Goal: Information Seeking & Learning: Learn about a topic

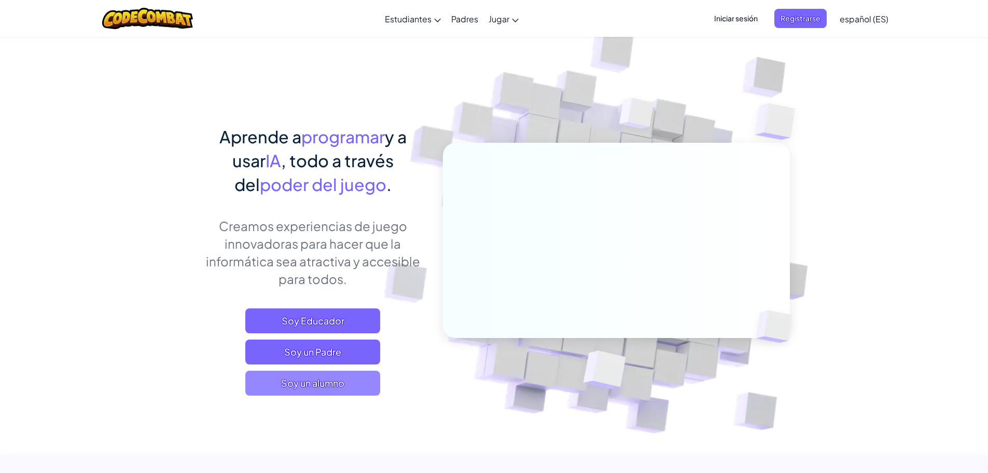
click at [330, 390] on span "Soy un alumno" at bounding box center [312, 382] width 135 height 25
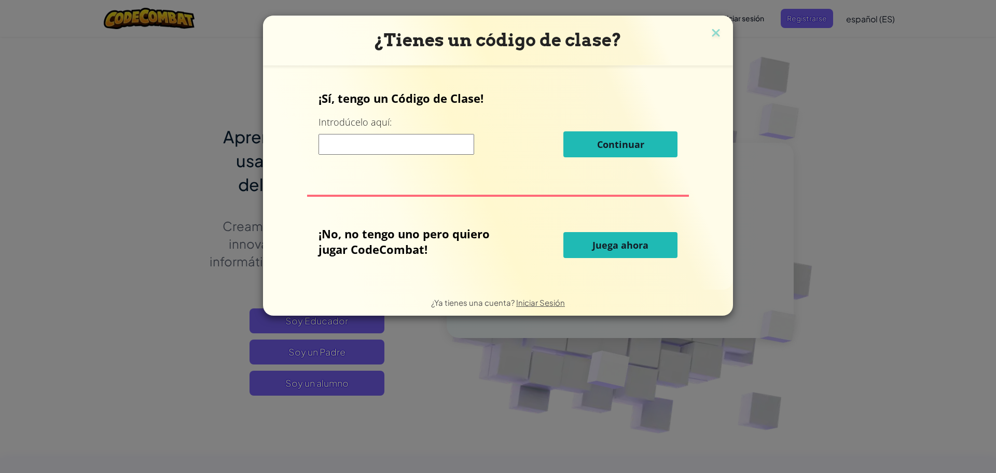
click at [668, 250] on button "Juega ahora" at bounding box center [620, 245] width 114 height 26
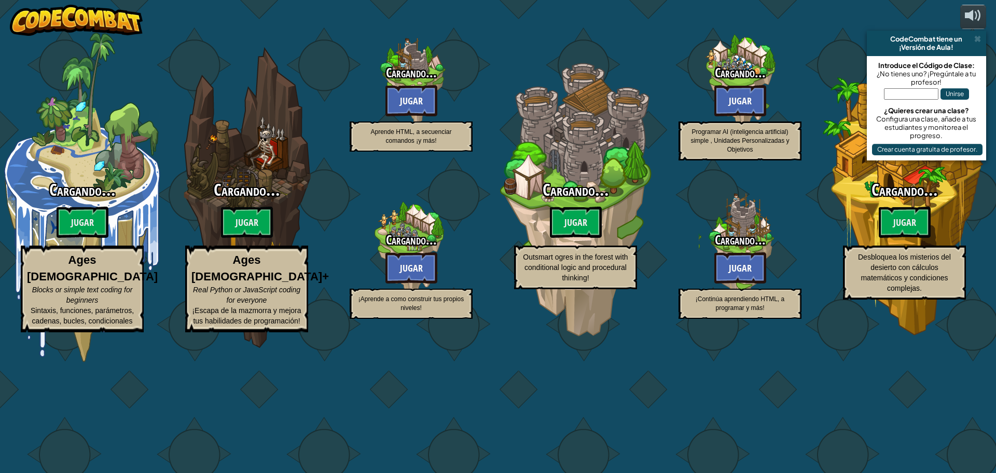
select select "es-ES"
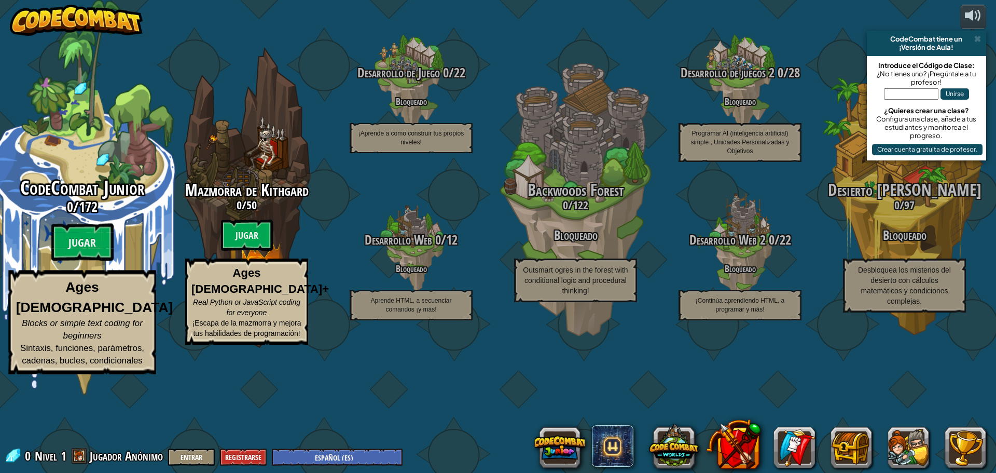
click at [87, 278] on div "CodeCombat Junior 0 / 172 Jugar Ages [DEMOGRAPHIC_DATA] Blocks or simple text c…" at bounding box center [81, 275] width 197 height 197
select select "es-ES"
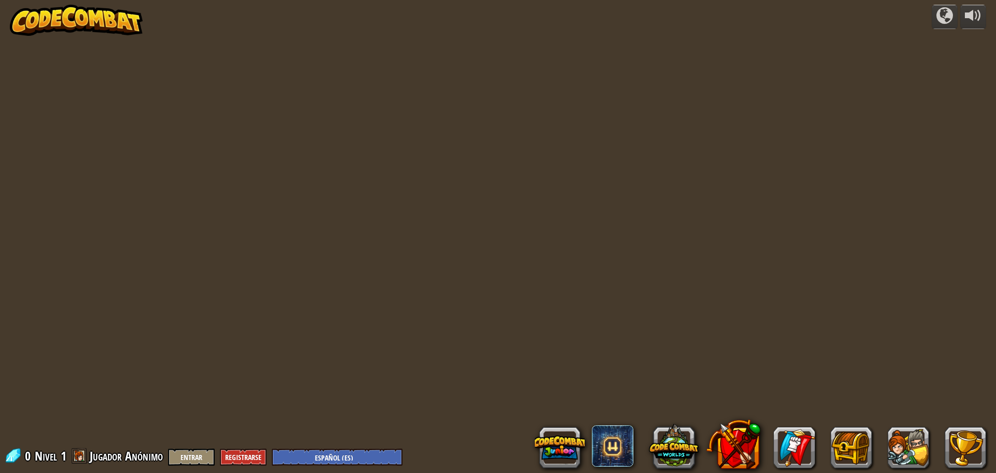
select select "es-ES"
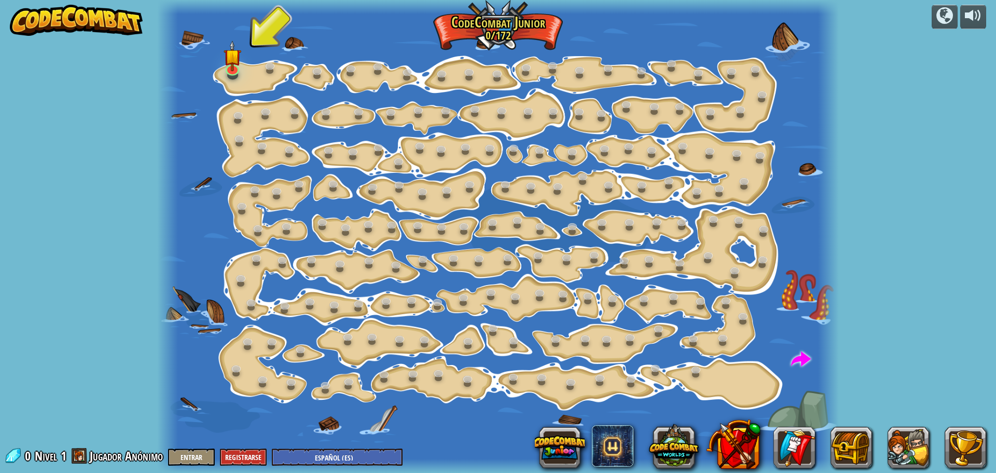
click at [223, 64] on div at bounding box center [497, 236] width 681 height 473
click at [233, 74] on link at bounding box center [232, 67] width 21 height 21
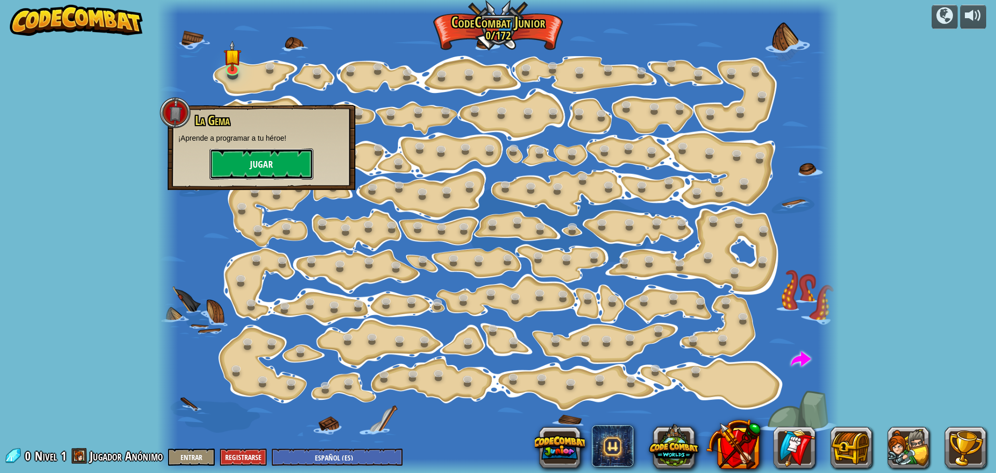
click at [237, 158] on button "Jugar" at bounding box center [262, 163] width 104 height 31
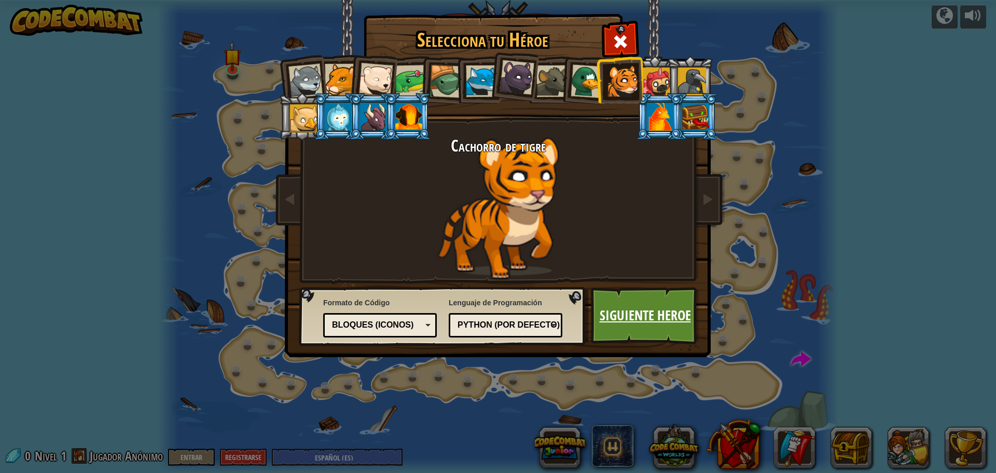
click at [635, 310] on link "Siguiente Heroe" at bounding box center [645, 315] width 108 height 57
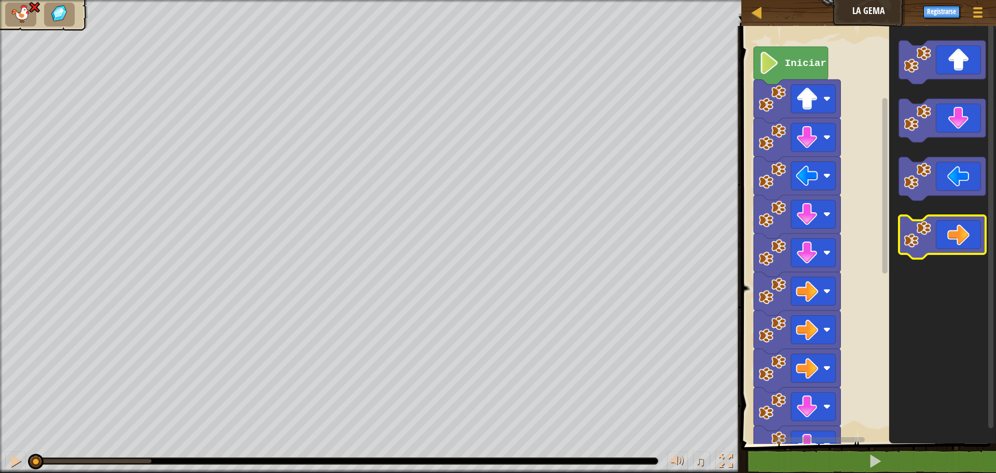
click at [965, 239] on icon "Espacio de trabajo de Blockly" at bounding box center [942, 237] width 87 height 44
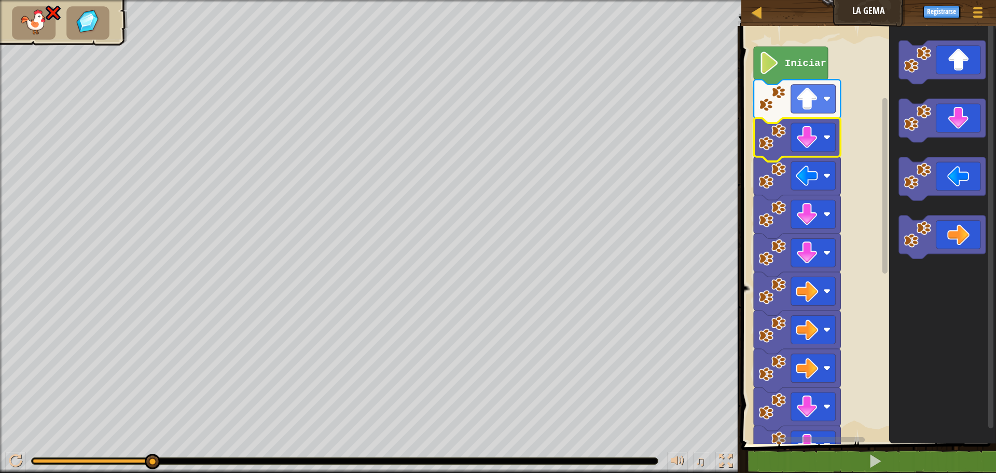
click at [798, 154] on icon "Espacio de trabajo de Blockly" at bounding box center [797, 140] width 87 height 44
click at [818, 147] on image "Espacio de trabajo de Blockly" at bounding box center [807, 137] width 22 height 22
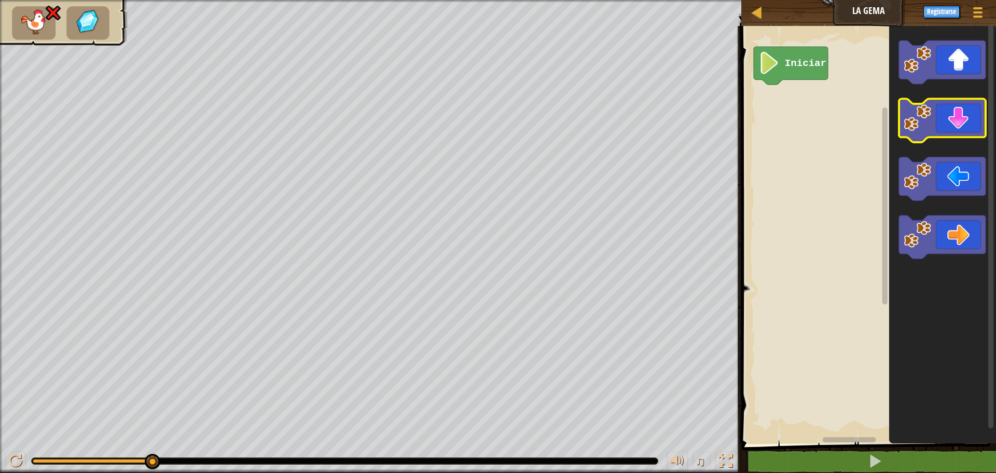
click at [975, 116] on icon "Espacio de trabajo de Blockly" at bounding box center [942, 121] width 87 height 44
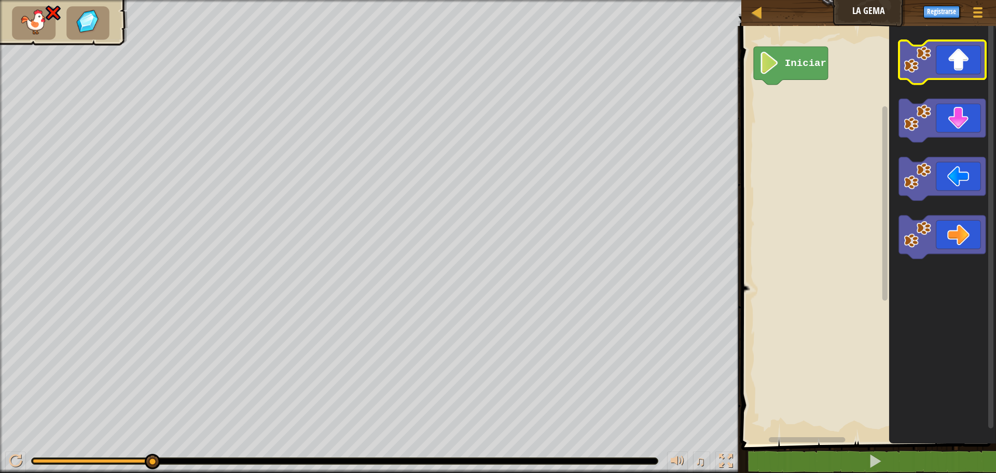
click at [943, 58] on icon "Espacio de trabajo de Blockly" at bounding box center [942, 62] width 87 height 44
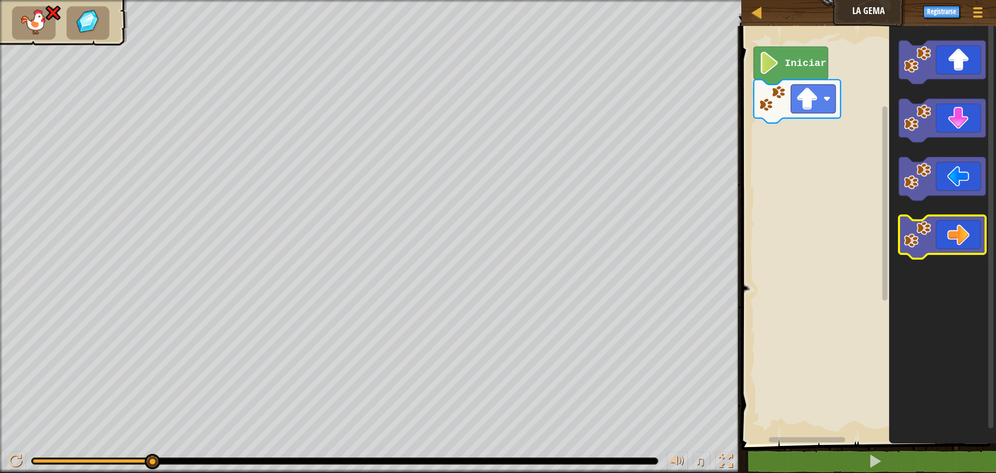
click at [955, 240] on icon "Espacio de trabajo de Blockly" at bounding box center [942, 237] width 87 height 44
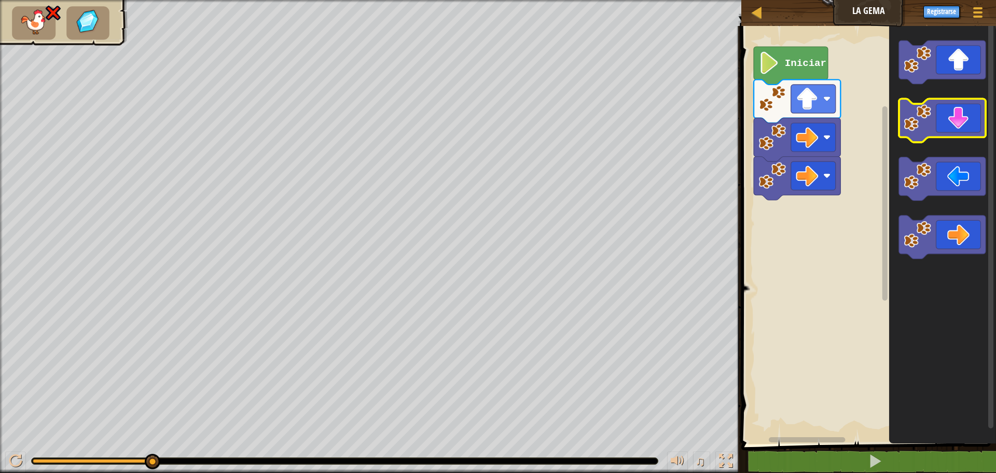
click at [959, 133] on icon "Espacio de trabajo de Blockly" at bounding box center [942, 121] width 87 height 44
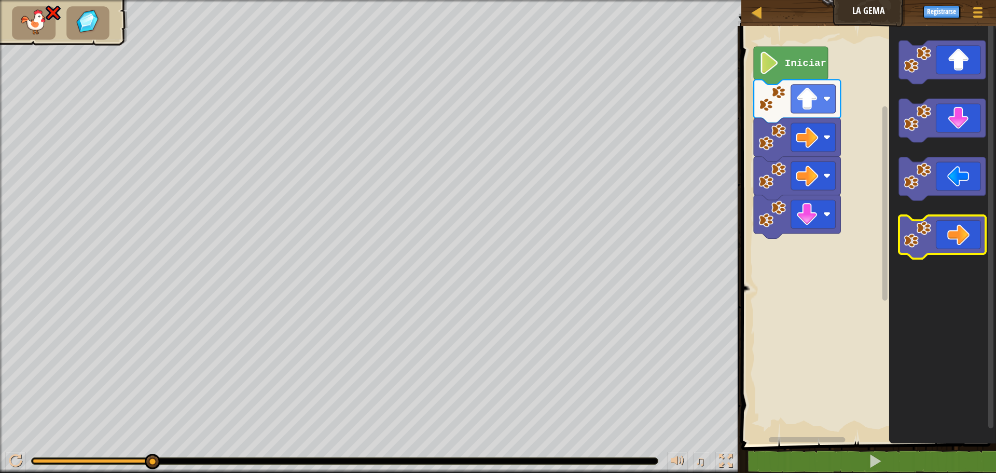
click at [978, 231] on icon "Espacio de trabajo de Blockly" at bounding box center [942, 237] width 87 height 44
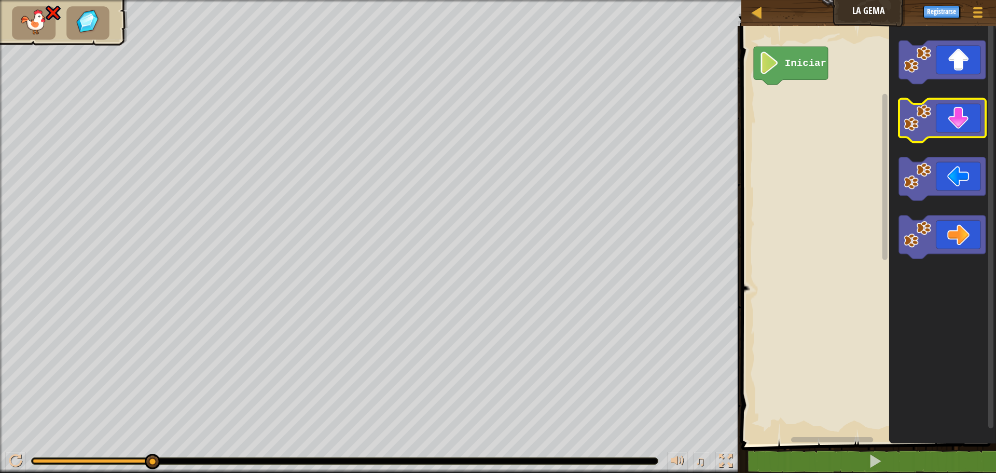
click at [949, 127] on icon "Espacio de trabajo de Blockly" at bounding box center [942, 121] width 87 height 44
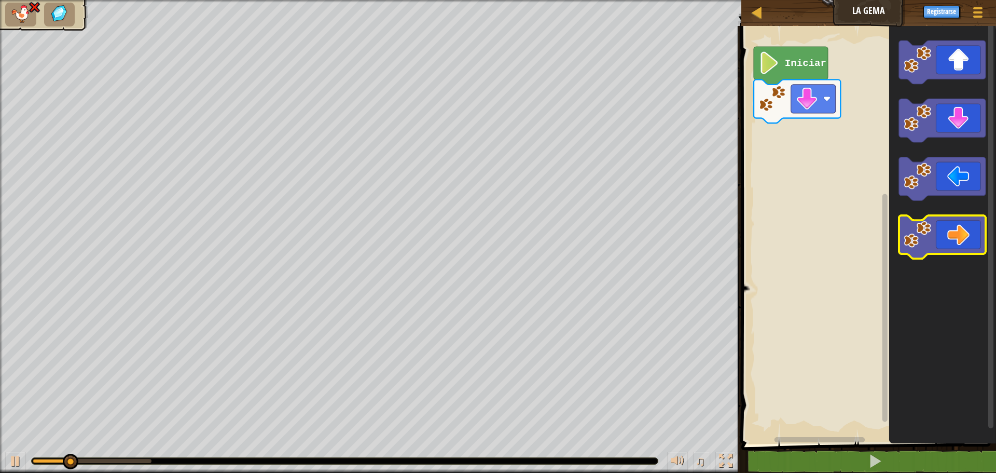
click at [970, 241] on icon "Espacio de trabajo de Blockly" at bounding box center [942, 237] width 87 height 44
click at [966, 251] on icon "Espacio de trabajo de Blockly" at bounding box center [942, 237] width 87 height 44
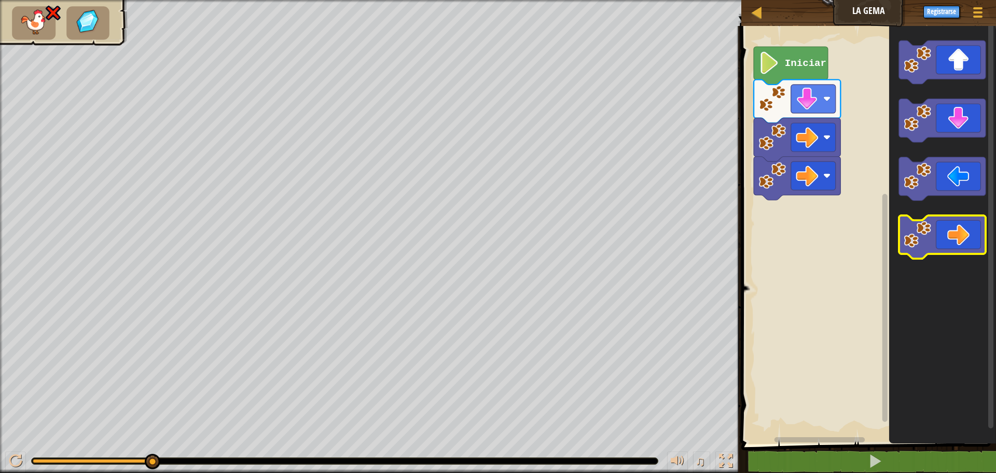
click at [966, 251] on icon "Espacio de trabajo de Blockly" at bounding box center [942, 237] width 87 height 44
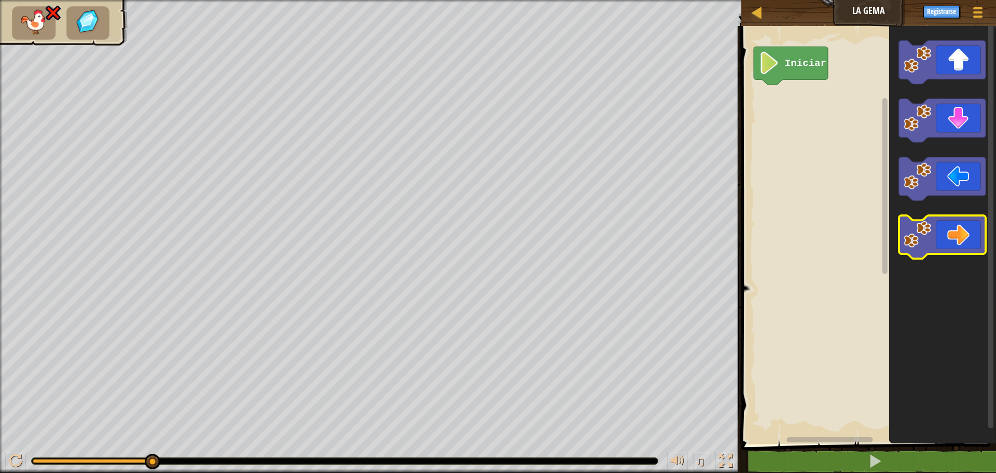
click at [954, 235] on icon "Espacio de trabajo de Blockly" at bounding box center [942, 237] width 87 height 44
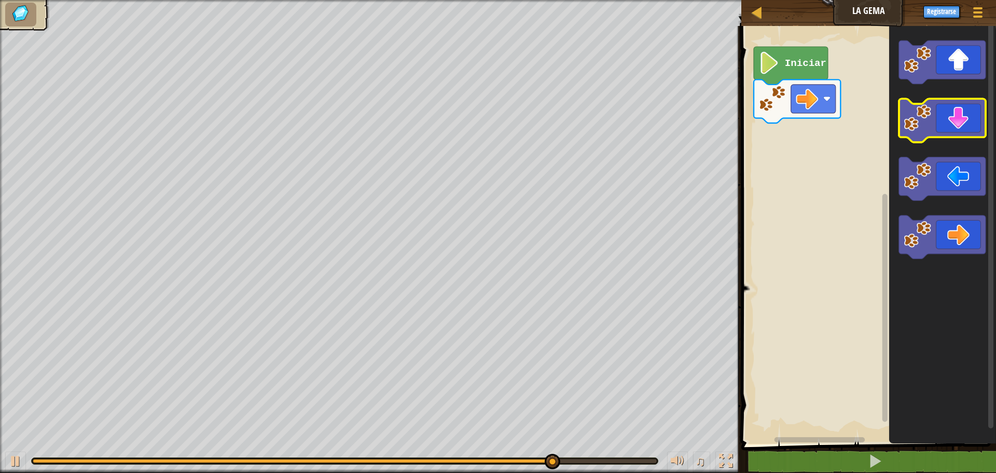
click at [963, 128] on icon "Espacio de trabajo de Blockly" at bounding box center [942, 121] width 87 height 44
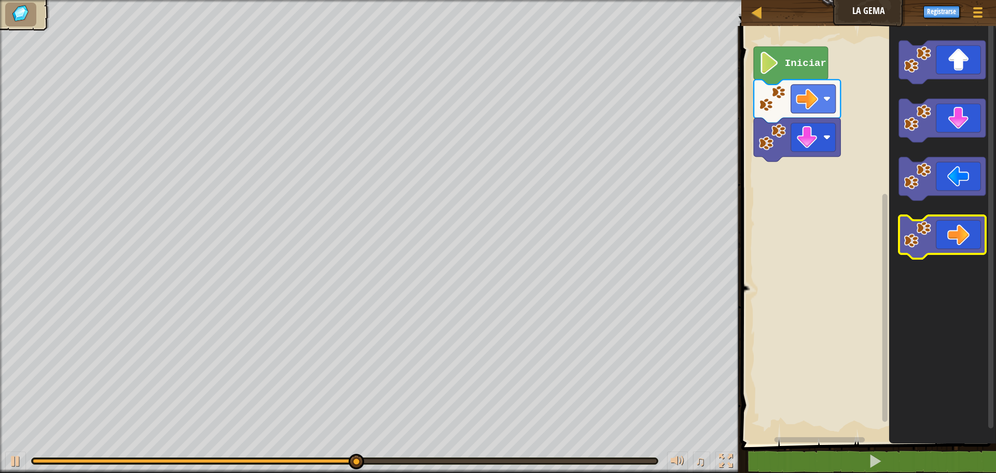
click at [967, 240] on icon "Espacio de trabajo de Blockly" at bounding box center [942, 237] width 87 height 44
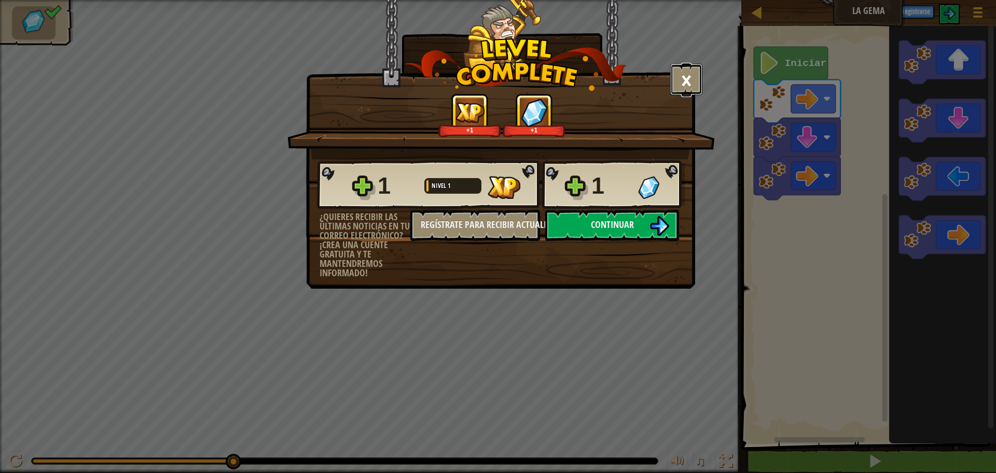
click at [692, 79] on button "×" at bounding box center [686, 79] width 32 height 31
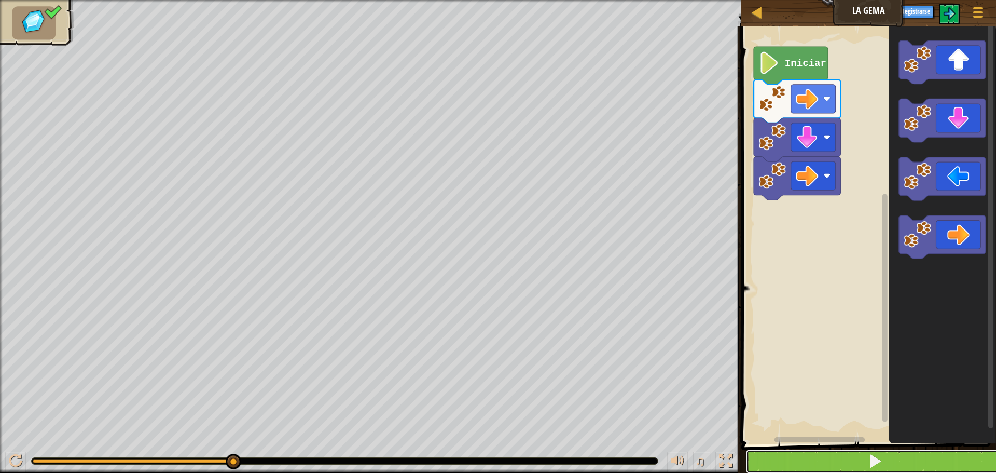
click at [876, 456] on span at bounding box center [875, 460] width 15 height 15
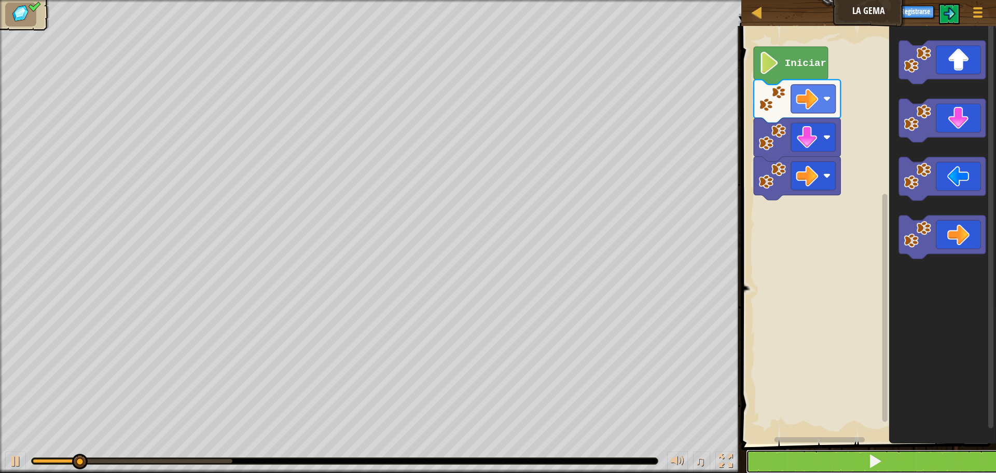
click at [873, 453] on span at bounding box center [875, 460] width 15 height 15
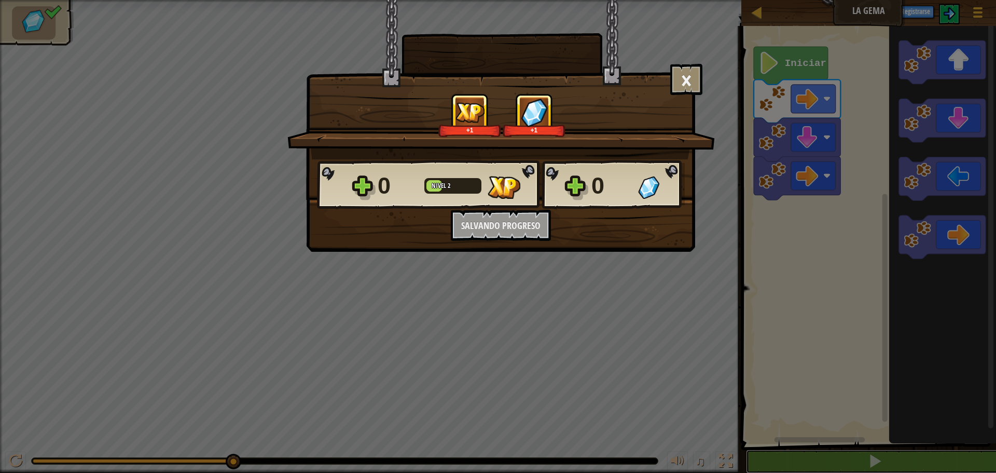
click at [952, 1] on body "Mapa La Gema Menú del Juego Registrarse 1 ההההההההההההההההההההההההההההההההההההה…" at bounding box center [498, 0] width 996 height 1
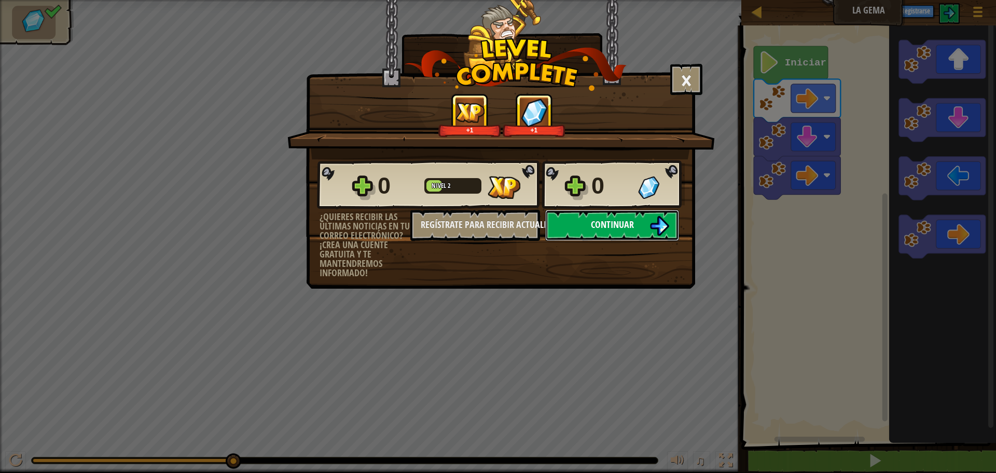
click at [653, 222] on img at bounding box center [660, 226] width 20 height 20
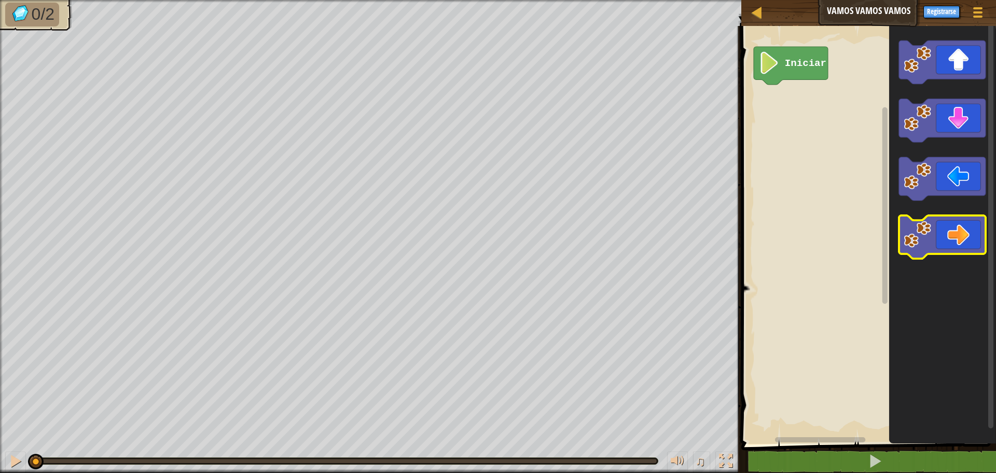
click at [946, 239] on icon "Espacio de trabajo de Blockly" at bounding box center [942, 237] width 87 height 44
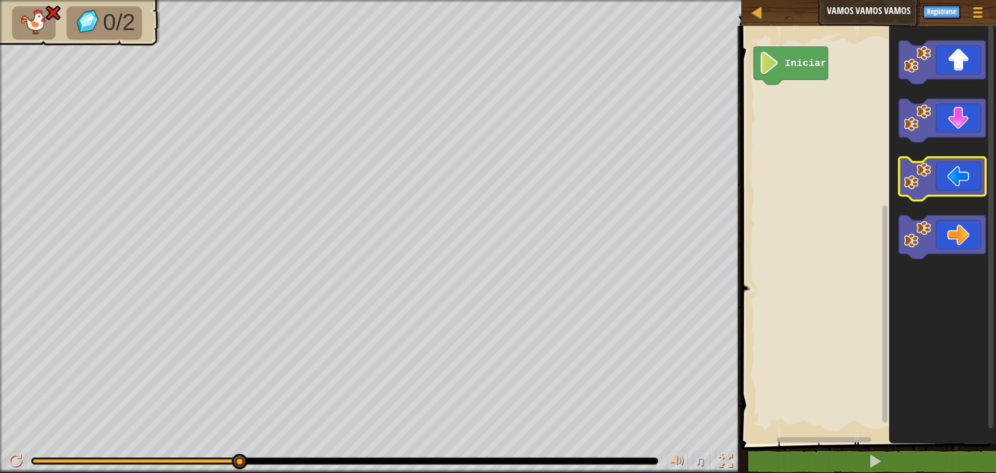
click at [952, 185] on icon "Espacio de trabajo de Blockly" at bounding box center [942, 179] width 87 height 44
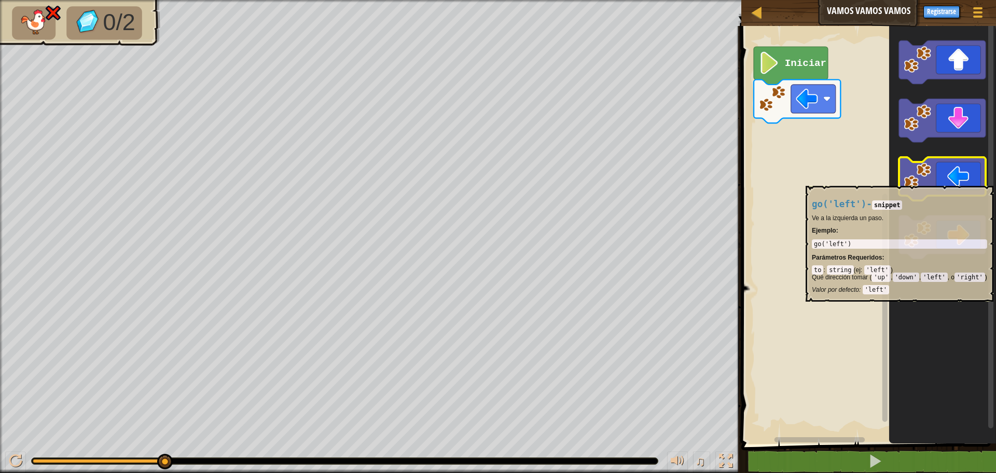
click at [973, 181] on icon "Espacio de trabajo de Blockly" at bounding box center [942, 179] width 87 height 44
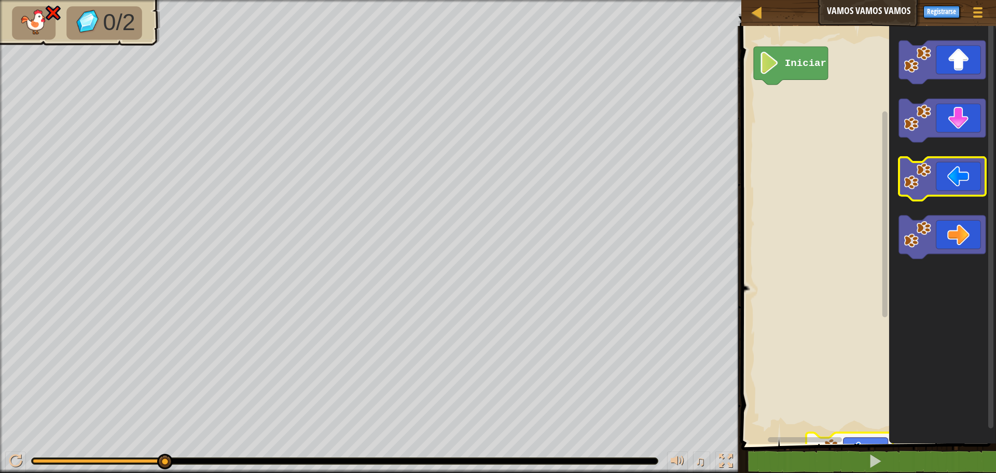
click at [939, 192] on icon "Espacio de trabajo de Blockly" at bounding box center [942, 179] width 87 height 44
click at [941, 186] on icon "Espacio de trabajo de Blockly" at bounding box center [942, 179] width 87 height 44
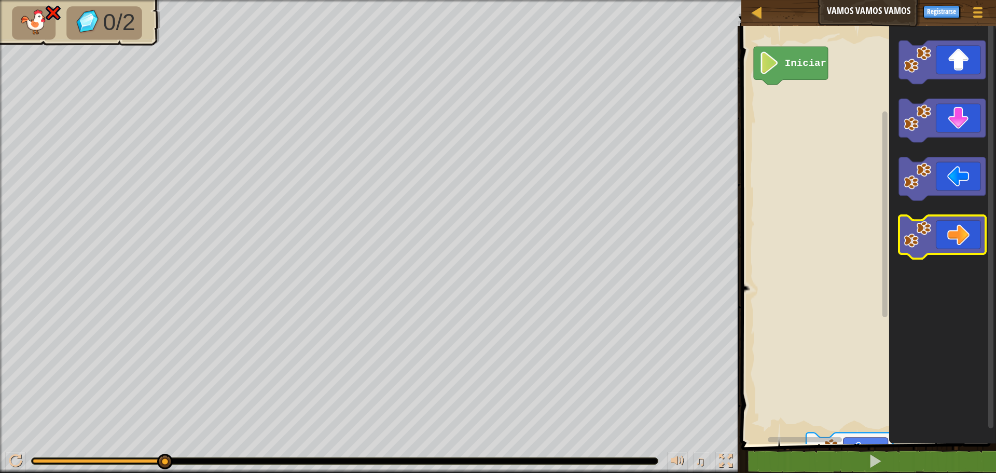
click at [969, 240] on icon "Espacio de trabajo de Blockly" at bounding box center [942, 237] width 87 height 44
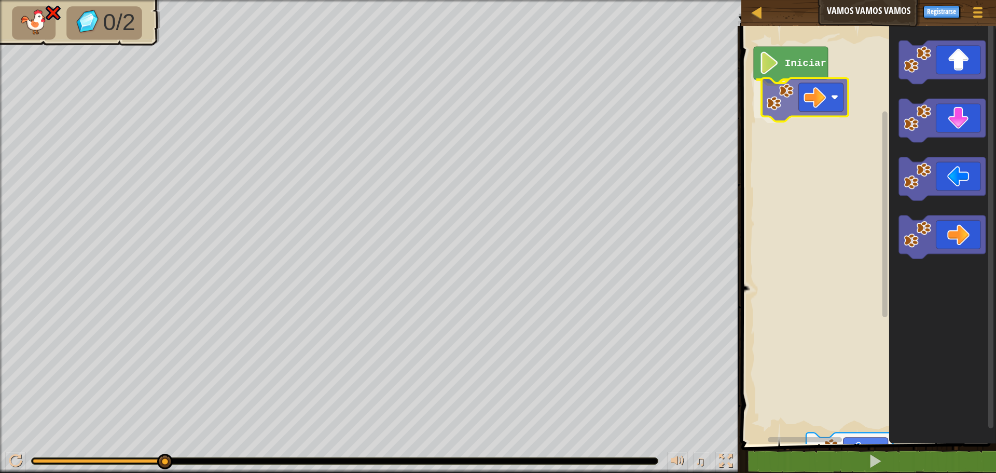
click at [814, 109] on div "Iniciar" at bounding box center [867, 232] width 258 height 423
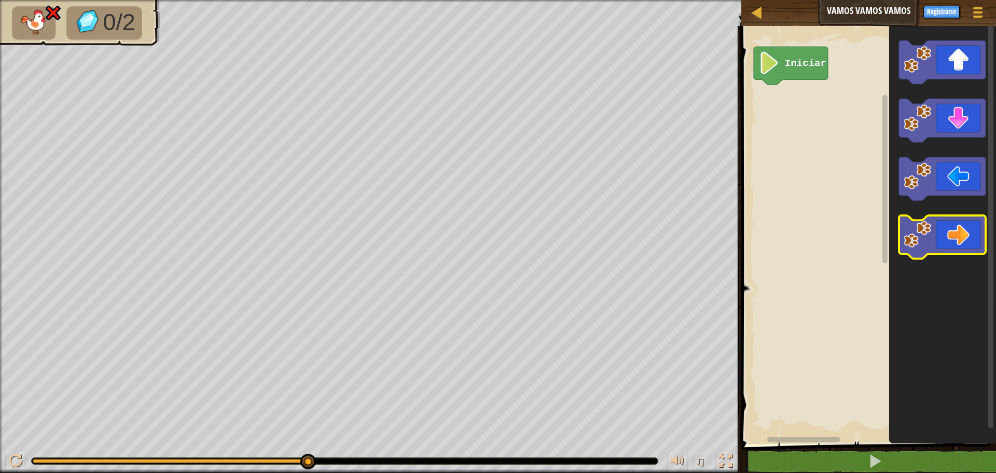
click at [929, 233] on image "Espacio de trabajo de Blockly" at bounding box center [917, 234] width 27 height 27
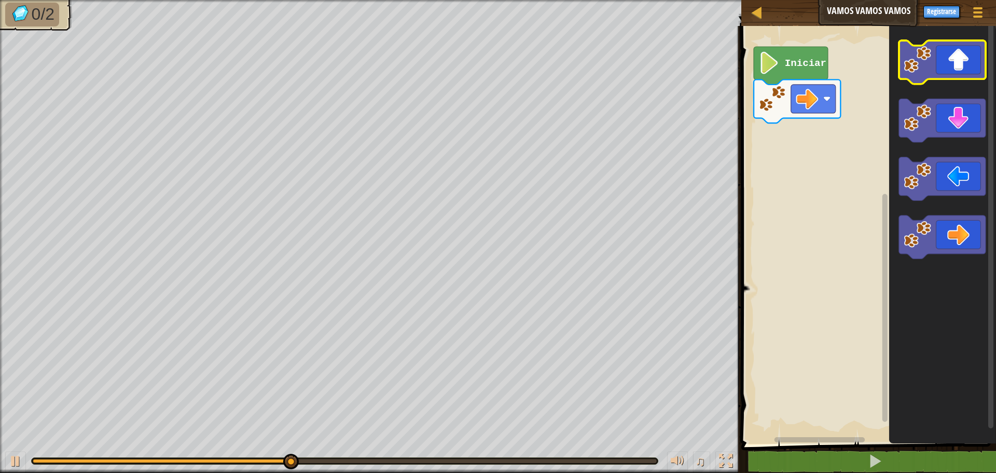
click at [967, 75] on icon "Espacio de trabajo de Blockly" at bounding box center [942, 62] width 87 height 44
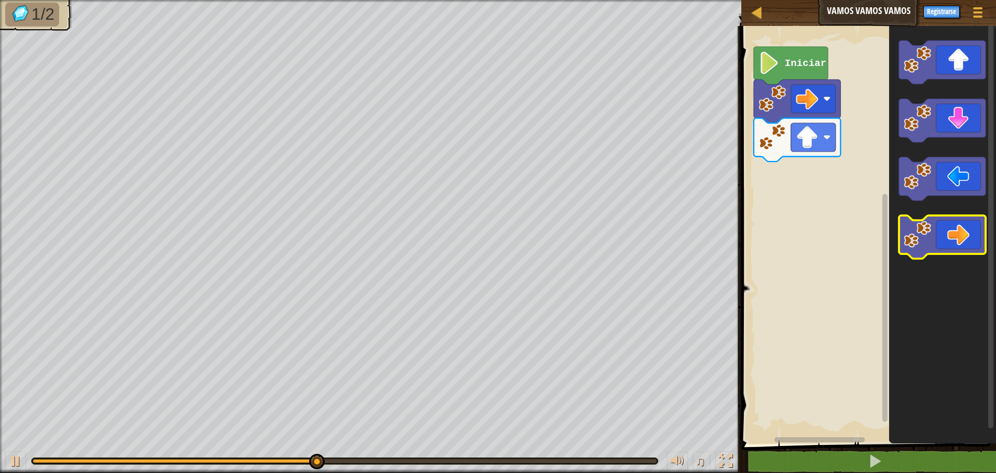
click at [943, 249] on icon "Espacio de trabajo de Blockly" at bounding box center [942, 237] width 87 height 44
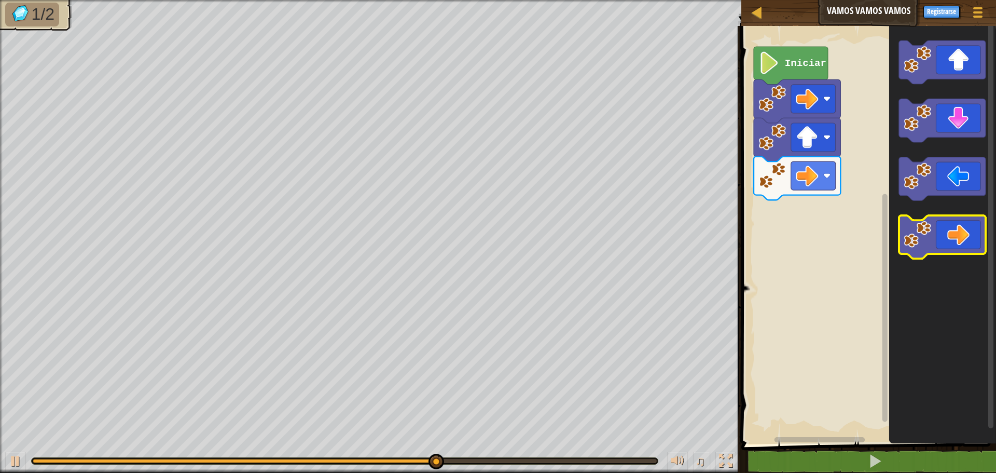
click at [957, 232] on icon "Espacio de trabajo de Blockly" at bounding box center [942, 237] width 87 height 44
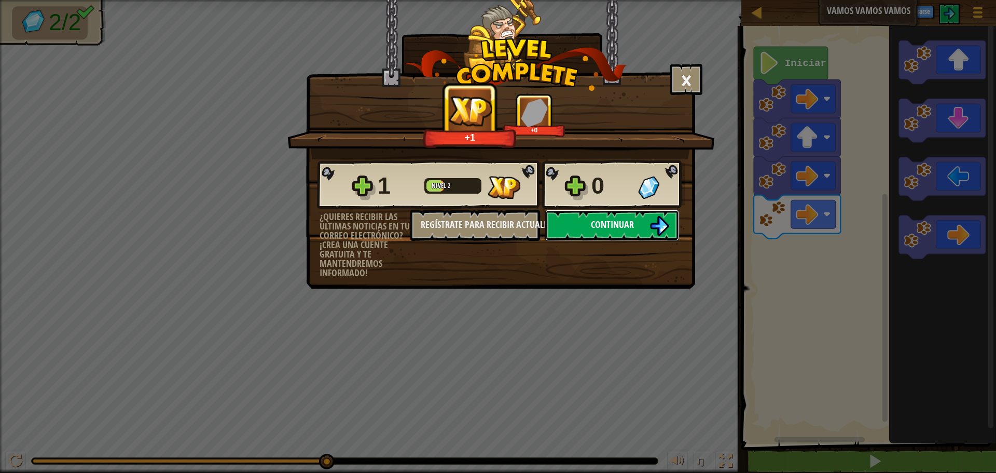
click at [602, 232] on button "Continuar" at bounding box center [612, 225] width 134 height 31
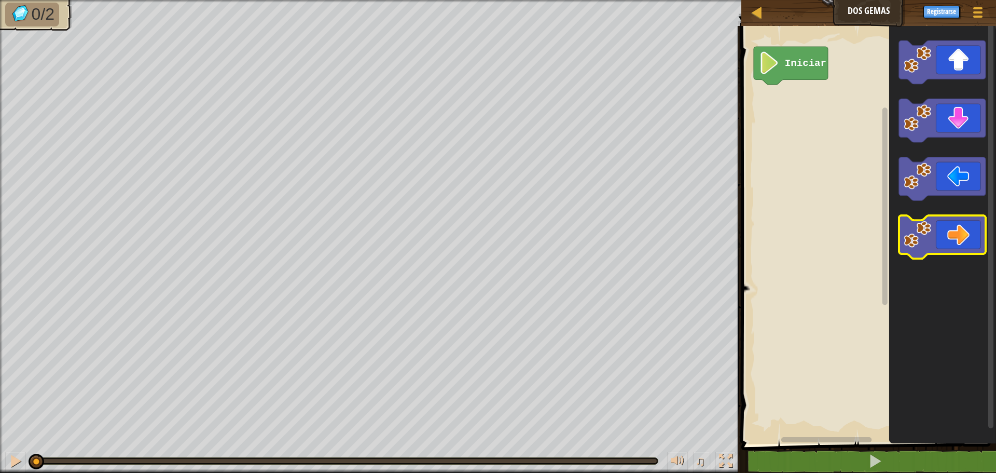
click at [957, 253] on icon "Espacio de trabajo de Blockly" at bounding box center [942, 237] width 87 height 44
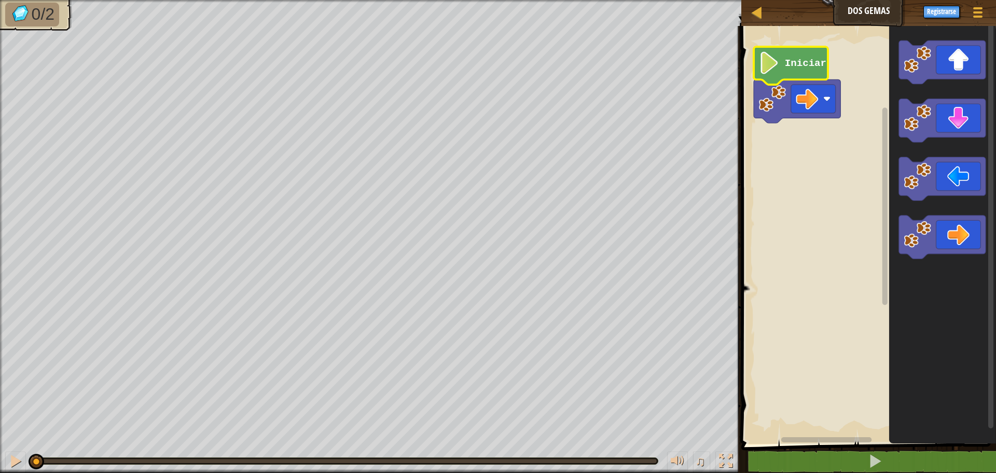
click at [803, 77] on icon "Espacio de trabajo de Blockly" at bounding box center [791, 66] width 74 height 38
click at [819, 91] on rect "Espacio de trabajo de Blockly" at bounding box center [813, 99] width 45 height 29
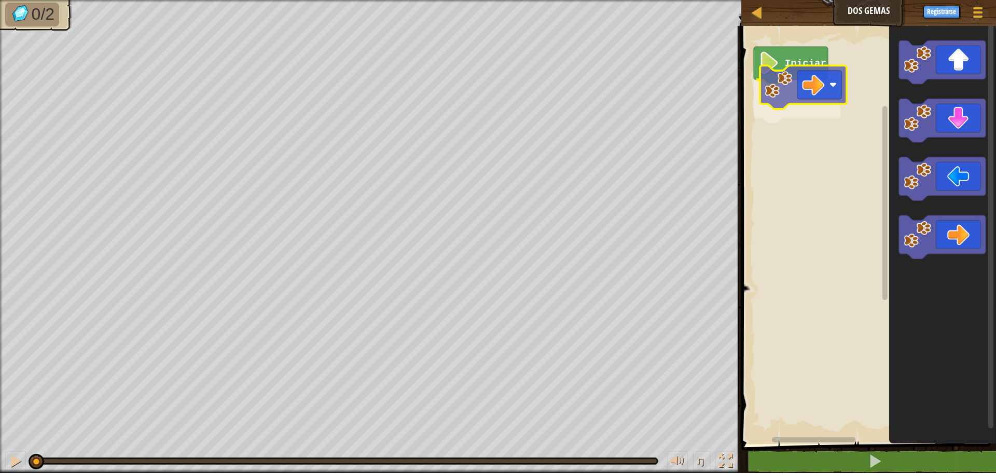
click at [823, 77] on div "Iniciar" at bounding box center [867, 232] width 258 height 423
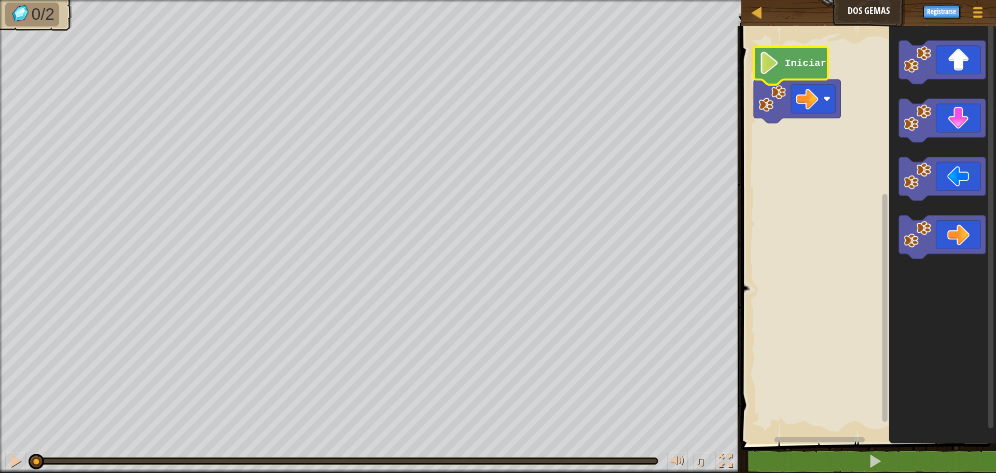
click at [817, 75] on icon "Espacio de trabajo de Blockly" at bounding box center [791, 66] width 74 height 38
click at [776, 108] on image "Espacio de trabajo de Blockly" at bounding box center [772, 98] width 27 height 27
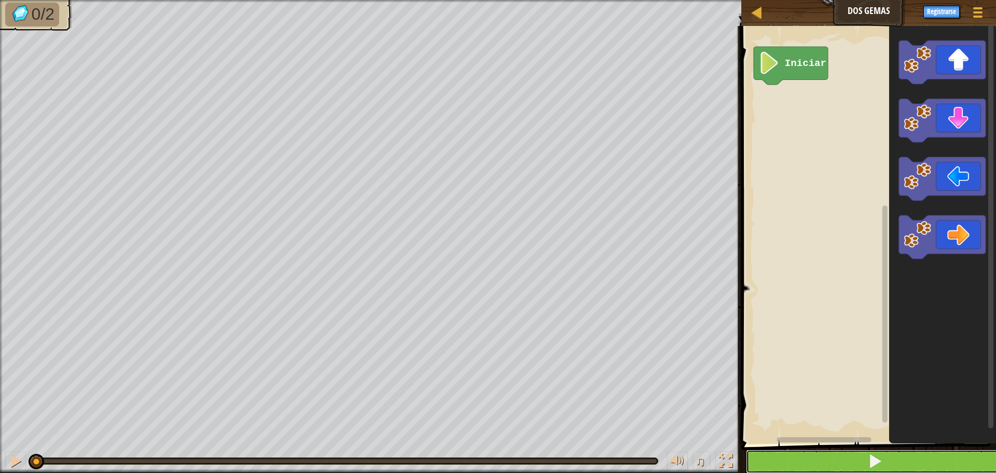
drag, startPoint x: 927, startPoint y: 472, endPoint x: 925, endPoint y: 454, distance: 17.7
click at [927, 463] on button at bounding box center [875, 461] width 258 height 24
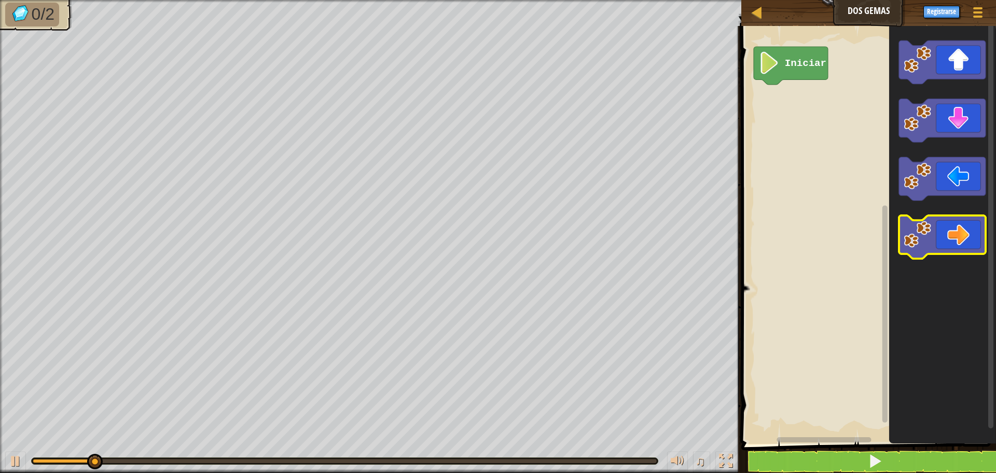
click at [965, 245] on icon "Espacio de trabajo de Blockly" at bounding box center [942, 237] width 87 height 44
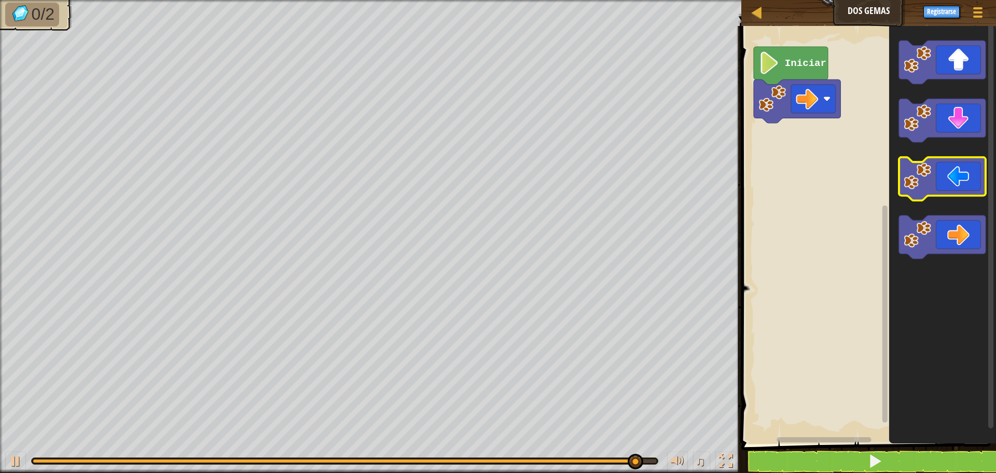
click at [964, 173] on icon "Espacio de trabajo de Blockly" at bounding box center [942, 179] width 87 height 44
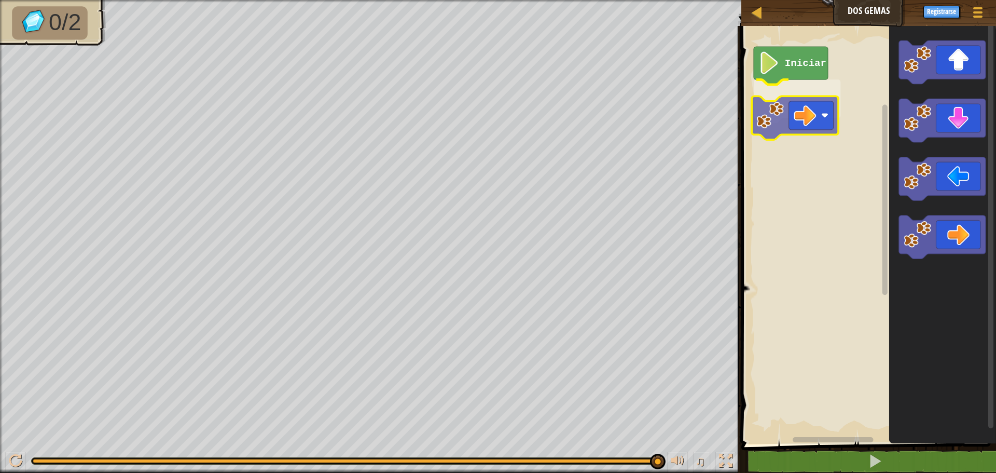
click at [832, 105] on div "Iniciar" at bounding box center [867, 232] width 258 height 423
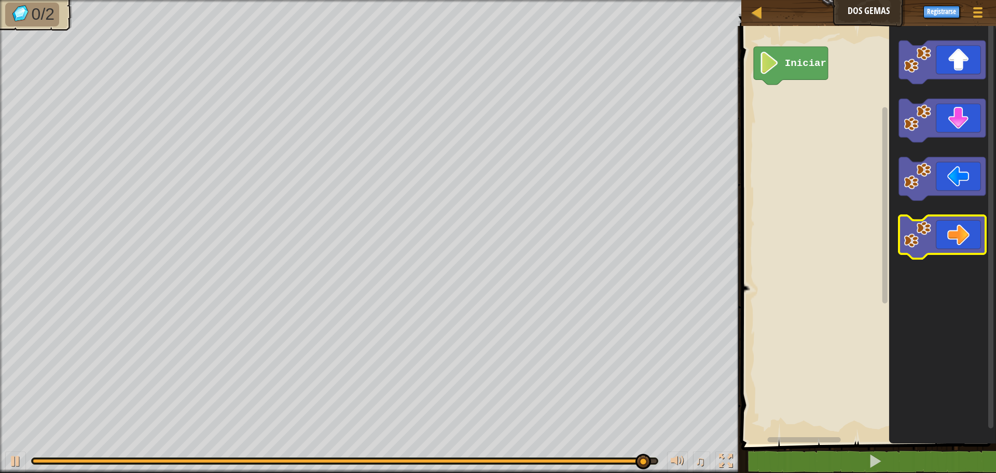
click at [884, 226] on div "Iniciar" at bounding box center [867, 232] width 258 height 423
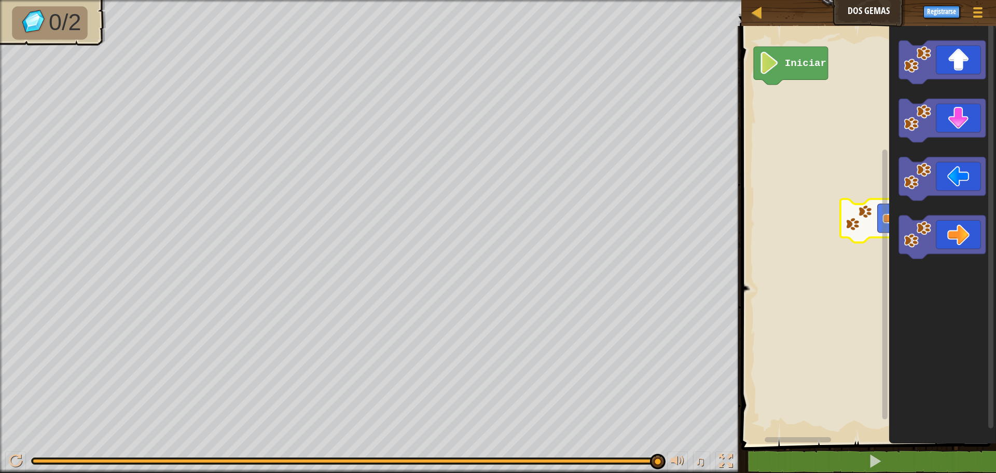
click at [803, 186] on rect "Espacio de trabajo de Blockly" at bounding box center [867, 232] width 258 height 423
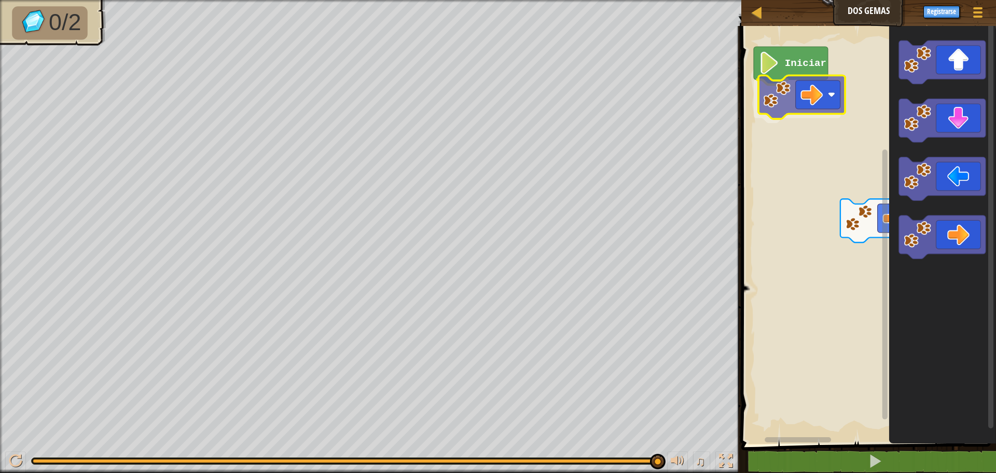
click at [770, 98] on div "Iniciar" at bounding box center [867, 232] width 258 height 423
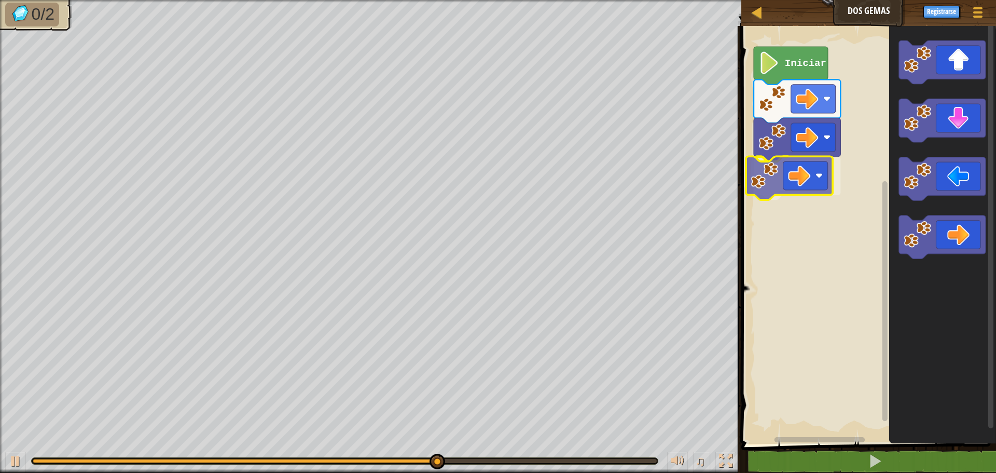
click at [817, 177] on div "Iniciar" at bounding box center [867, 232] width 258 height 423
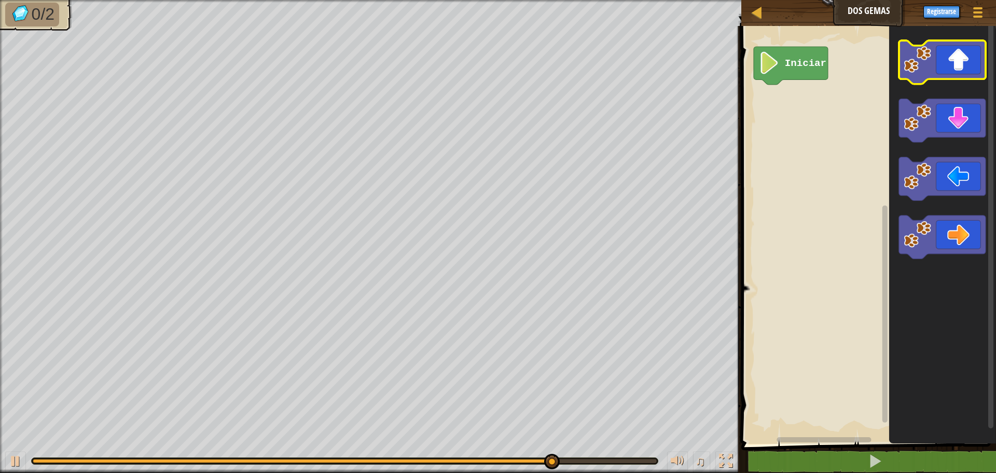
click at [956, 60] on icon "Espacio de trabajo de Blockly" at bounding box center [942, 62] width 87 height 44
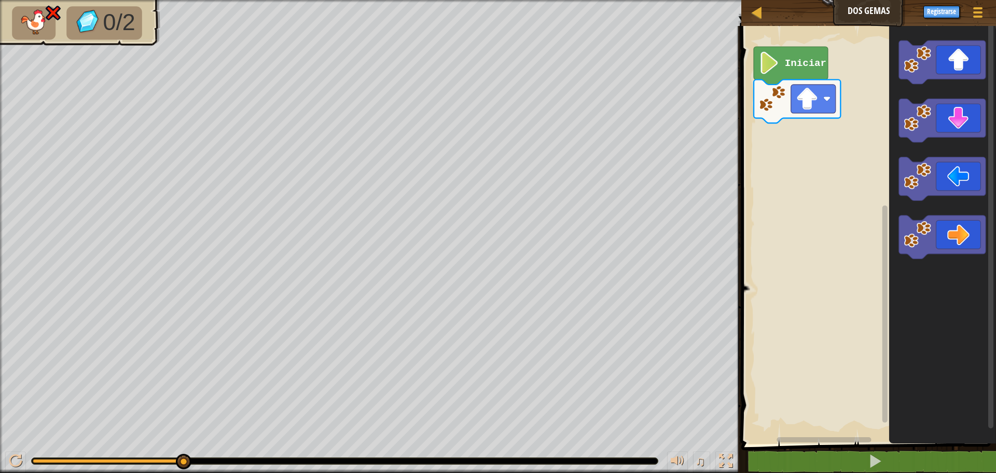
click at [808, 246] on rect "Espacio de trabajo de Blockly" at bounding box center [867, 232] width 258 height 423
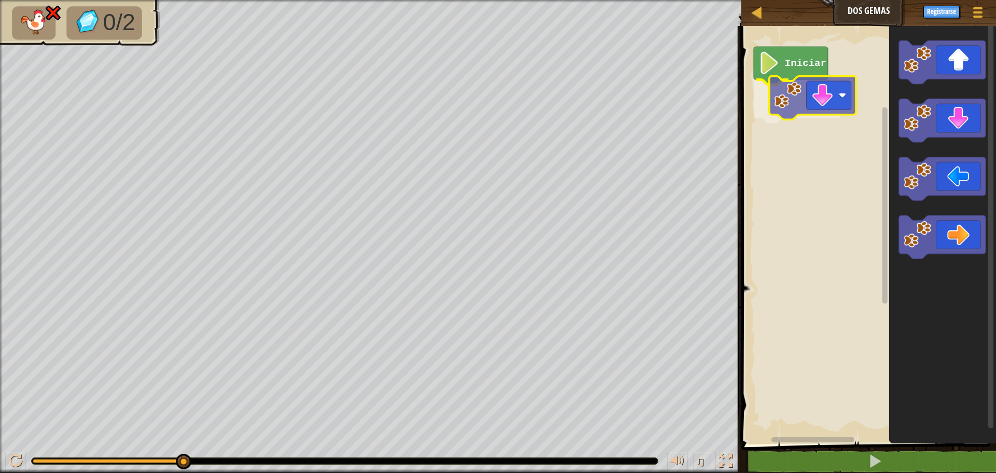
click at [823, 99] on div "Iniciar" at bounding box center [867, 232] width 258 height 423
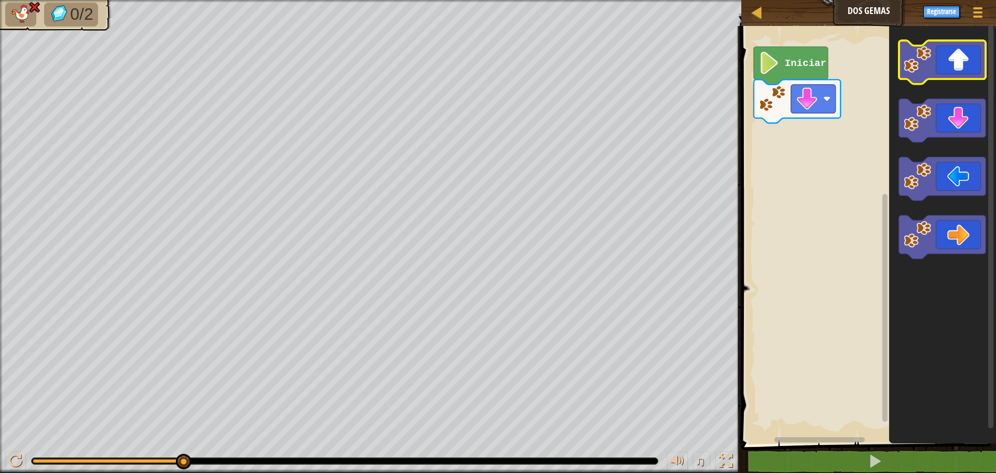
click at [940, 68] on icon "Espacio de trabajo de Blockly" at bounding box center [942, 62] width 87 height 44
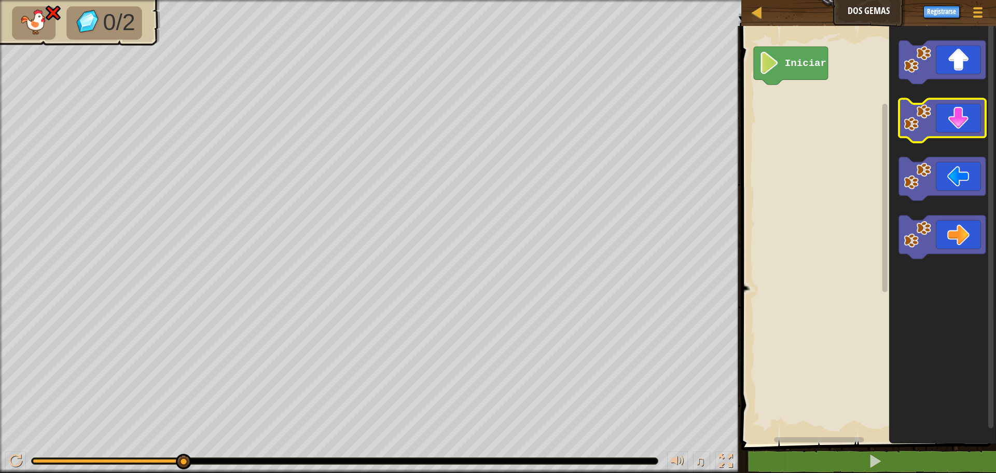
click at [924, 123] on image "Espacio de trabajo de Blockly" at bounding box center [917, 117] width 27 height 27
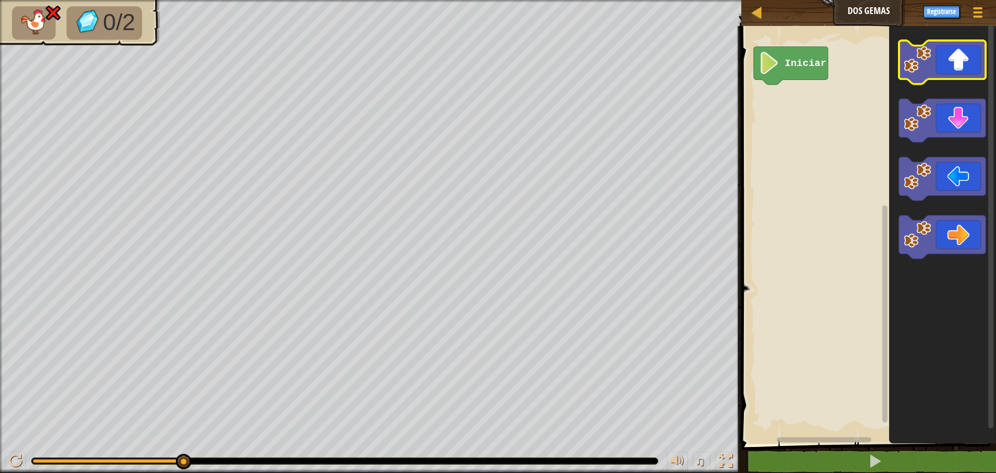
click at [971, 54] on icon "Espacio de trabajo de Blockly" at bounding box center [942, 62] width 87 height 44
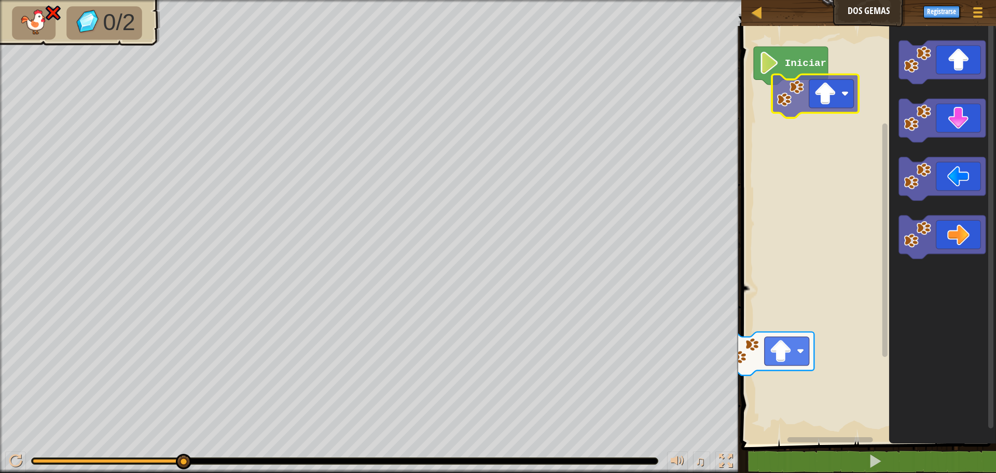
click at [835, 91] on div "Iniciar" at bounding box center [867, 232] width 258 height 423
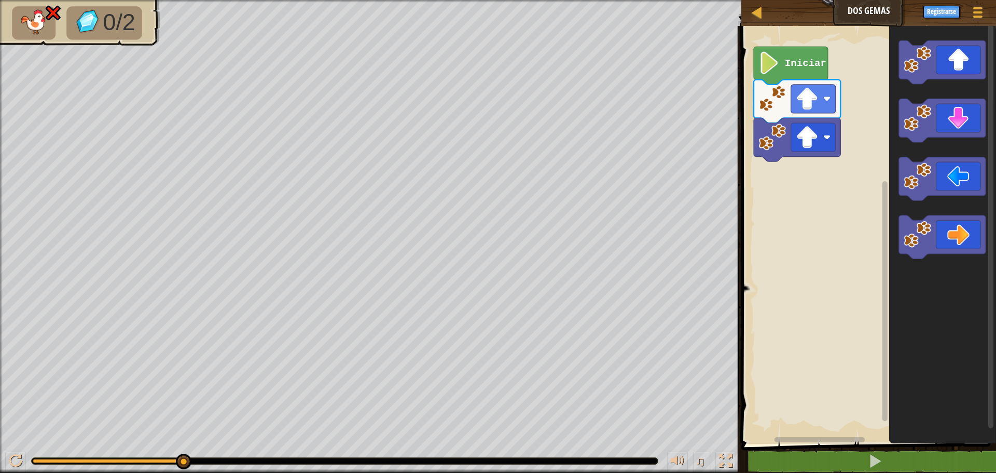
click at [897, 148] on icon "Espacio de trabajo de Blockly" at bounding box center [942, 232] width 107 height 423
click at [784, 186] on div "Iniciar" at bounding box center [867, 232] width 258 height 423
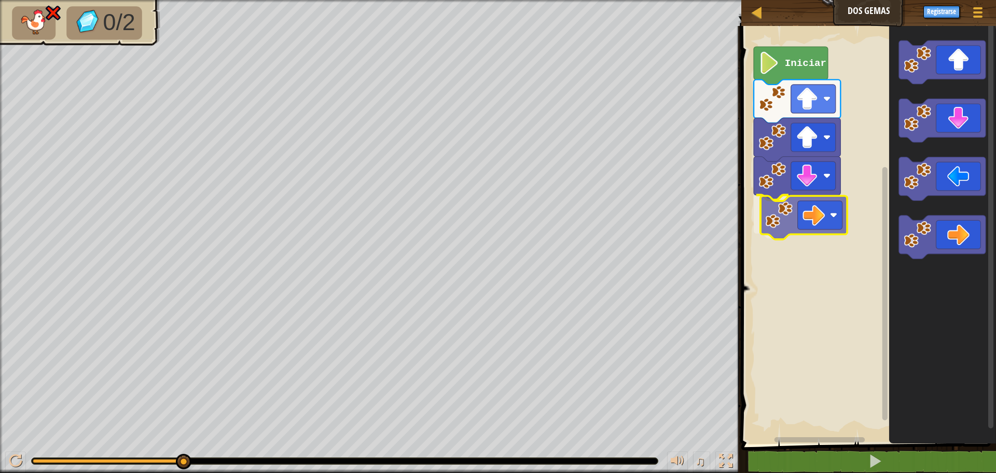
click at [830, 214] on div "Iniciar" at bounding box center [867, 232] width 258 height 423
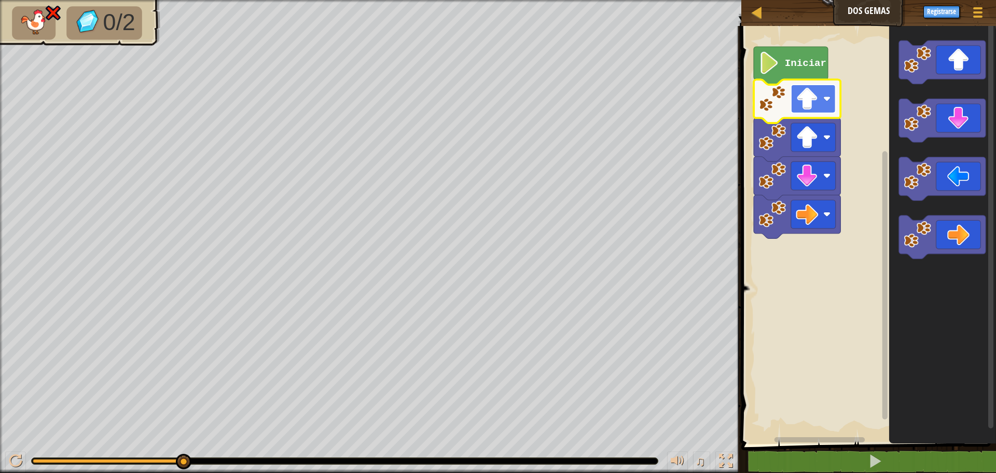
click at [805, 89] on image "Espacio de trabajo de Blockly" at bounding box center [807, 99] width 22 height 22
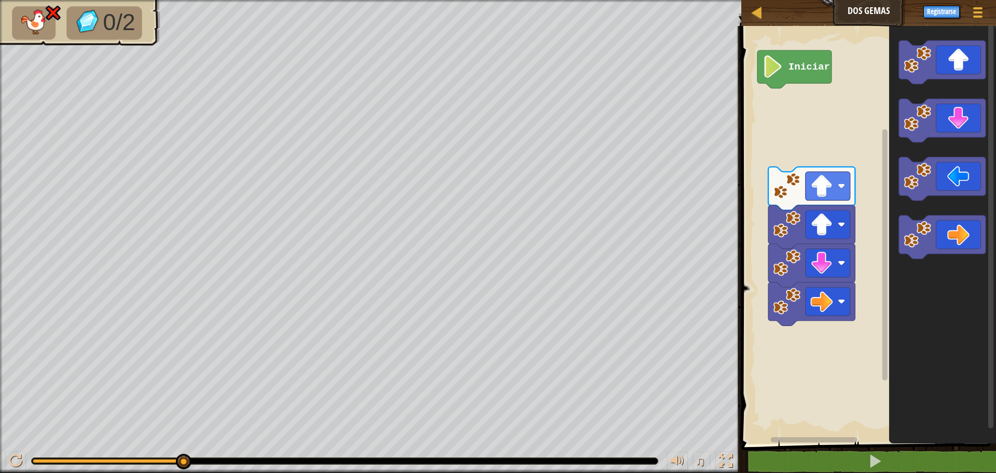
click at [820, 174] on rect "Espacio de trabajo de Blockly" at bounding box center [867, 232] width 258 height 423
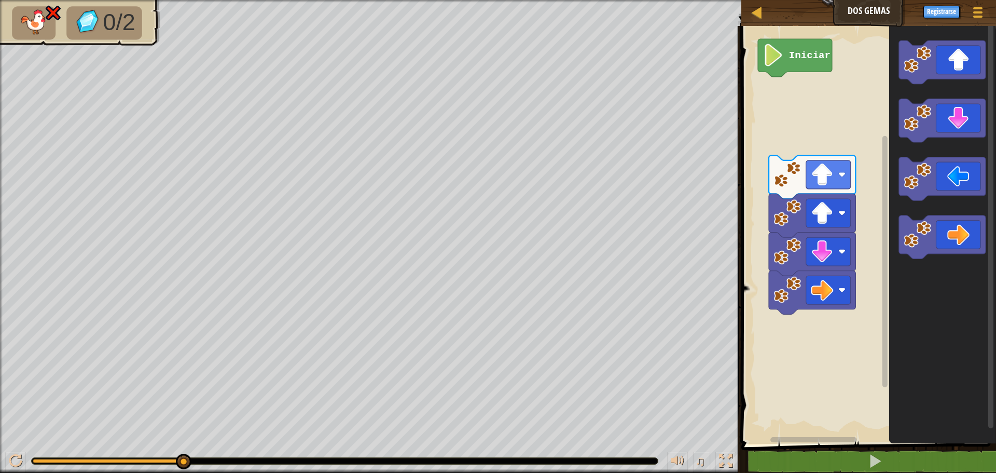
click at [804, 119] on rect "Espacio de trabajo de Blockly" at bounding box center [867, 232] width 258 height 423
click at [809, 175] on rect "Espacio de trabajo de Blockly" at bounding box center [828, 174] width 45 height 29
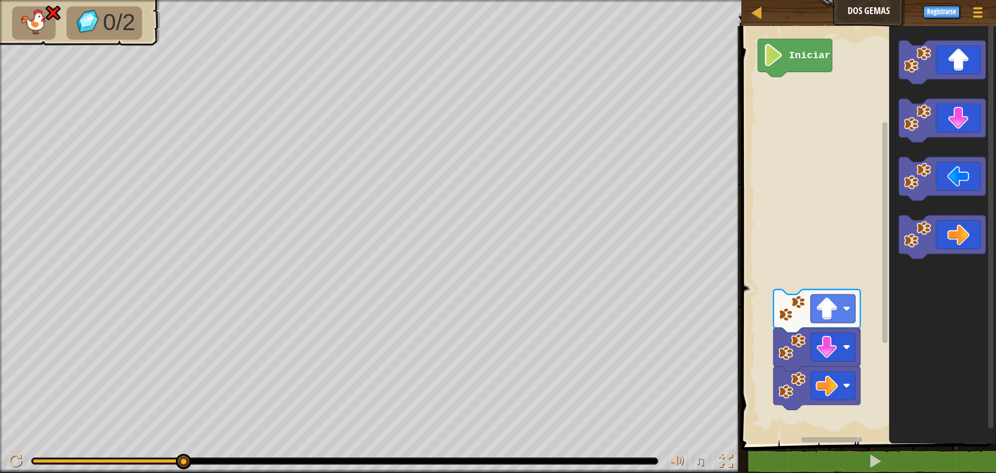
click at [891, 390] on icon "Espacio de trabajo de Blockly" at bounding box center [942, 232] width 107 height 423
click at [864, 417] on div "Iniciar" at bounding box center [867, 232] width 258 height 423
click at [897, 369] on icon "Espacio de trabajo de Blockly" at bounding box center [942, 232] width 107 height 423
click at [926, 171] on image "Espacio de trabajo de Blockly" at bounding box center [917, 175] width 27 height 27
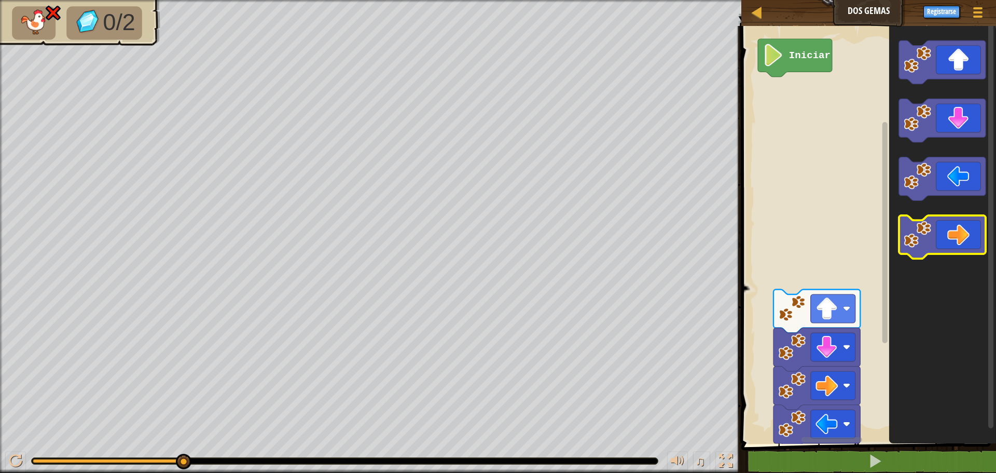
click at [917, 223] on g "Espacio de trabajo de Blockly" at bounding box center [942, 149] width 87 height 218
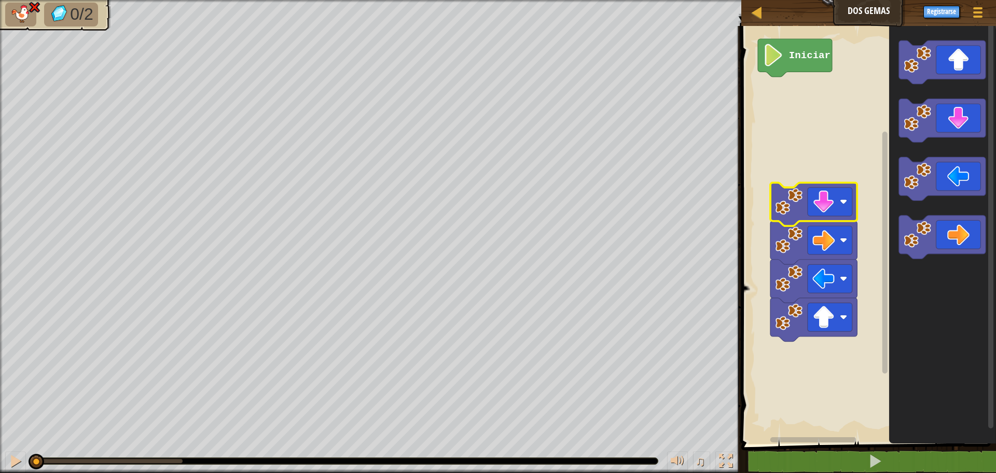
click at [782, 161] on rect "Espacio de trabajo de Blockly" at bounding box center [867, 232] width 258 height 423
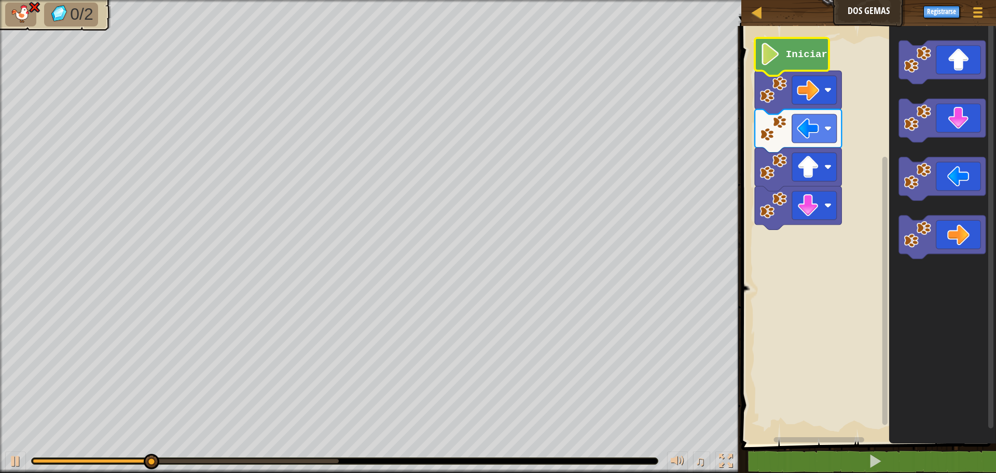
click at [774, 61] on image "Espacio de trabajo de Blockly" at bounding box center [770, 54] width 21 height 22
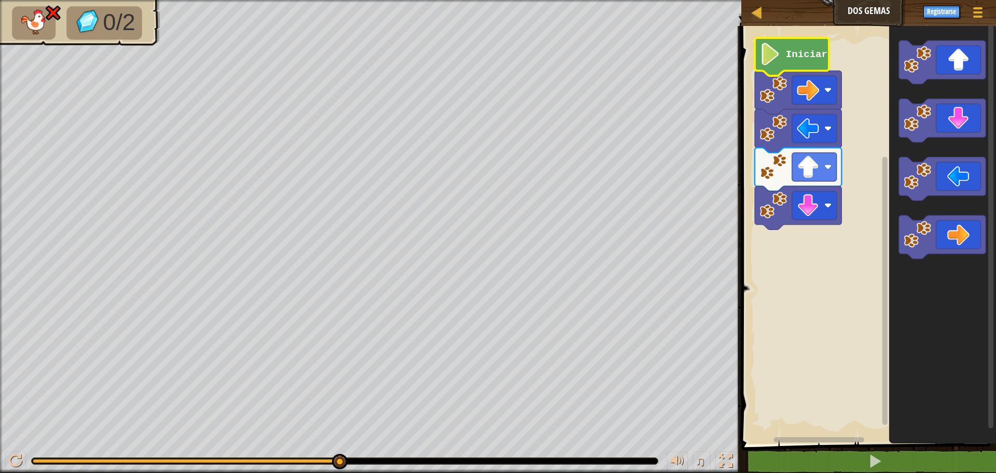
click at [795, 44] on icon "Espacio de trabajo de Blockly" at bounding box center [792, 57] width 74 height 38
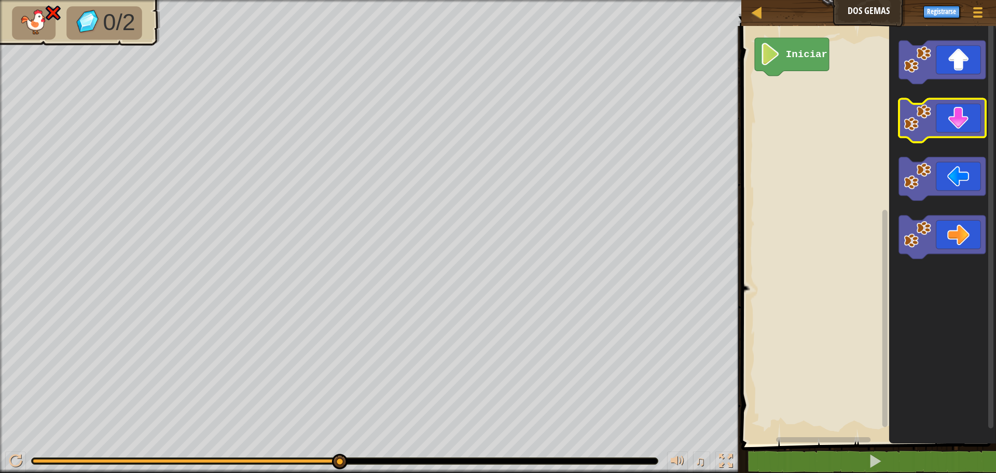
click at [936, 137] on icon "Espacio de trabajo de Blockly" at bounding box center [942, 121] width 87 height 44
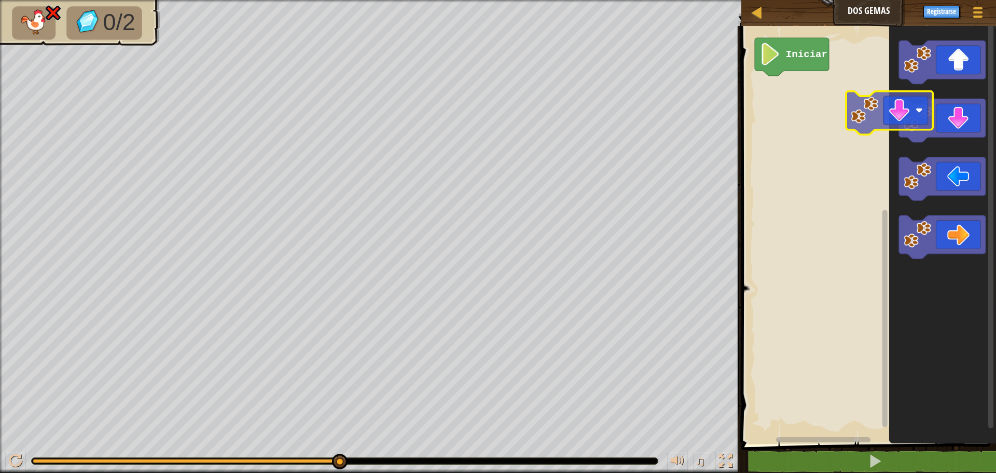
click at [774, 59] on div "Iniciar" at bounding box center [867, 232] width 258 height 423
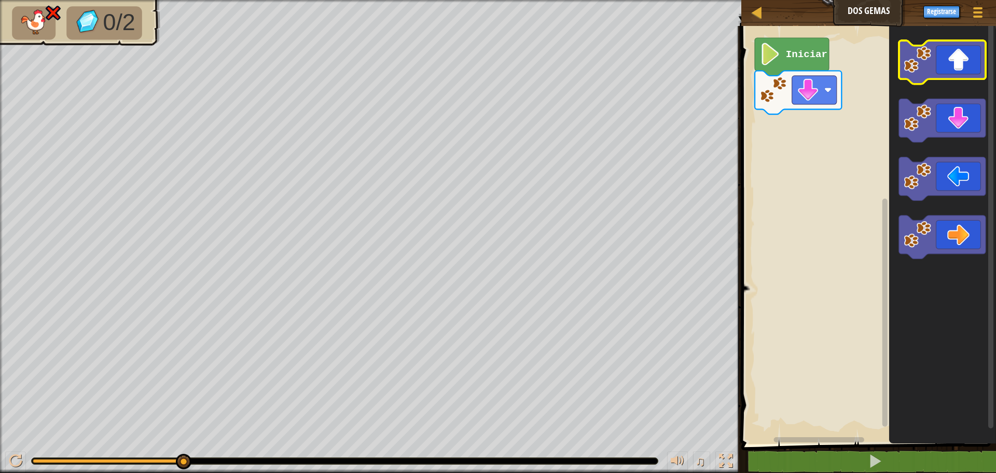
click at [966, 75] on icon "Espacio de trabajo de Blockly" at bounding box center [942, 62] width 87 height 44
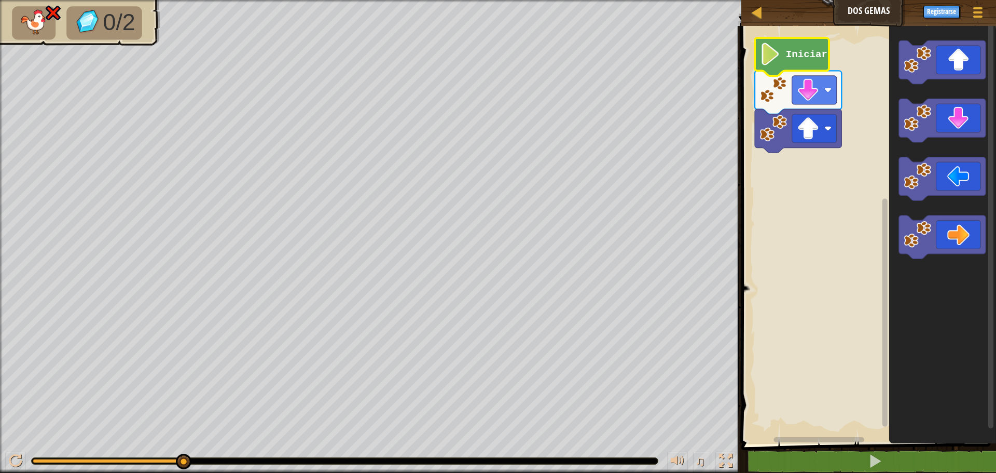
click at [778, 51] on image "Espacio de trabajo de Blockly" at bounding box center [770, 54] width 21 height 22
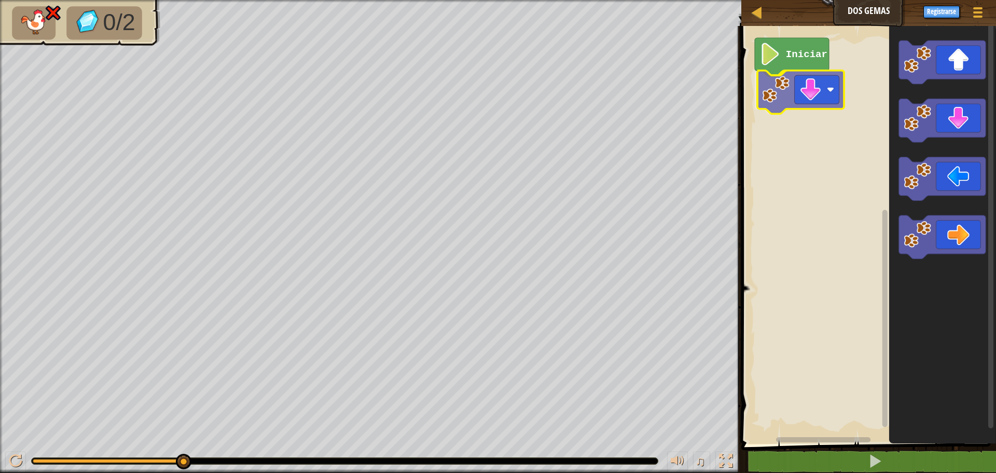
click at [810, 93] on div "Iniciar" at bounding box center [867, 232] width 258 height 423
click at [870, 160] on div "Iniciar" at bounding box center [867, 232] width 258 height 423
click at [891, 124] on icon "Espacio de trabajo de Blockly" at bounding box center [942, 232] width 107 height 423
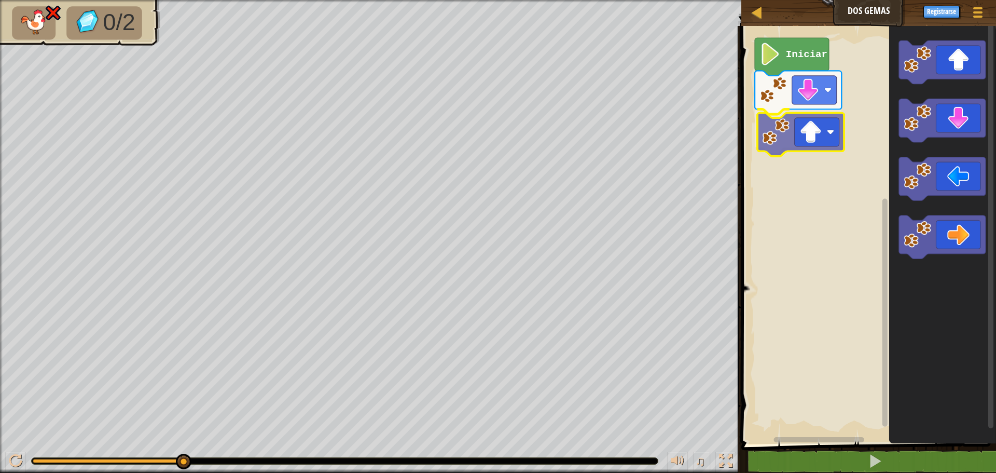
click at [790, 147] on div "Iniciar" at bounding box center [867, 232] width 258 height 423
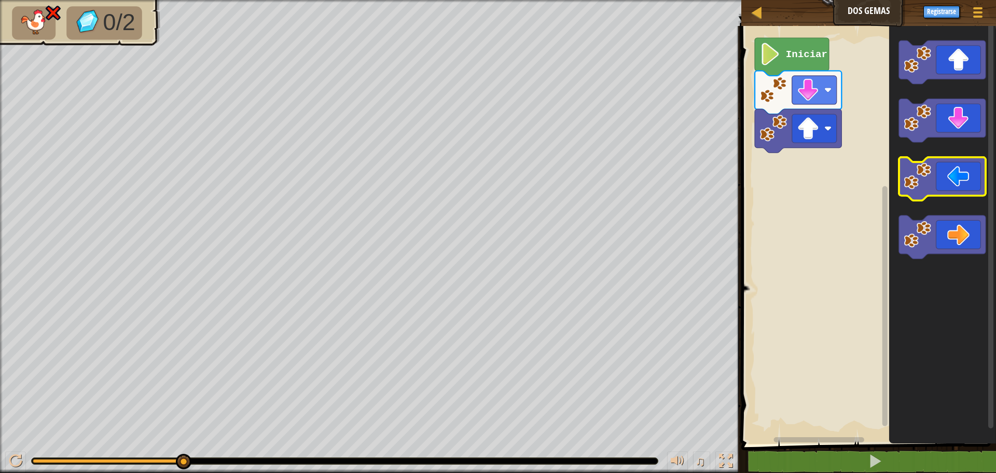
click at [863, 182] on div "Iniciar" at bounding box center [867, 232] width 258 height 423
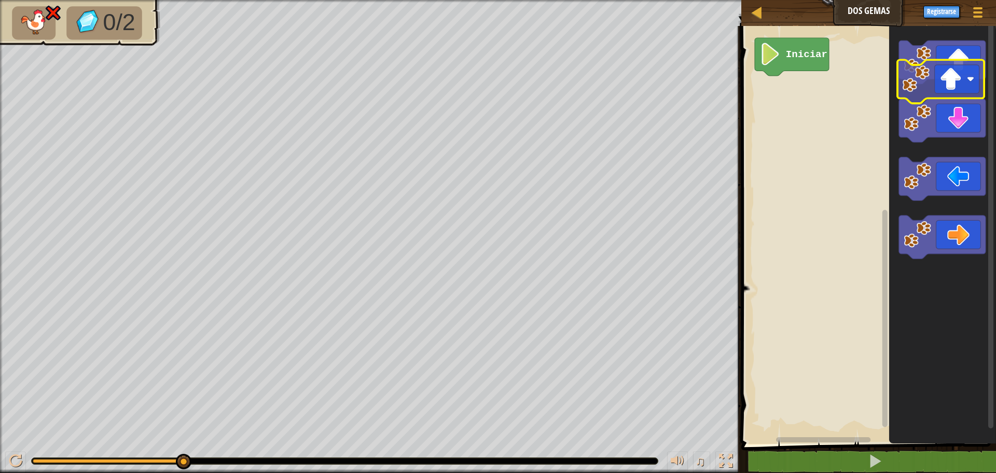
click at [954, 86] on icon "Espacio de trabajo de Blockly" at bounding box center [942, 232] width 107 height 423
click at [862, 133] on div "Iniciar" at bounding box center [867, 232] width 258 height 423
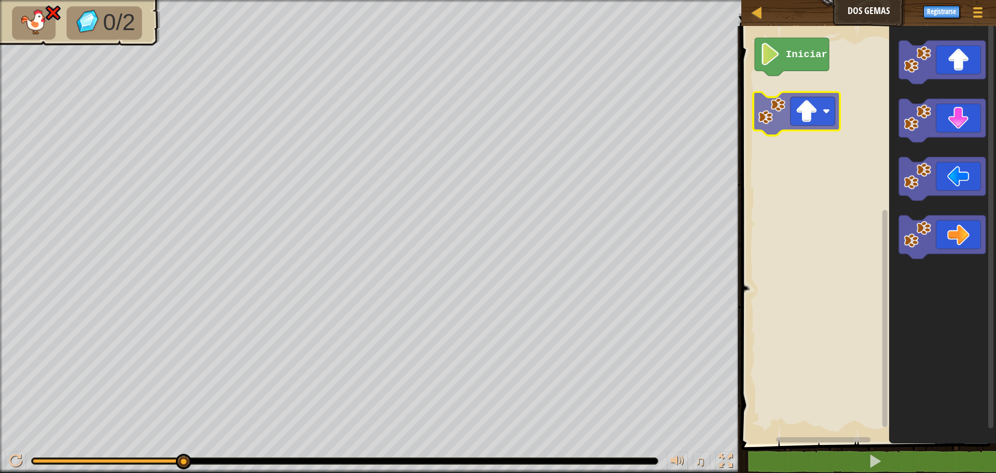
click at [794, 118] on div "Iniciar" at bounding box center [867, 232] width 258 height 423
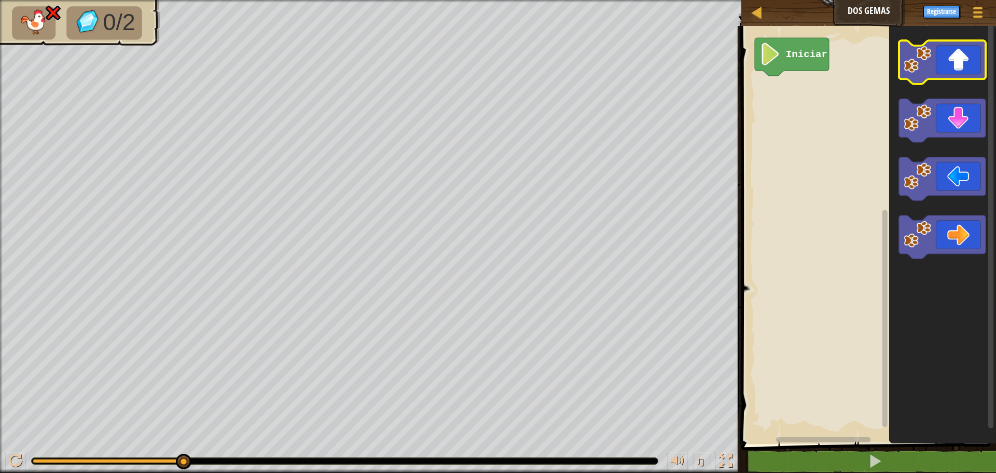
click at [950, 79] on rect "Espacio de trabajo de Blockly" at bounding box center [942, 62] width 87 height 44
click at [947, 72] on icon "Espacio de trabajo de Blockly" at bounding box center [942, 62] width 87 height 44
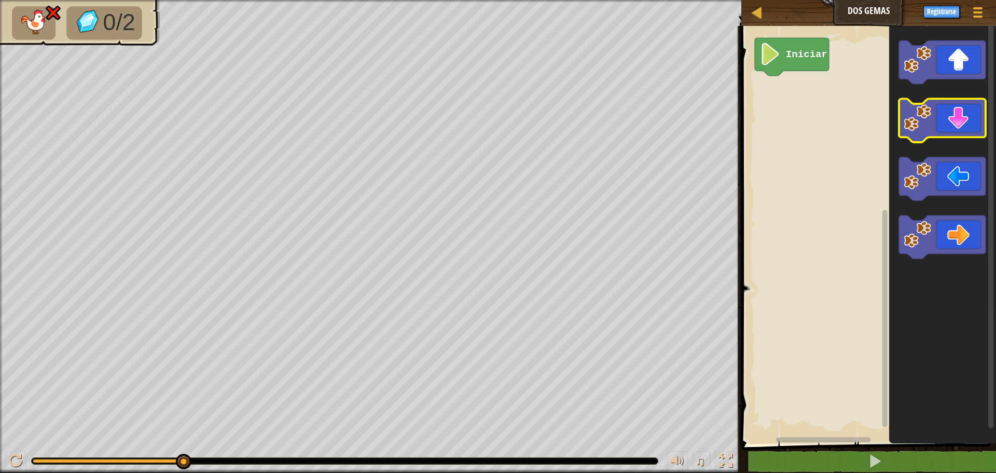
click at [922, 138] on icon "Espacio de trabajo de Blockly" at bounding box center [942, 121] width 87 height 44
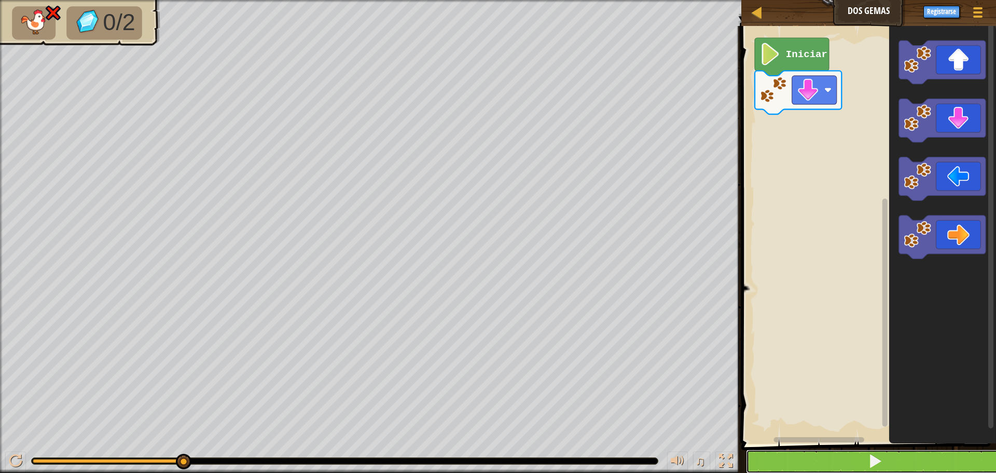
click at [902, 455] on button at bounding box center [875, 461] width 258 height 24
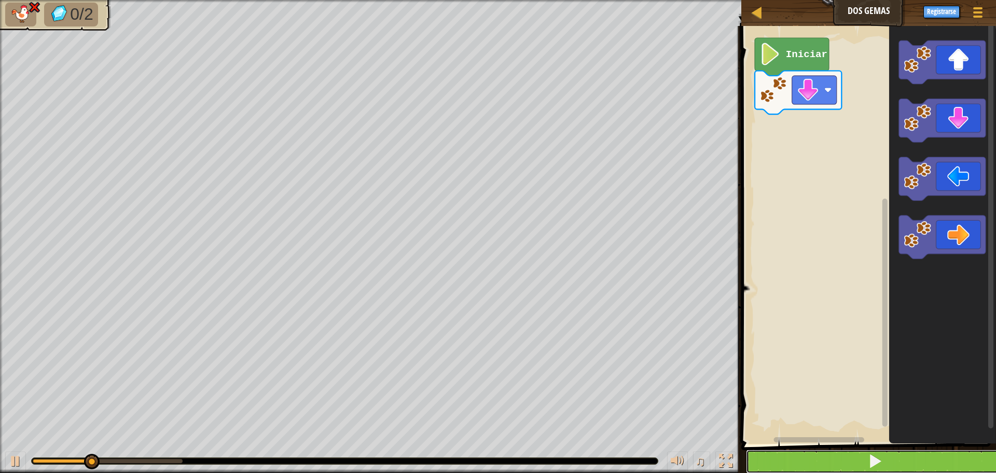
click at [902, 455] on button at bounding box center [875, 461] width 258 height 24
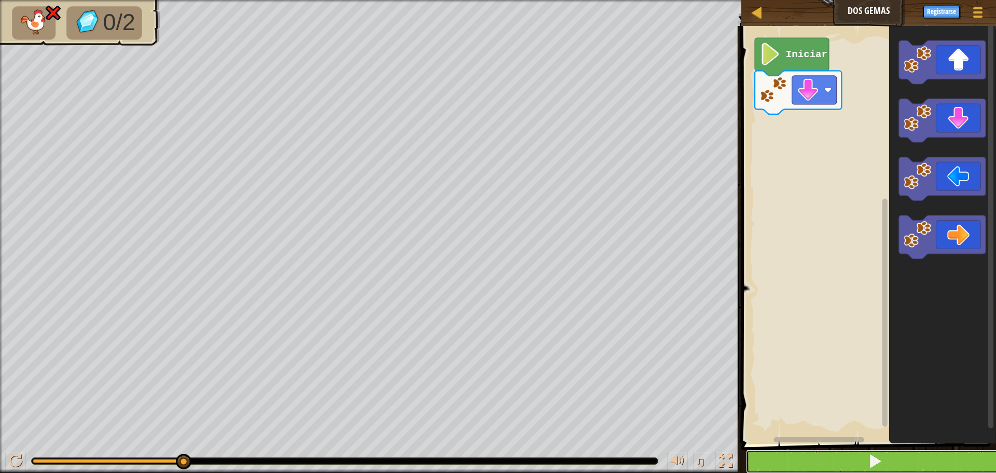
click at [891, 451] on button at bounding box center [875, 461] width 258 height 24
click at [872, 462] on span at bounding box center [875, 460] width 15 height 15
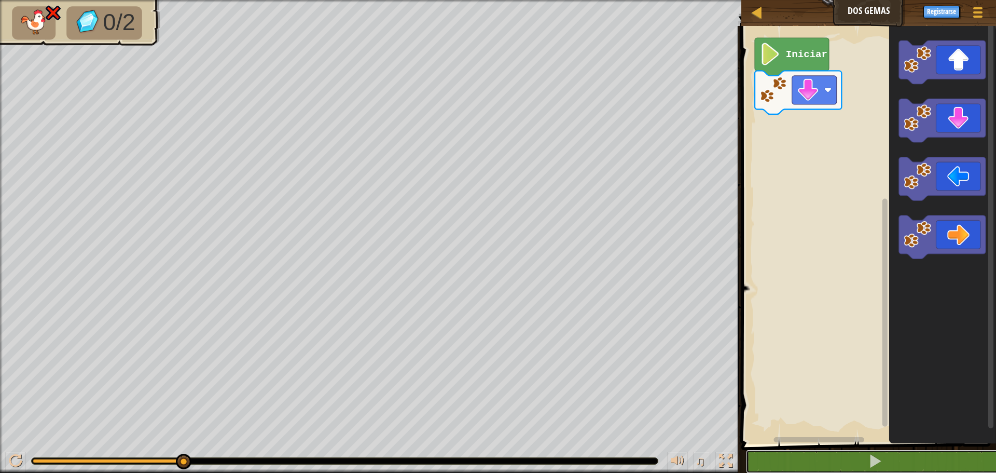
drag, startPoint x: 902, startPoint y: 462, endPoint x: 920, endPoint y: 273, distance: 189.7
click at [902, 451] on button at bounding box center [875, 461] width 258 height 24
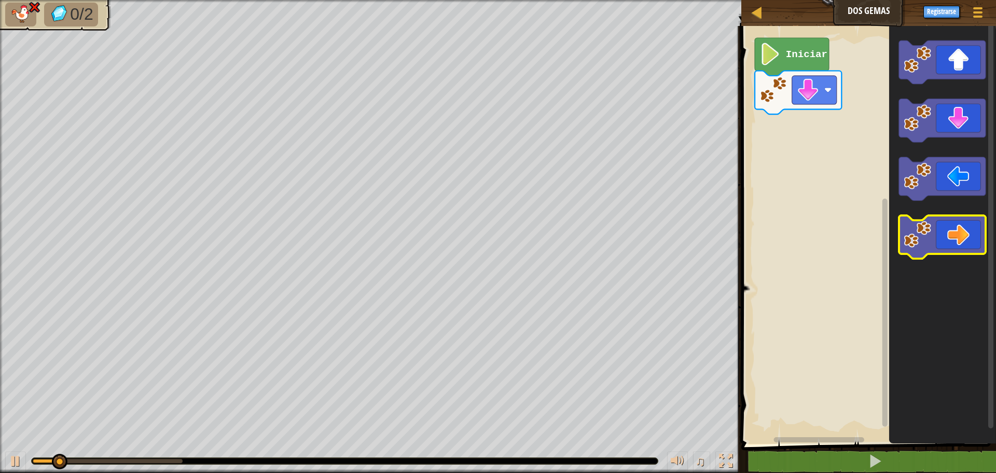
click at [921, 246] on image "Espacio de trabajo de Blockly" at bounding box center [917, 234] width 27 height 27
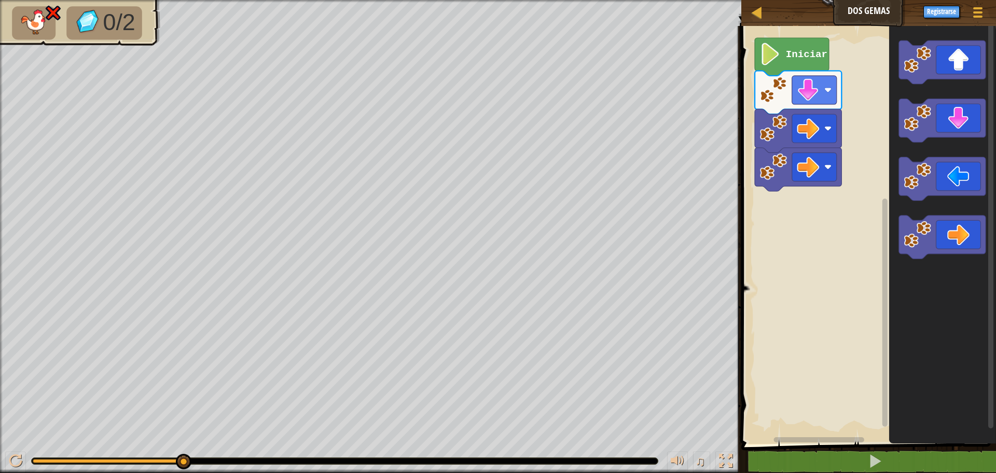
click at [915, 265] on icon "Espacio de trabajo de Blockly" at bounding box center [942, 232] width 107 height 423
click at [938, 177] on icon "Espacio de trabajo de Blockly" at bounding box center [942, 179] width 87 height 44
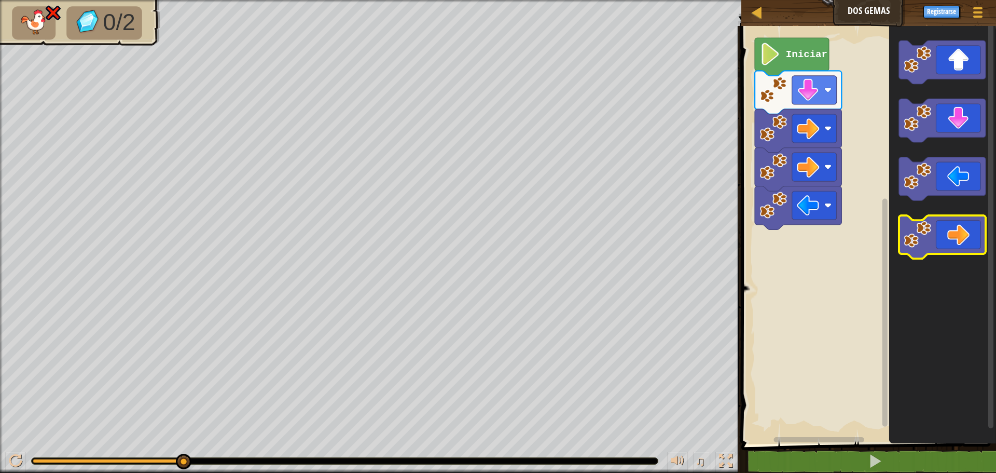
click at [946, 242] on icon "Espacio de trabajo de Blockly" at bounding box center [942, 237] width 87 height 44
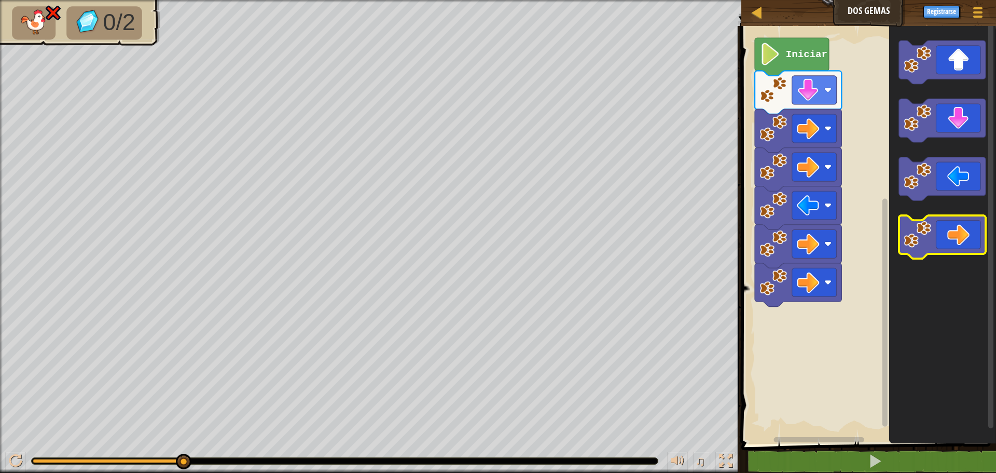
click at [946, 242] on icon "Espacio de trabajo de Blockly" at bounding box center [942, 237] width 87 height 44
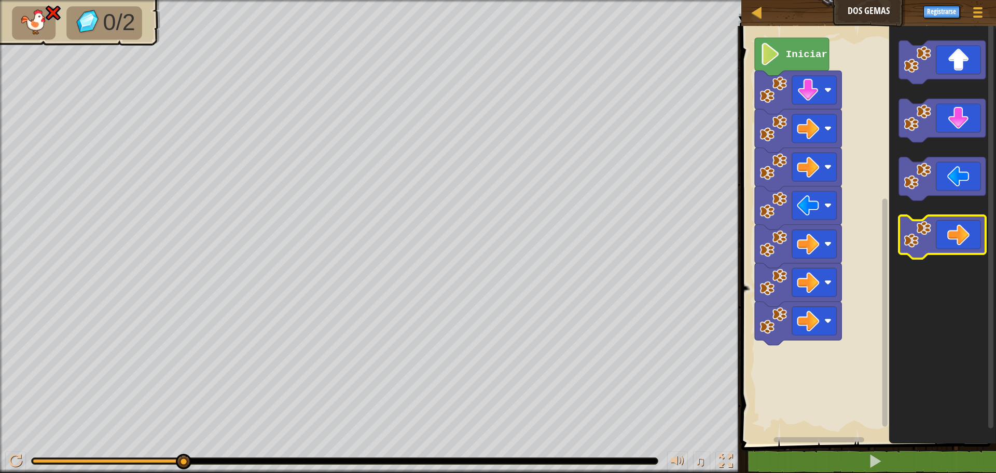
click at [946, 243] on icon "Espacio de trabajo de Blockly" at bounding box center [942, 237] width 87 height 44
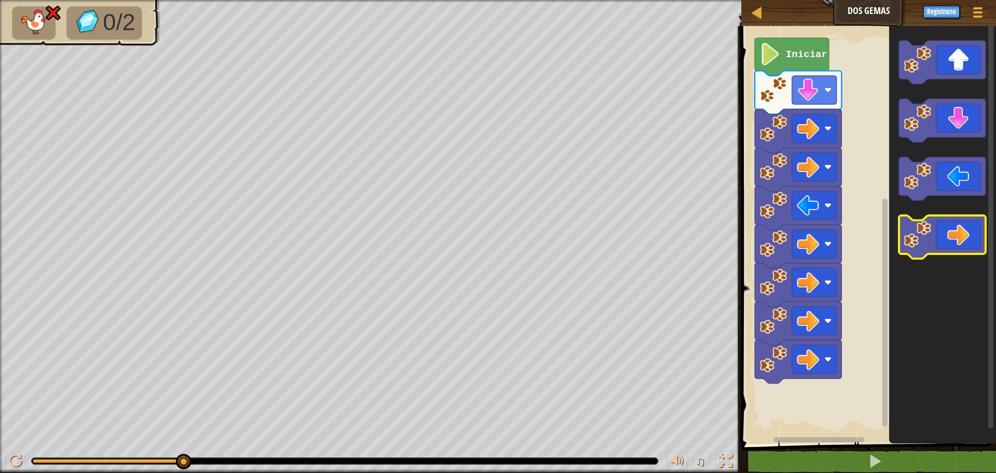
click at [946, 243] on icon "Espacio de trabajo de Blockly" at bounding box center [942, 237] width 87 height 44
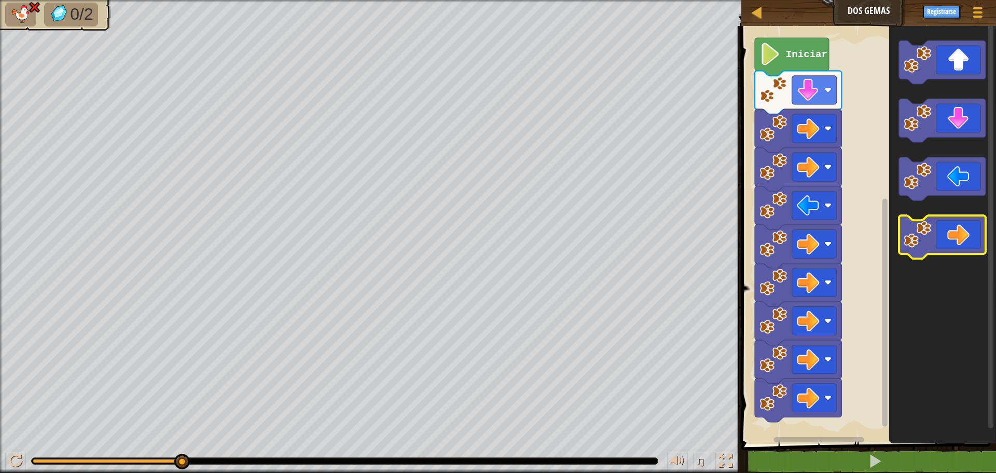
click at [946, 243] on icon "Espacio de trabajo de Blockly" at bounding box center [942, 237] width 87 height 44
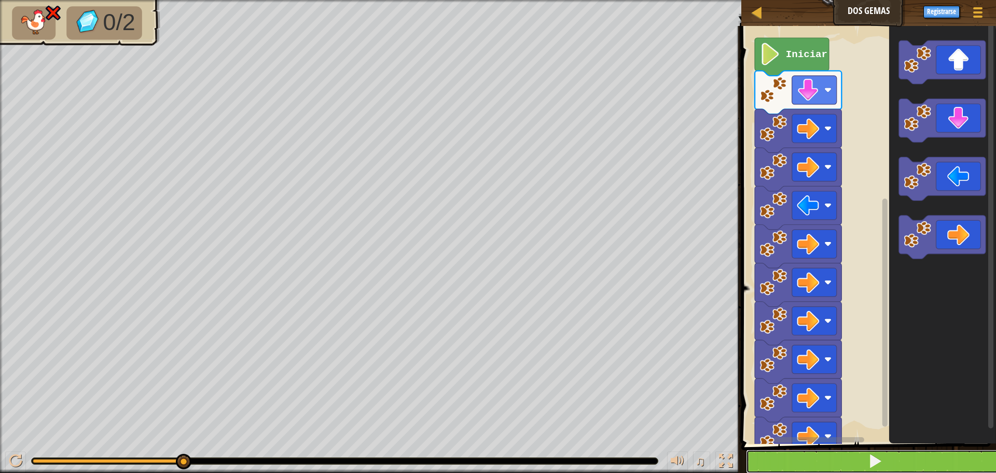
click at [825, 470] on button at bounding box center [875, 461] width 258 height 24
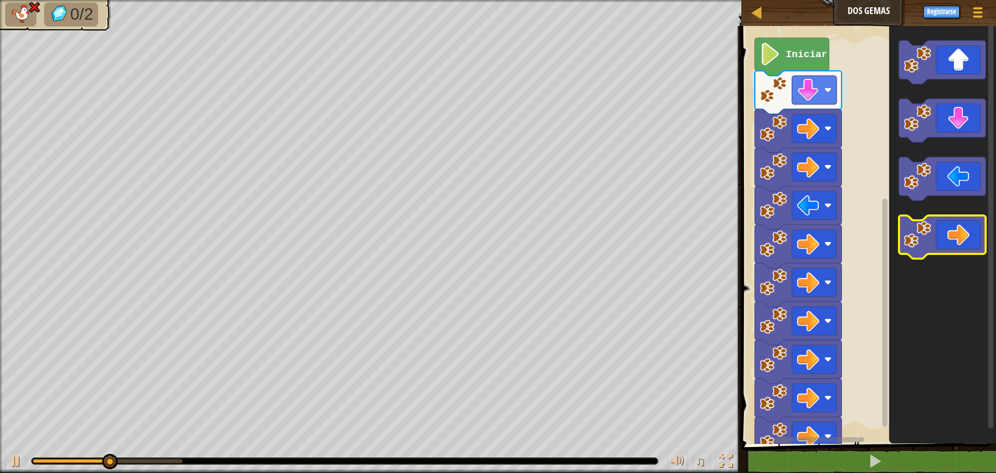
click at [943, 237] on icon "Espacio de trabajo de Blockly" at bounding box center [942, 237] width 87 height 44
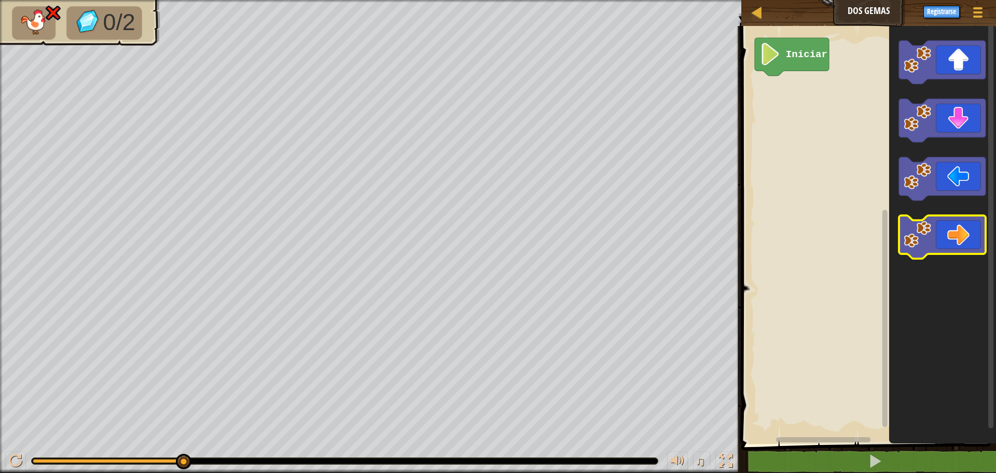
click at [958, 239] on icon "Espacio de trabajo de Blockly" at bounding box center [942, 237] width 87 height 44
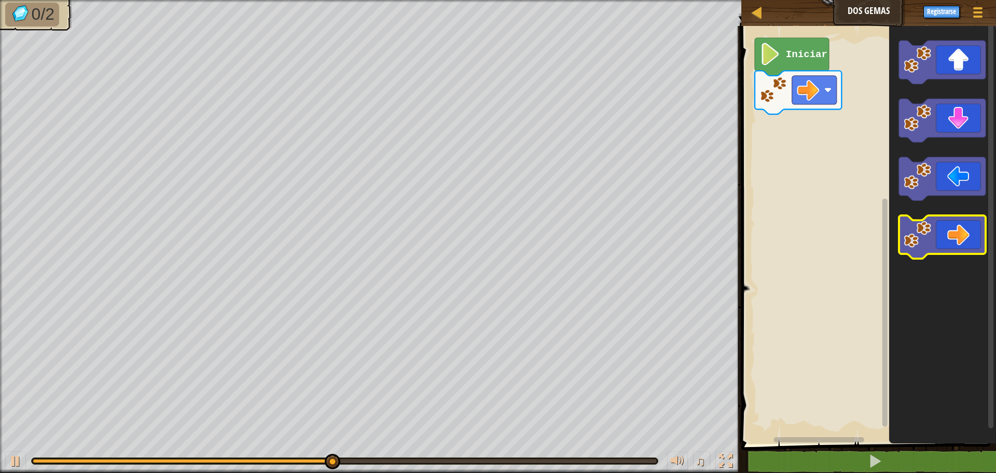
click at [971, 244] on icon "Espacio de trabajo de Blockly" at bounding box center [942, 237] width 87 height 44
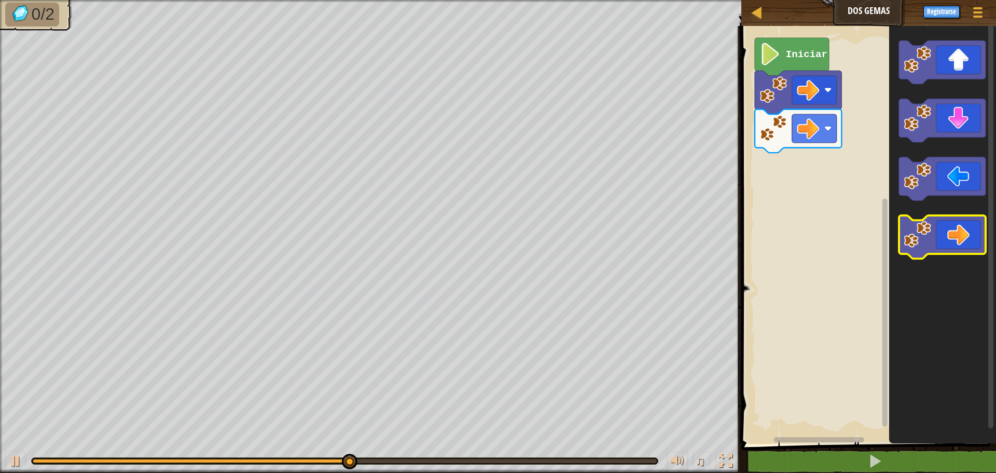
click at [971, 244] on icon "Espacio de trabajo de Blockly" at bounding box center [942, 237] width 87 height 44
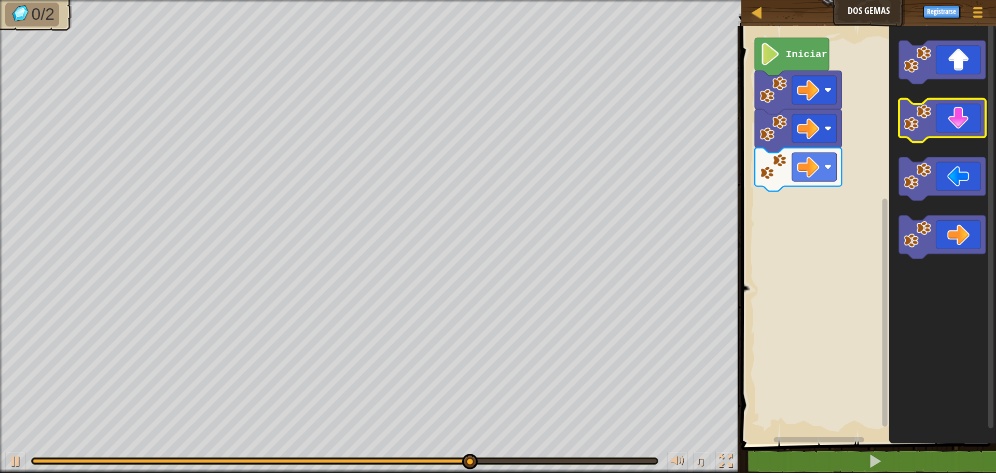
click at [953, 127] on icon "Espacio de trabajo de Blockly" at bounding box center [942, 121] width 87 height 44
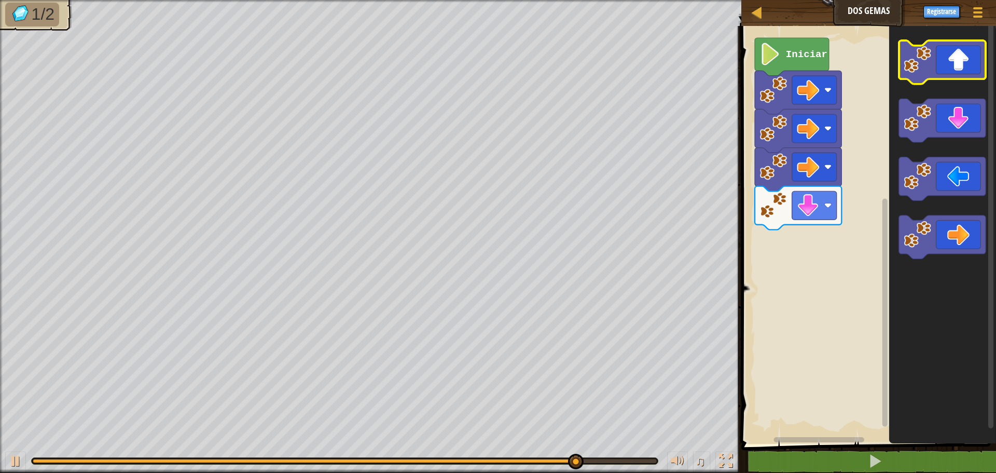
click at [962, 72] on icon "Espacio de trabajo de Blockly" at bounding box center [942, 62] width 87 height 44
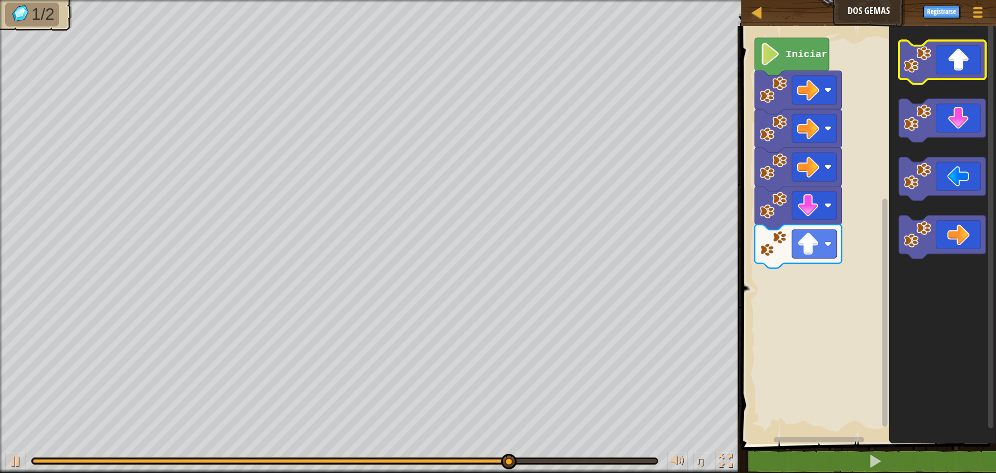
click at [961, 72] on icon "Espacio de trabajo de Blockly" at bounding box center [942, 62] width 87 height 44
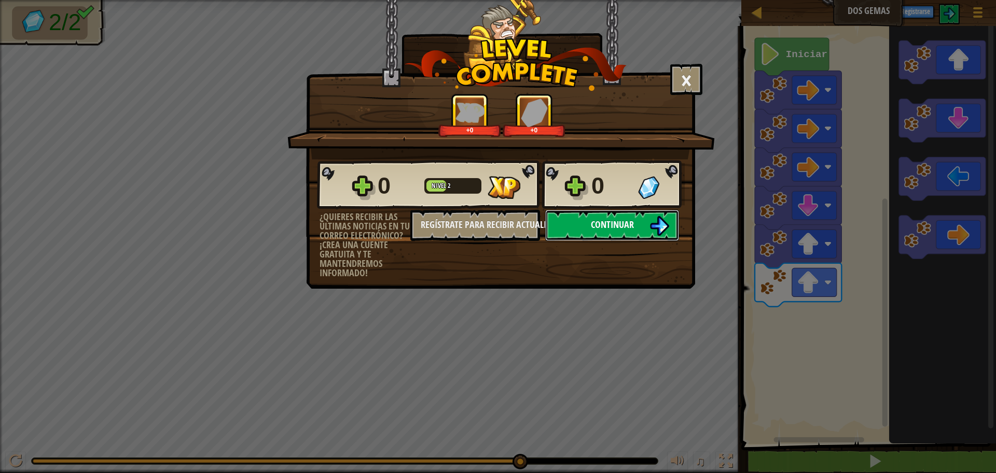
click at [596, 222] on span "Continuar" at bounding box center [612, 224] width 43 height 13
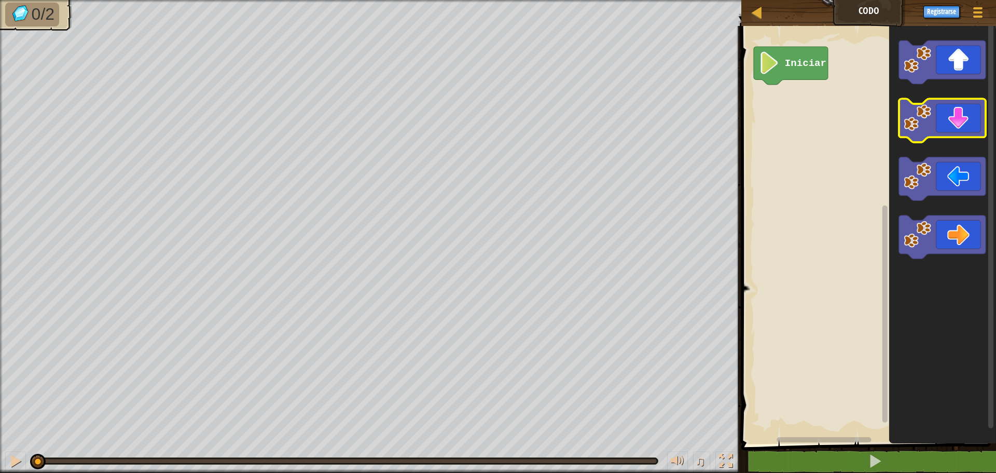
click at [925, 114] on image "Espacio de trabajo de Blockly" at bounding box center [917, 117] width 27 height 27
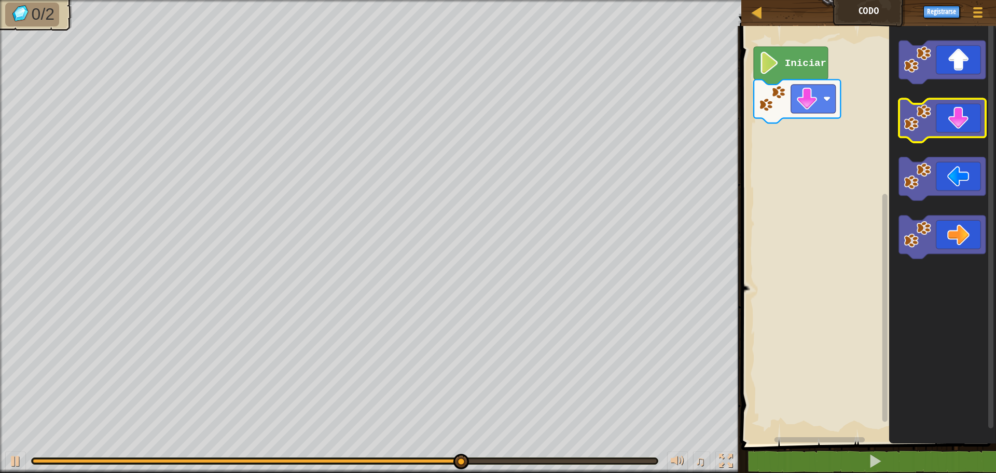
click at [973, 134] on icon "Espacio de trabajo de Blockly" at bounding box center [942, 121] width 87 height 44
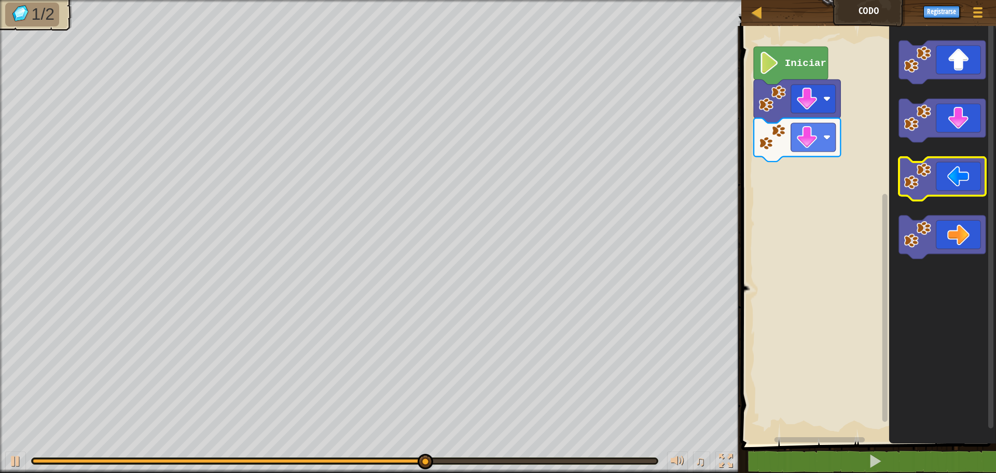
click at [952, 180] on icon "Espacio de trabajo de Blockly" at bounding box center [942, 179] width 87 height 44
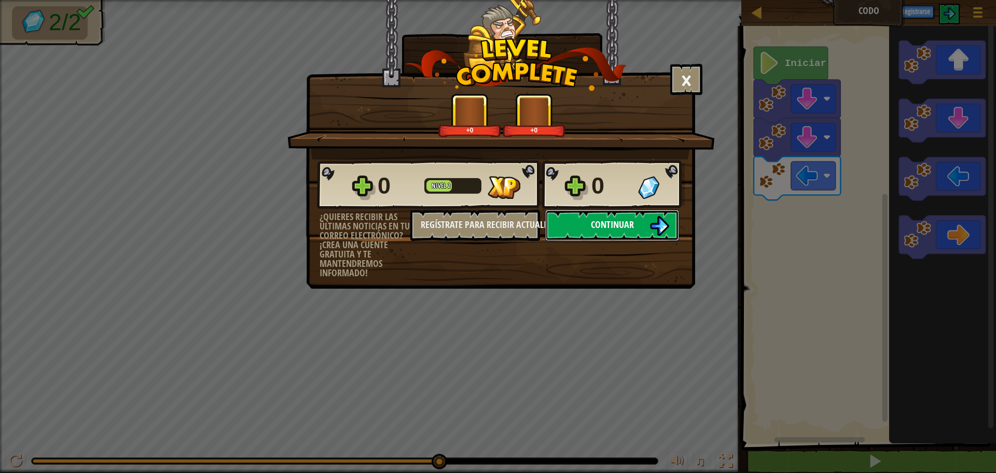
click at [610, 221] on span "Continuar" at bounding box center [612, 224] width 43 height 13
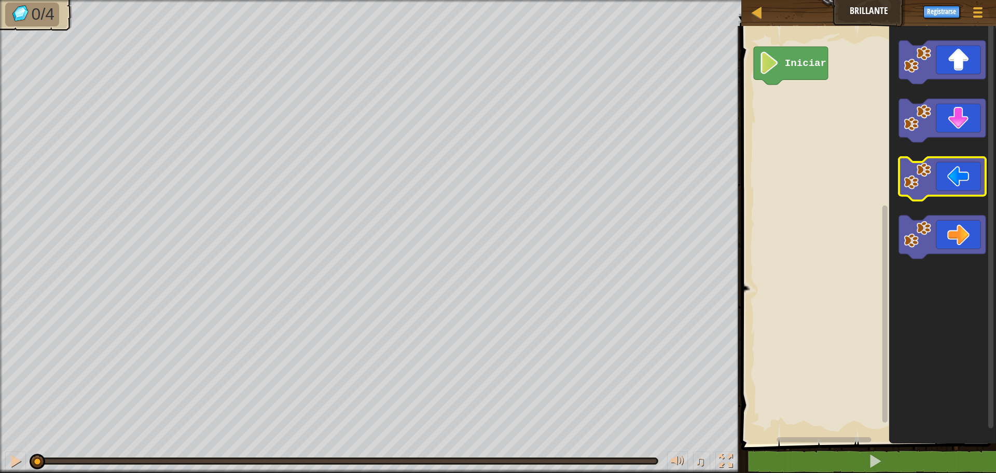
click at [946, 186] on icon "Espacio de trabajo de Blockly" at bounding box center [942, 179] width 87 height 44
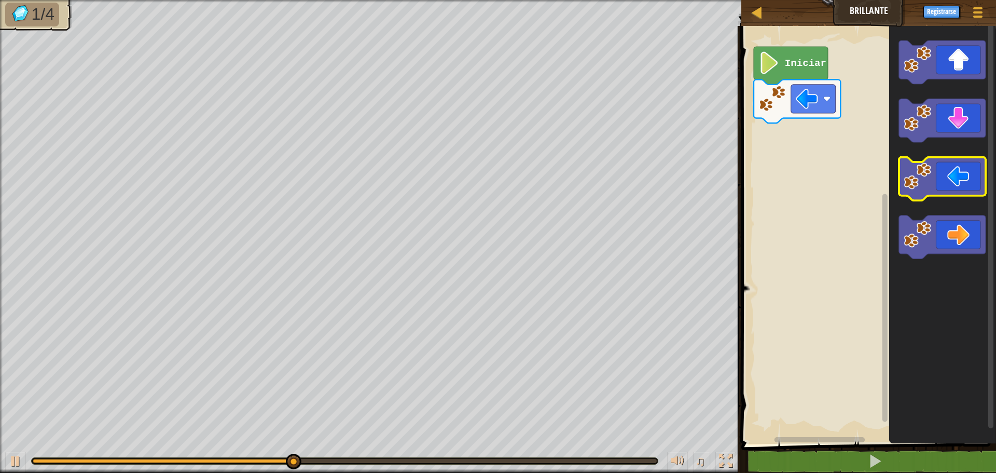
click at [932, 182] on icon "Espacio de trabajo de Blockly" at bounding box center [942, 179] width 87 height 44
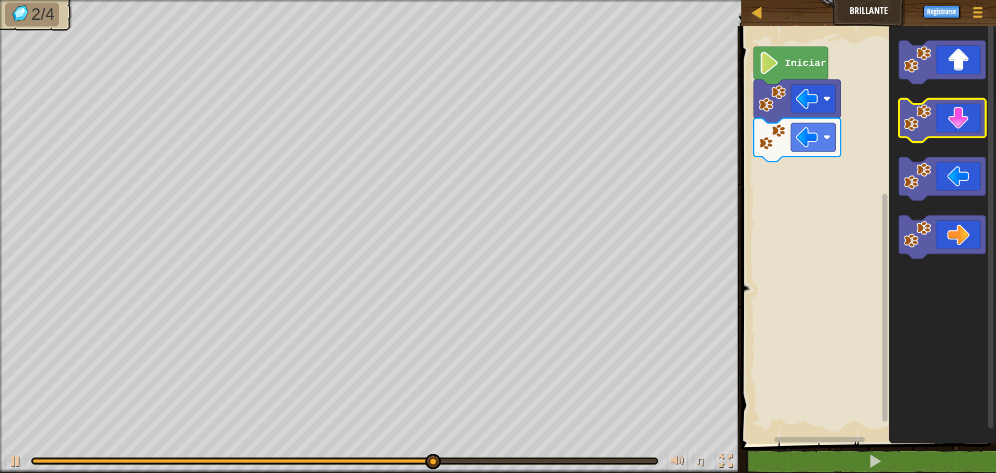
click at [961, 121] on icon "Espacio de trabajo de Blockly" at bounding box center [942, 121] width 87 height 44
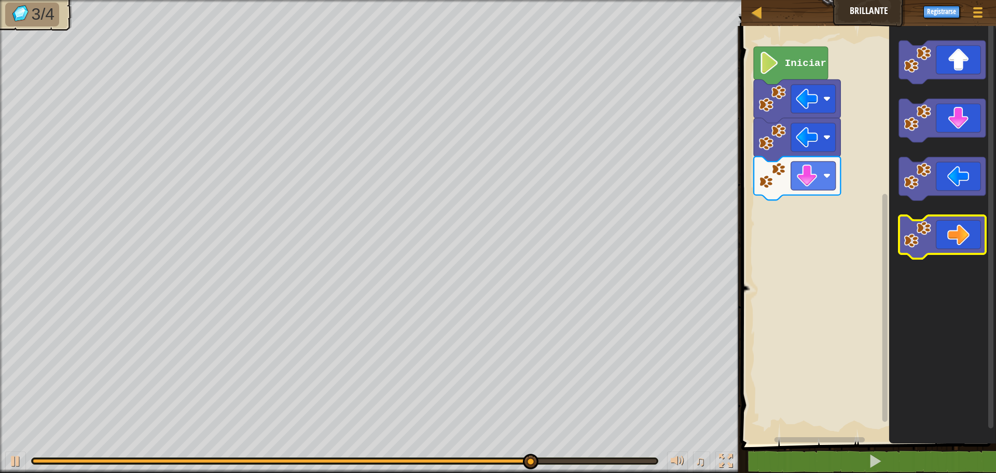
click at [967, 238] on icon "Espacio de trabajo de Blockly" at bounding box center [942, 237] width 87 height 44
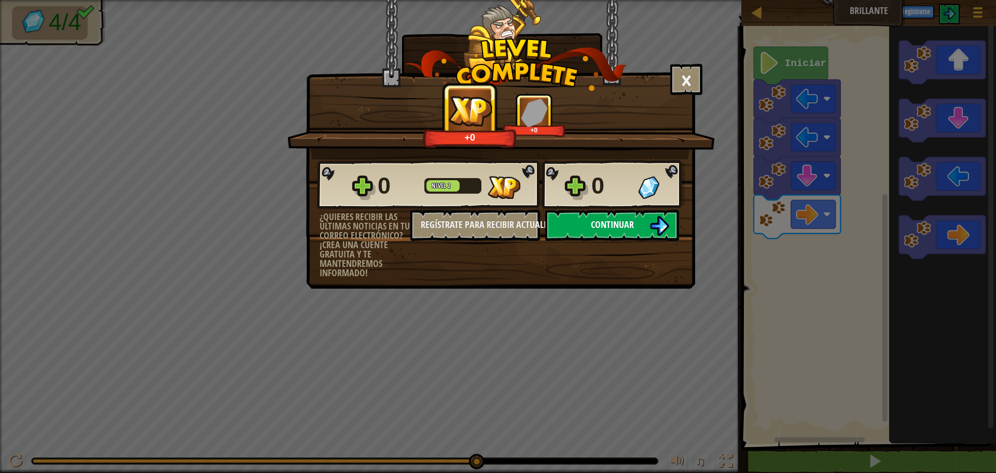
click at [611, 225] on span "Continuar" at bounding box center [612, 224] width 43 height 13
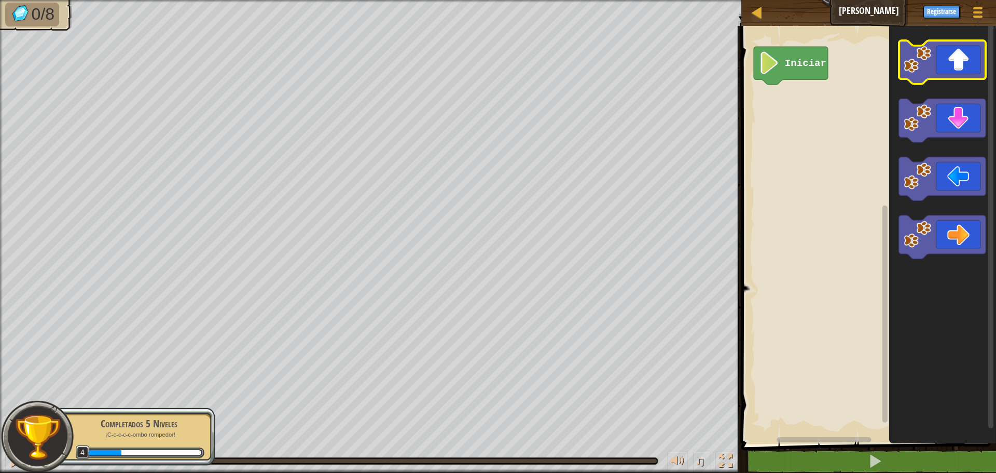
click at [950, 70] on icon "Espacio de trabajo de Blockly" at bounding box center [942, 62] width 87 height 44
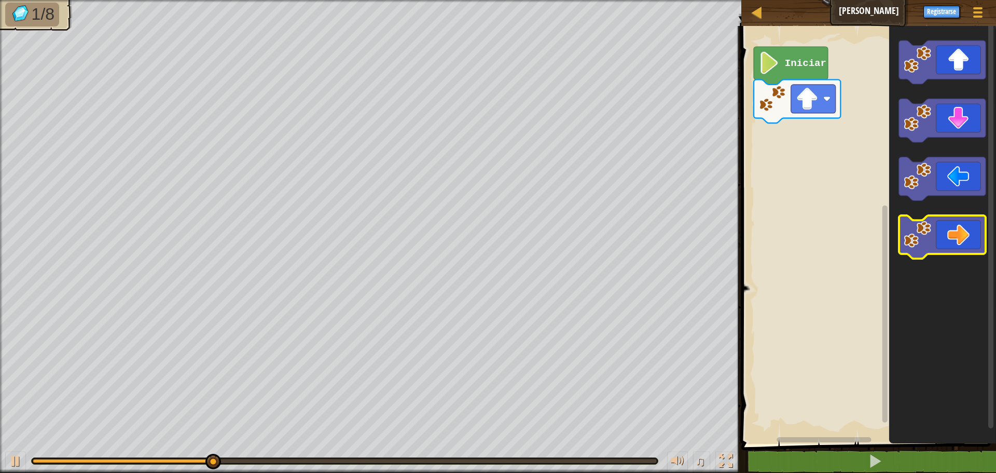
click at [963, 246] on icon "Espacio de trabajo de Blockly" at bounding box center [942, 237] width 87 height 44
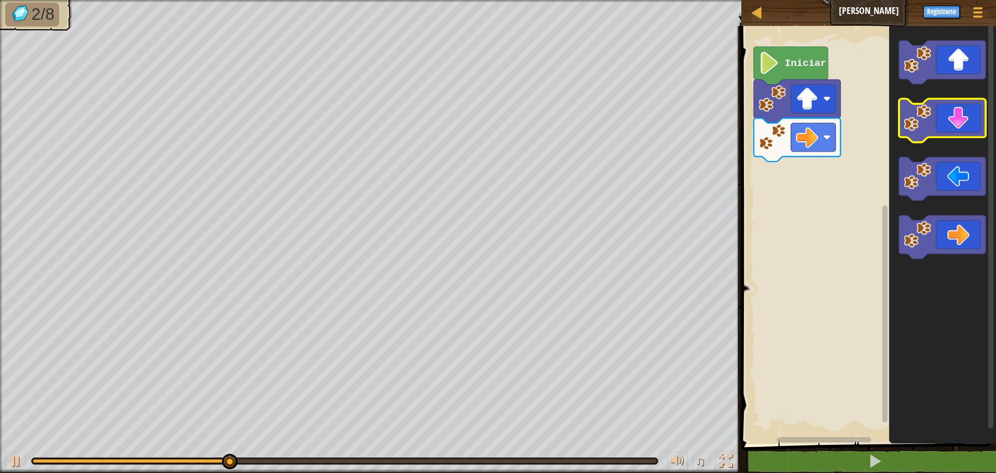
click at [956, 122] on icon "Espacio de trabajo de Blockly" at bounding box center [942, 121] width 87 height 44
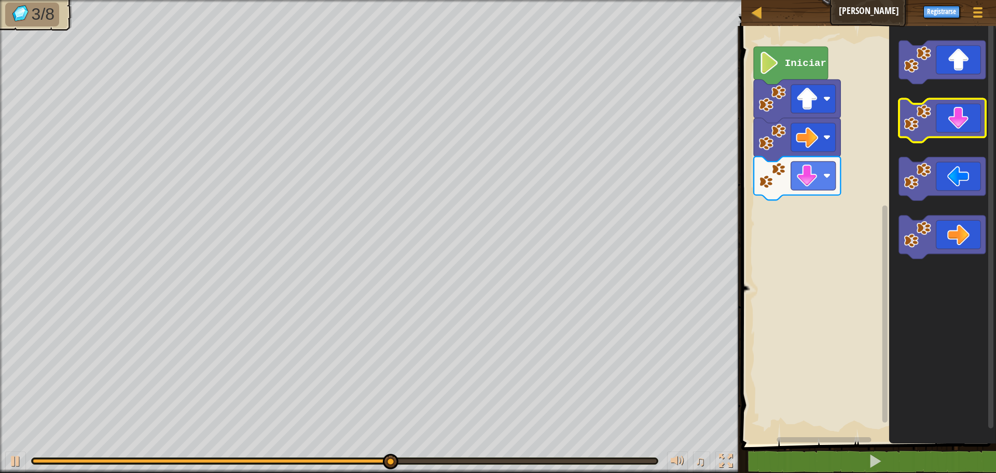
click at [950, 119] on icon "Espacio de trabajo de Blockly" at bounding box center [942, 121] width 87 height 44
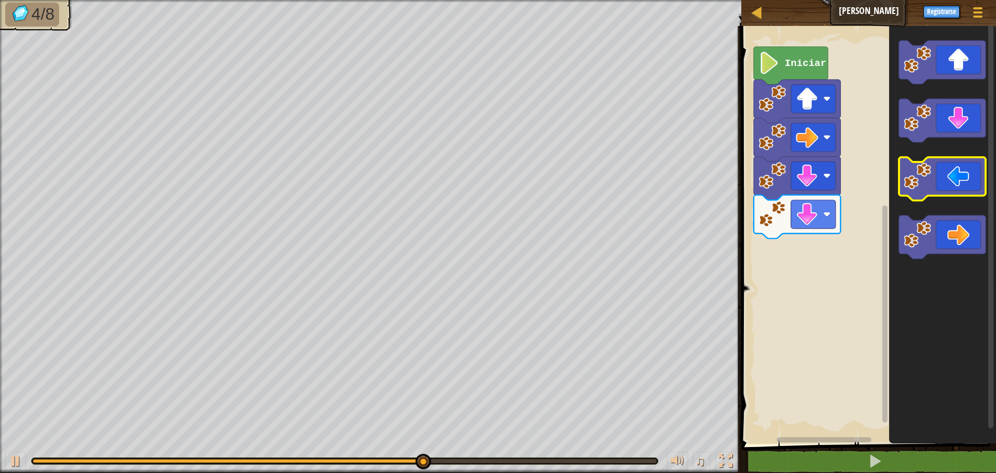
click at [943, 185] on icon "Espacio de trabajo de Blockly" at bounding box center [942, 179] width 87 height 44
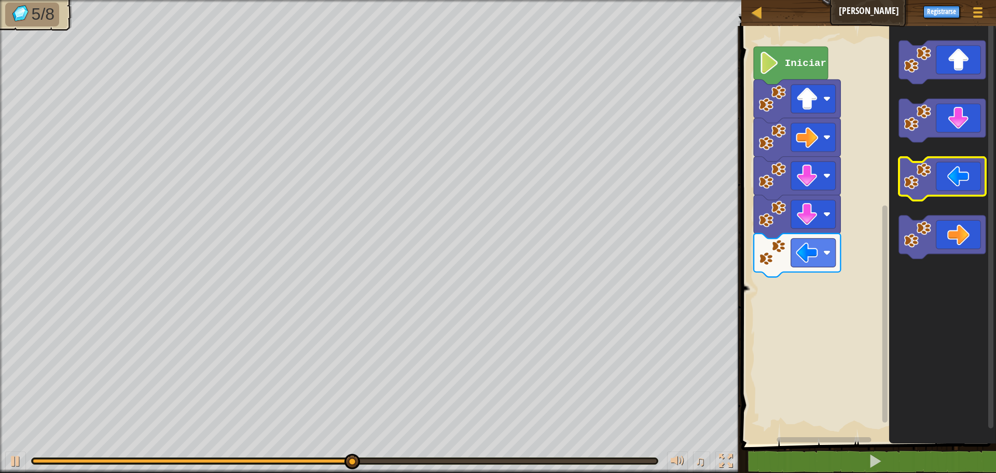
click at [942, 183] on icon "Espacio de trabajo de Blockly" at bounding box center [942, 179] width 87 height 44
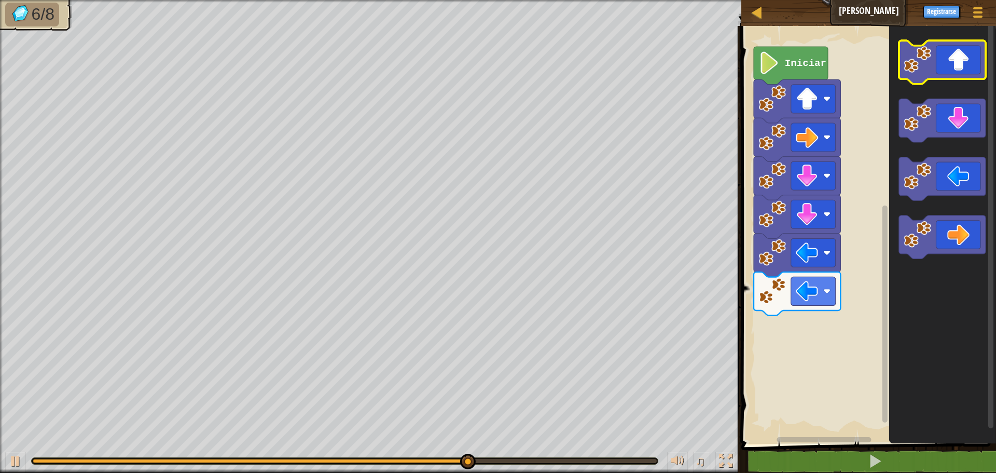
click at [981, 62] on icon "Espacio de trabajo de Blockly" at bounding box center [942, 62] width 87 height 44
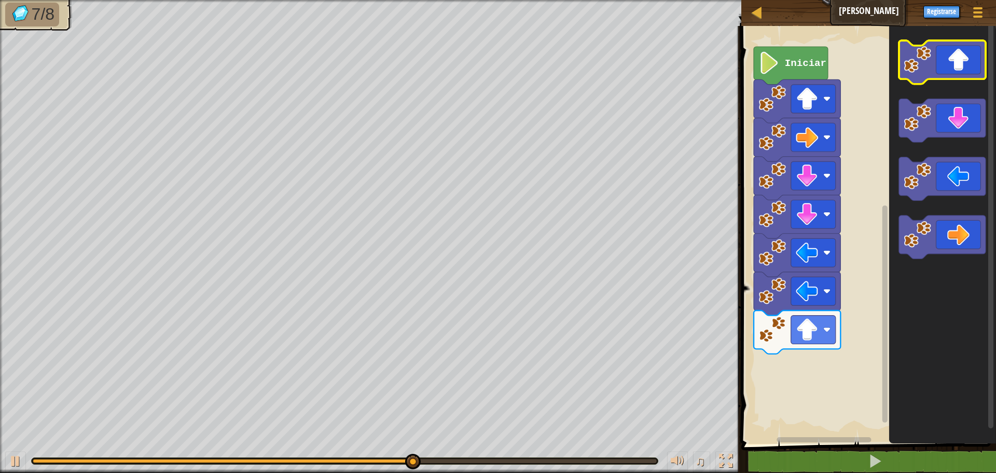
click at [981, 62] on icon "Espacio de trabajo de Blockly" at bounding box center [942, 62] width 87 height 44
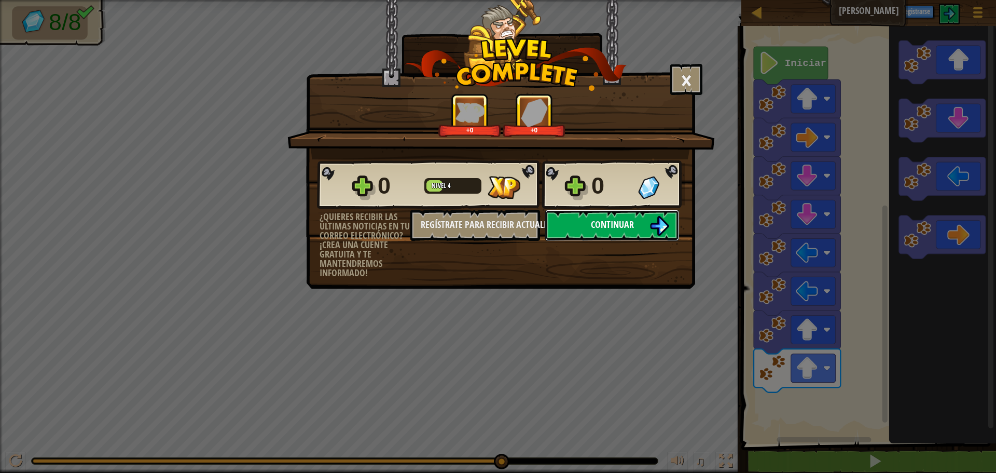
click at [627, 220] on span "Continuar" at bounding box center [612, 224] width 43 height 13
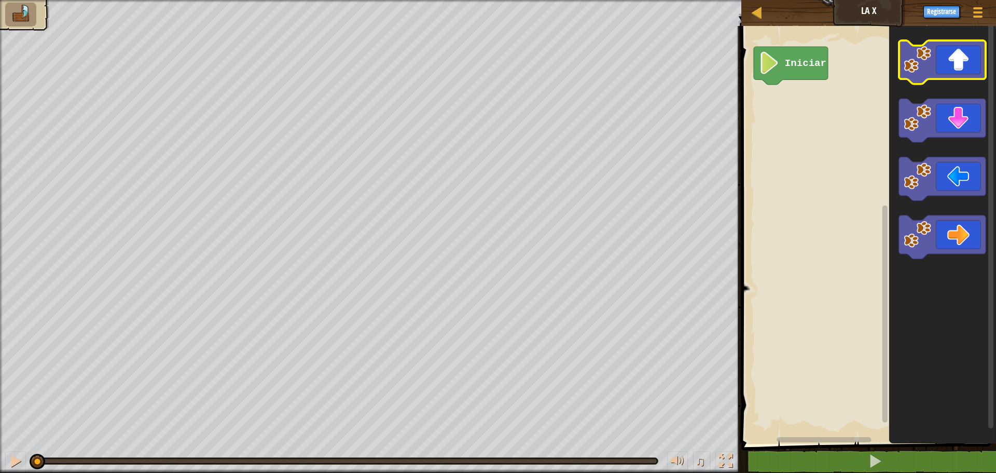
click at [944, 66] on icon "Espacio de trabajo de Blockly" at bounding box center [942, 62] width 87 height 44
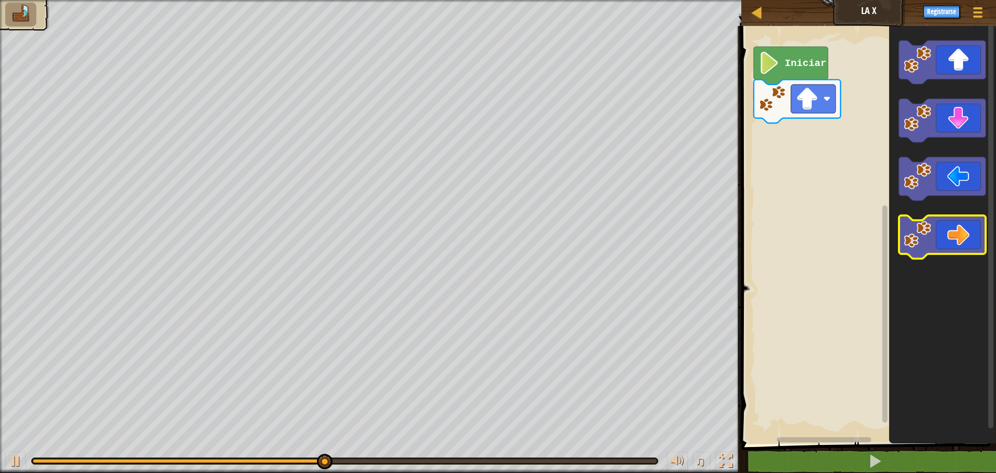
click at [953, 250] on icon "Espacio de trabajo de Blockly" at bounding box center [942, 237] width 87 height 44
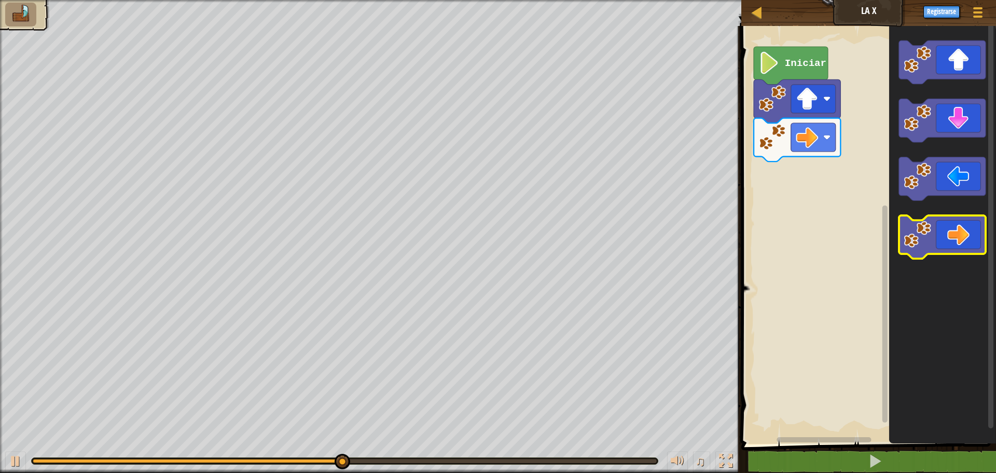
click at [952, 250] on icon "Espacio de trabajo de Blockly" at bounding box center [942, 237] width 87 height 44
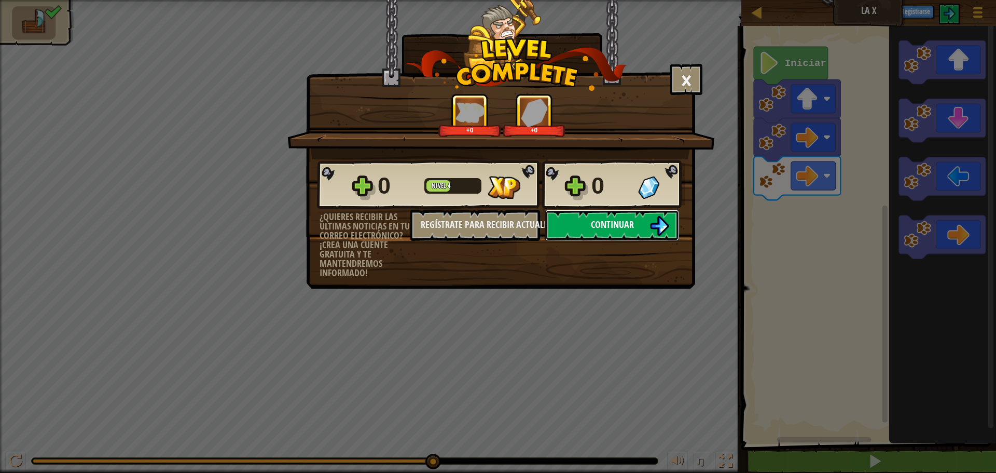
click at [618, 234] on button "Continuar" at bounding box center [612, 225] width 134 height 31
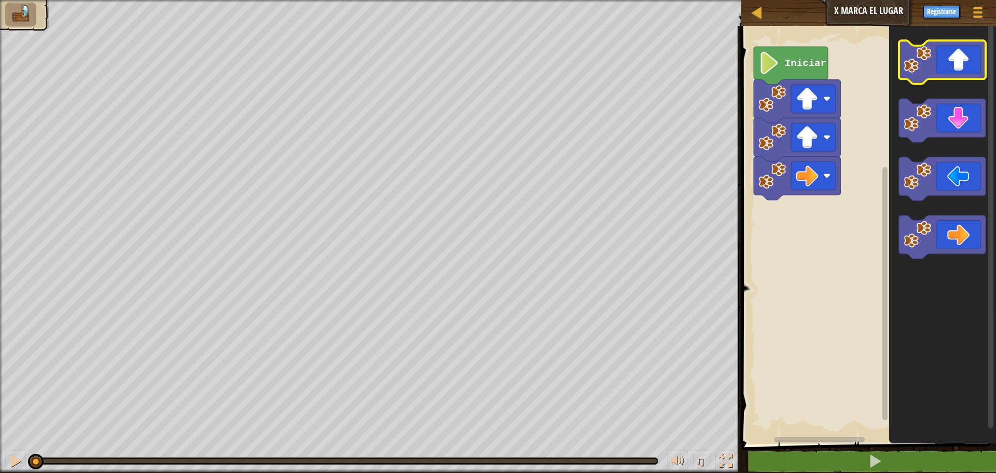
click at [950, 59] on icon "Espacio de trabajo de Blockly" at bounding box center [942, 62] width 87 height 44
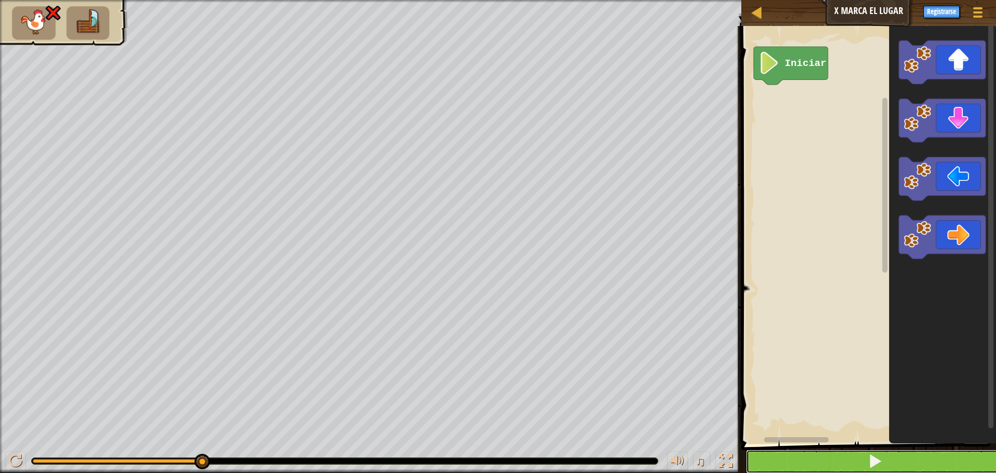
click at [942, 458] on button at bounding box center [875, 461] width 258 height 24
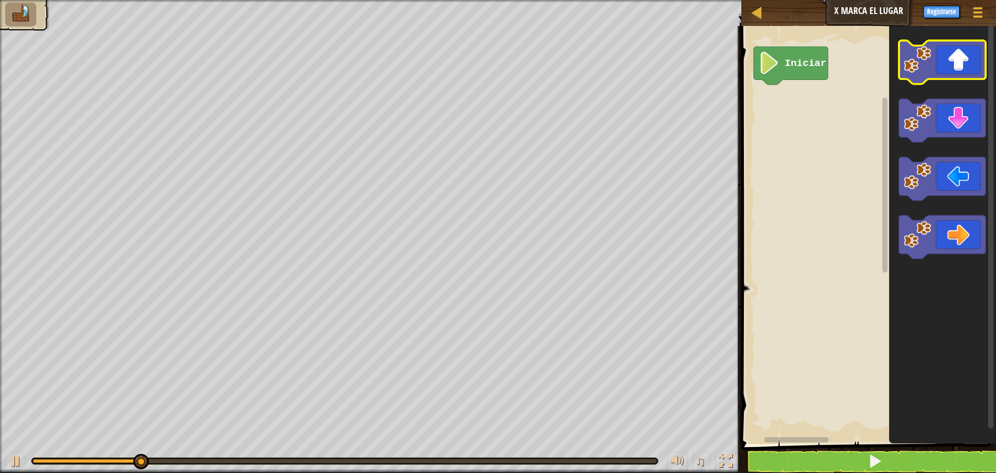
click at [970, 63] on icon "Espacio de trabajo de Blockly" at bounding box center [942, 62] width 87 height 44
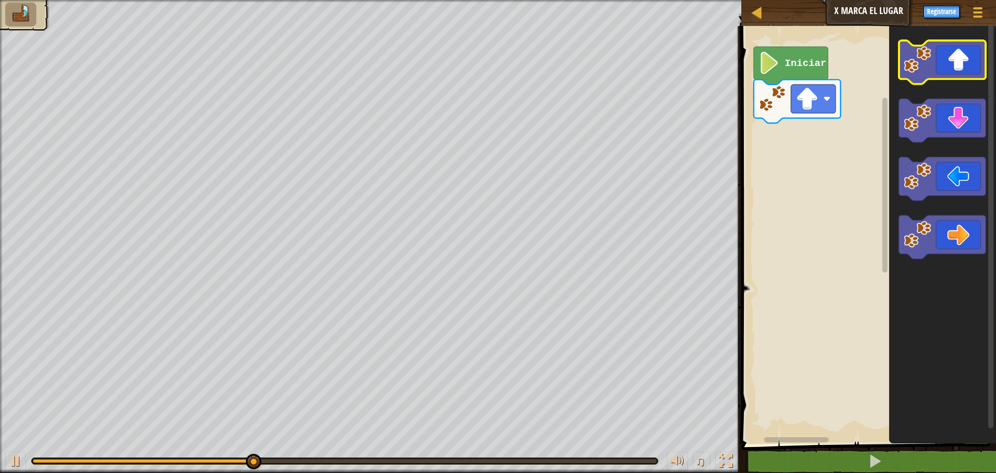
click at [973, 65] on icon "Espacio de trabajo de Blockly" at bounding box center [942, 62] width 87 height 44
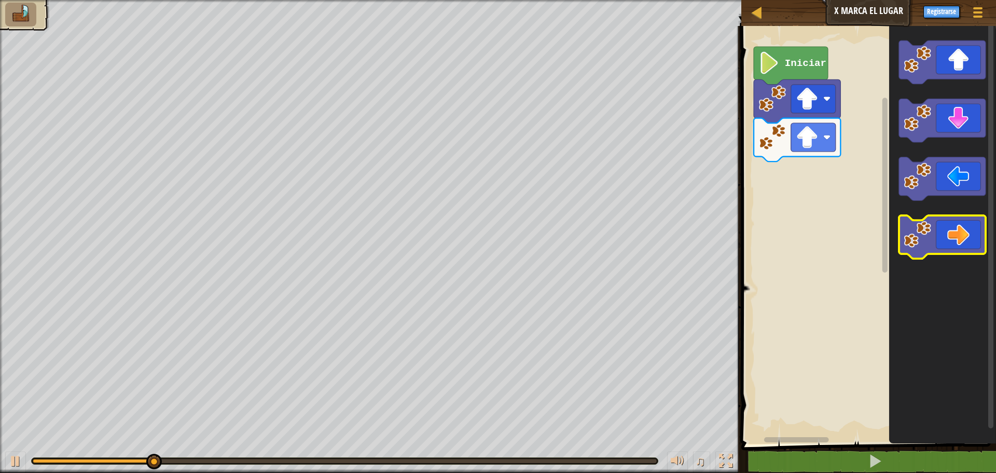
click at [961, 235] on icon "Espacio de trabajo de Blockly" at bounding box center [942, 237] width 87 height 44
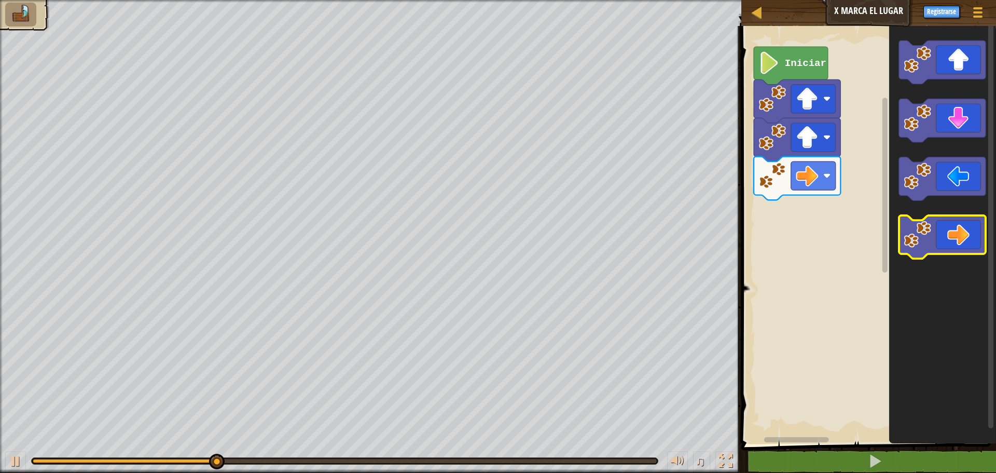
click at [961, 235] on icon "Espacio de trabajo de Blockly" at bounding box center [942, 237] width 87 height 44
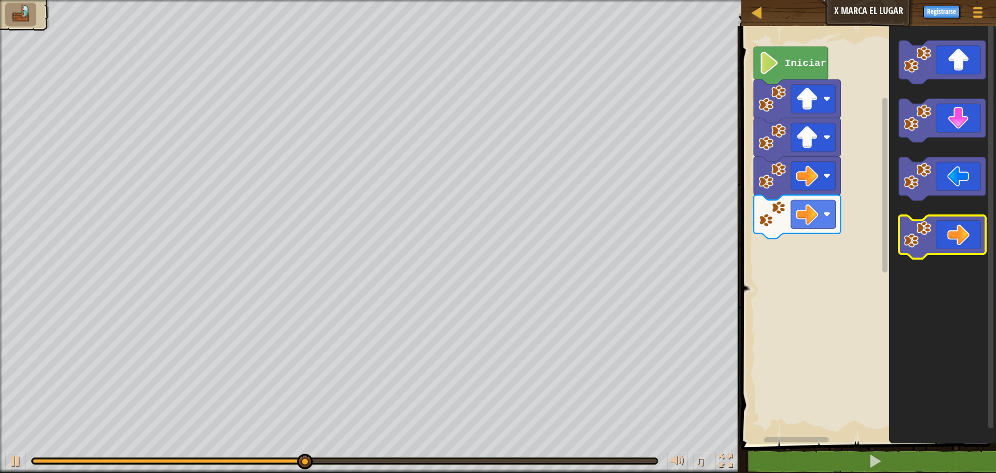
click at [961, 235] on icon "Espacio de trabajo de Blockly" at bounding box center [942, 237] width 87 height 44
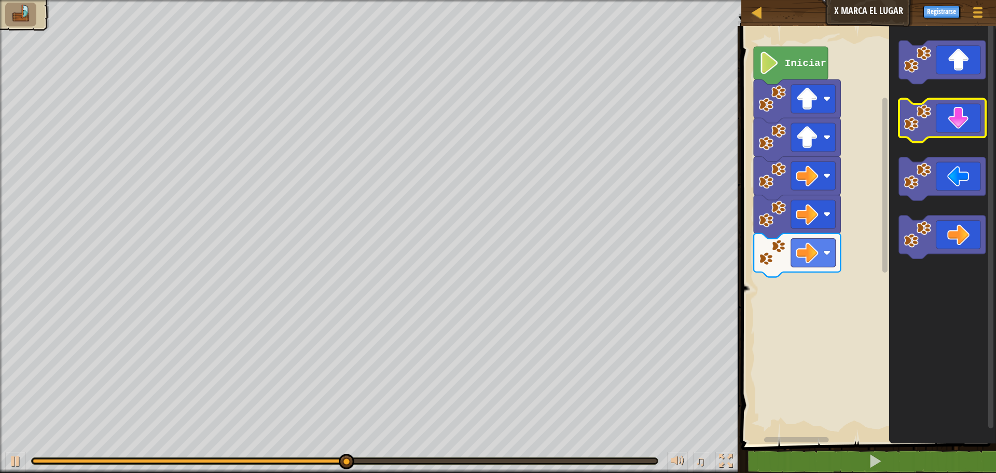
click at [968, 123] on icon "Espacio de trabajo de Blockly" at bounding box center [942, 121] width 87 height 44
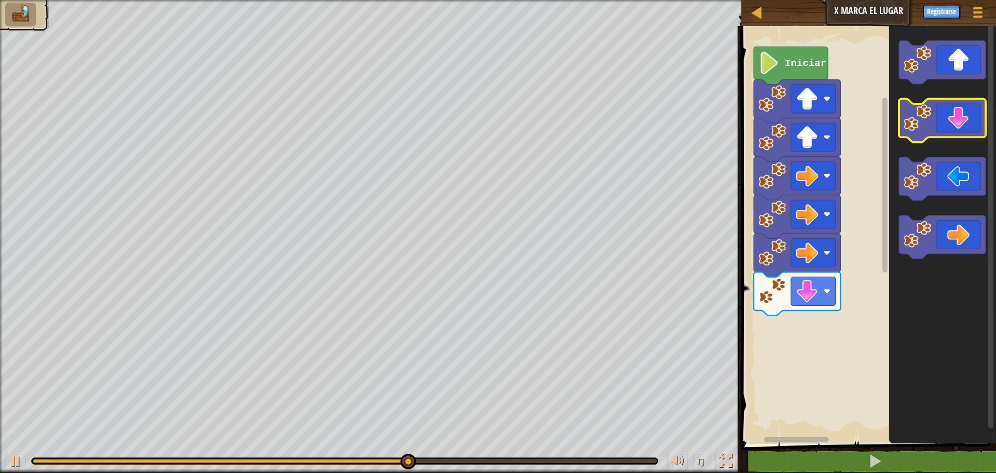
click at [968, 123] on icon "Espacio de trabajo de Blockly" at bounding box center [942, 121] width 87 height 44
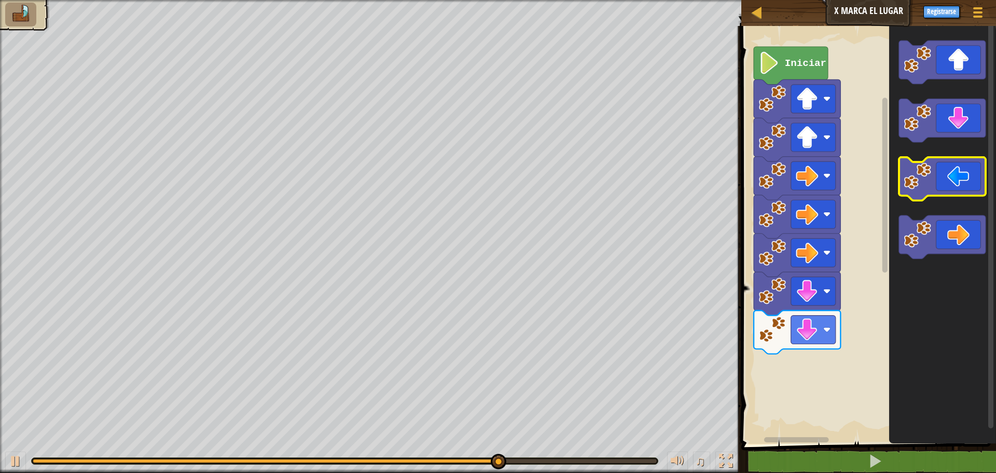
click at [937, 184] on icon "Espacio de trabajo de Blockly" at bounding box center [942, 179] width 87 height 44
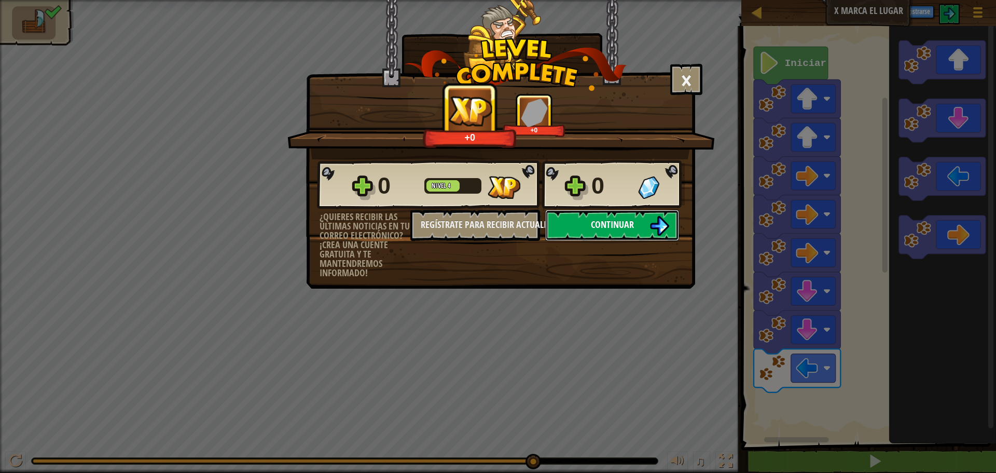
click at [669, 223] on button "Continuar" at bounding box center [612, 225] width 134 height 31
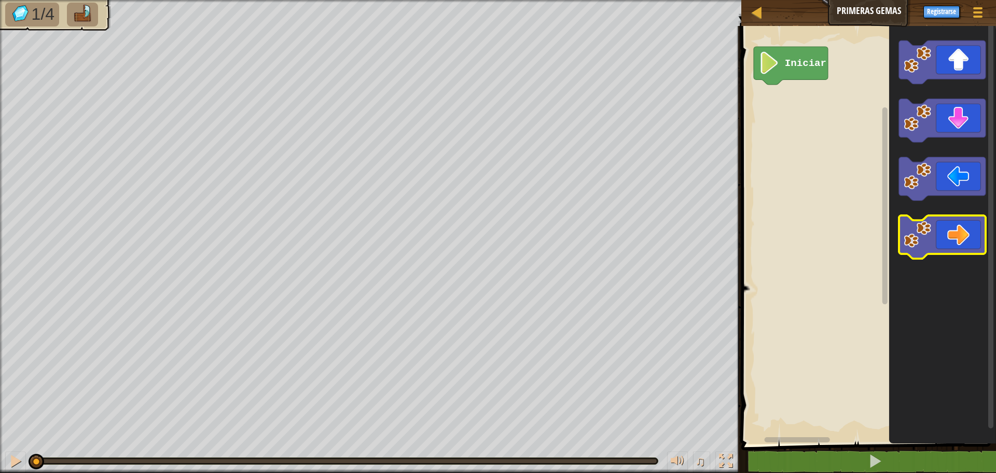
click at [959, 247] on icon "Espacio de trabajo de Blockly" at bounding box center [942, 237] width 87 height 44
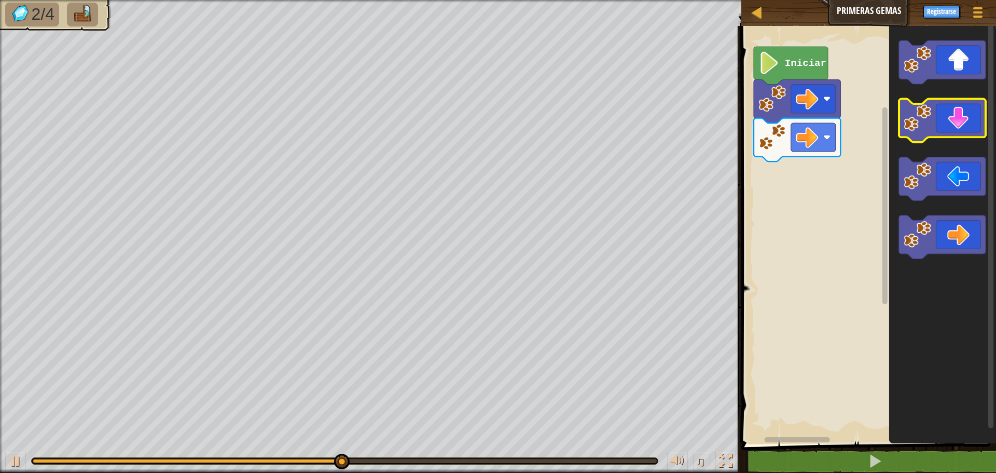
click at [944, 123] on icon "Espacio de trabajo de Blockly" at bounding box center [942, 121] width 87 height 44
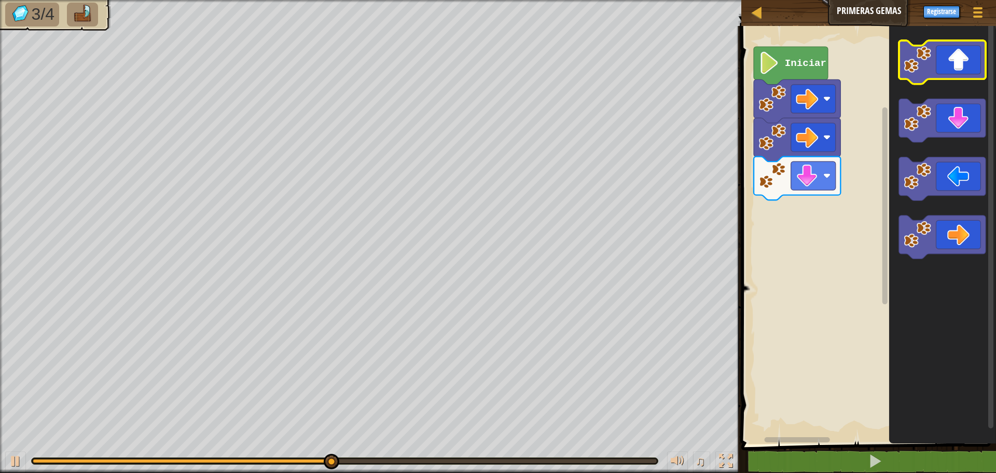
click at [936, 63] on icon "Espacio de trabajo de Blockly" at bounding box center [942, 62] width 87 height 44
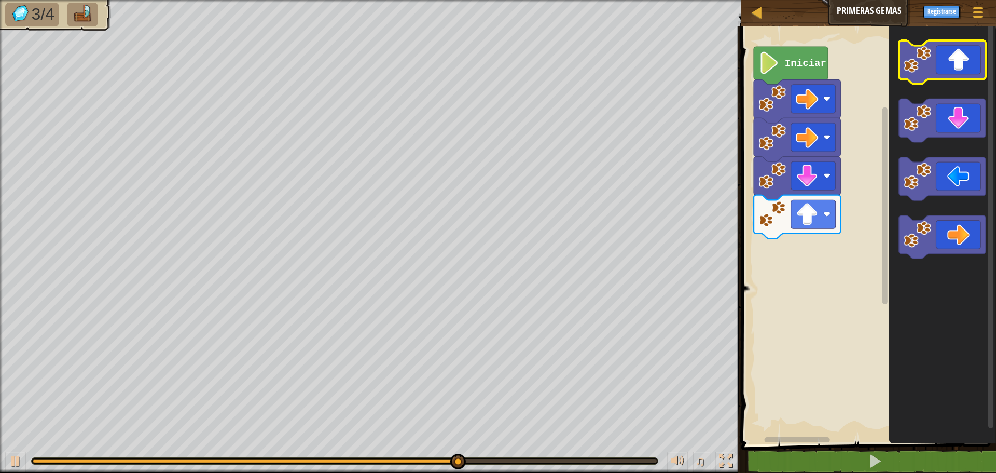
click at [971, 71] on icon "Espacio de trabajo de Blockly" at bounding box center [942, 62] width 87 height 44
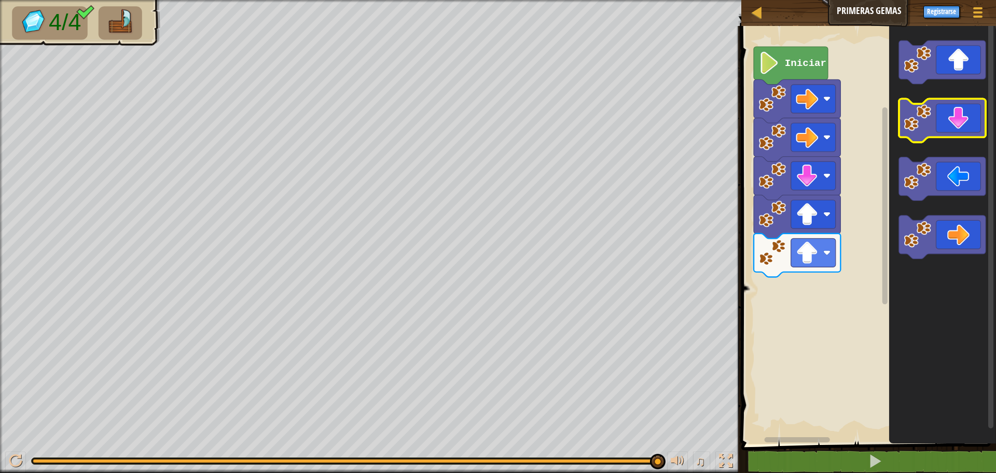
click at [962, 117] on icon "Espacio de trabajo de Blockly" at bounding box center [942, 121] width 87 height 44
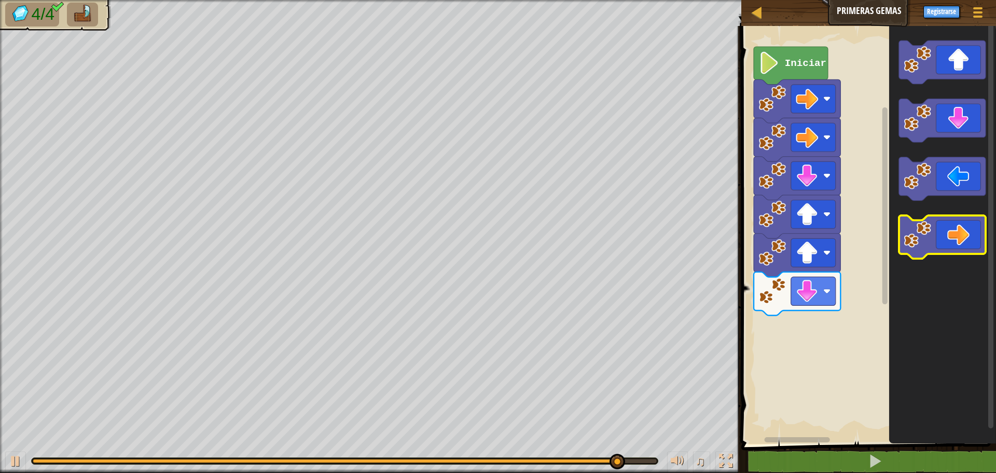
click at [960, 231] on icon "Espacio de trabajo de Blockly" at bounding box center [942, 237] width 87 height 44
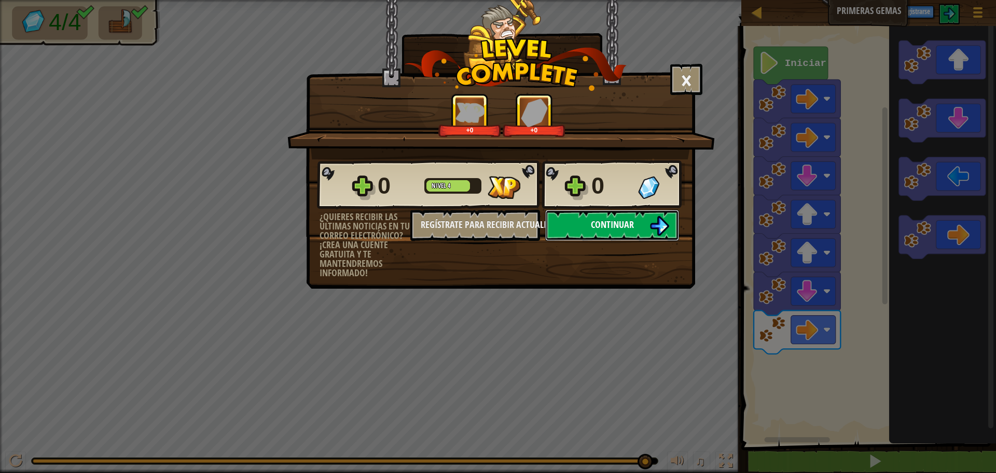
click at [606, 223] on span "Continuar" at bounding box center [612, 224] width 43 height 13
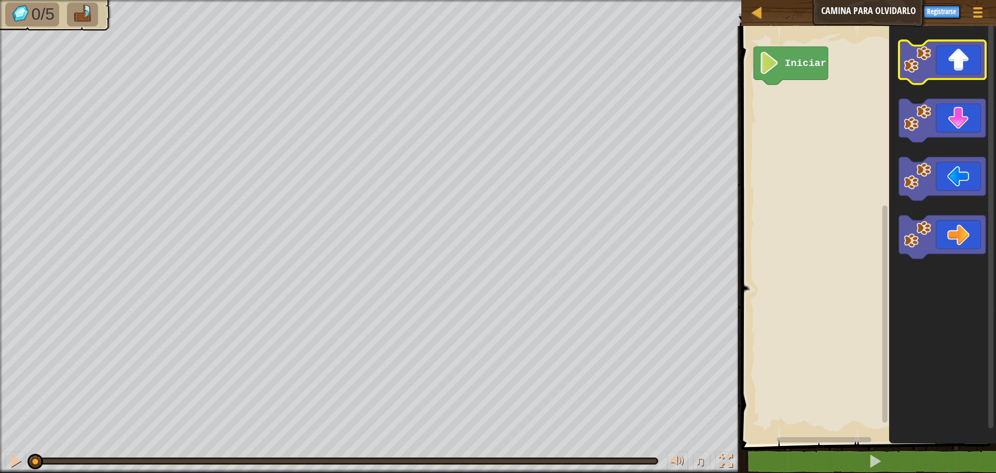
click at [971, 67] on icon "Espacio de trabajo de Blockly" at bounding box center [942, 62] width 87 height 44
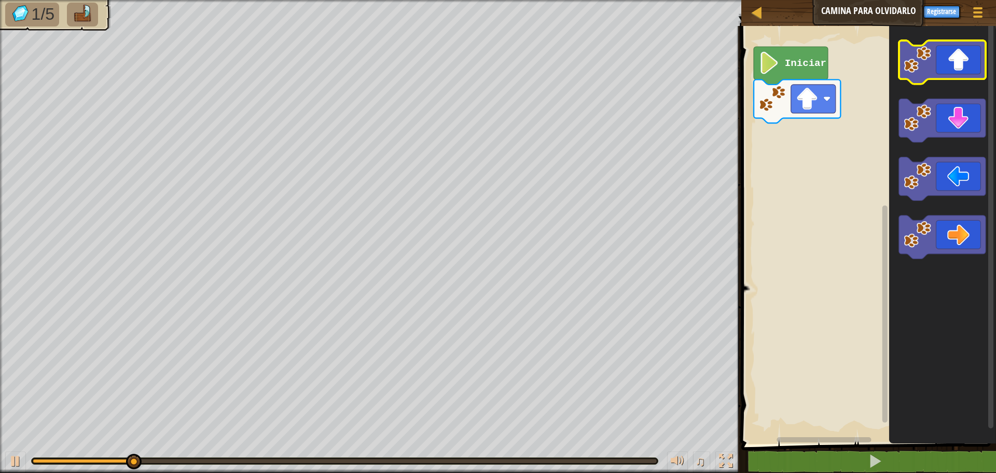
click at [971, 70] on icon "Espacio de trabajo de Blockly" at bounding box center [942, 62] width 87 height 44
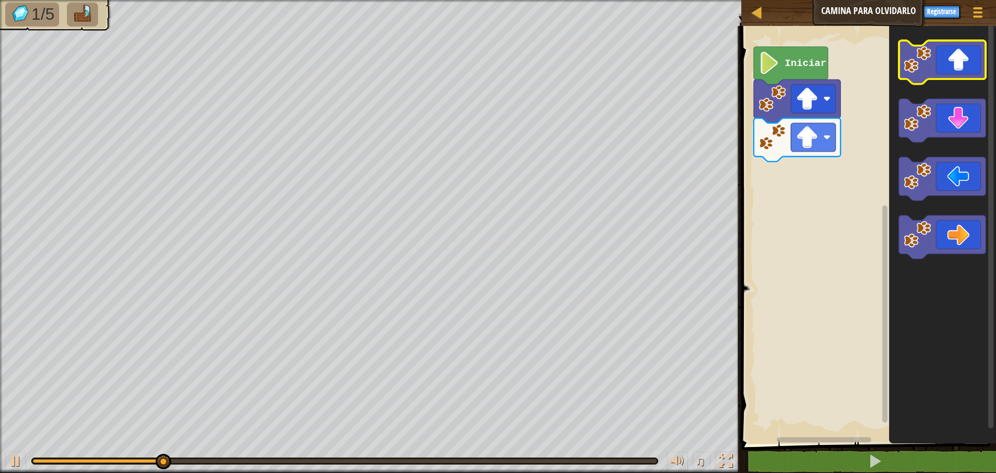
click at [971, 70] on icon "Espacio de trabajo de Blockly" at bounding box center [942, 62] width 87 height 44
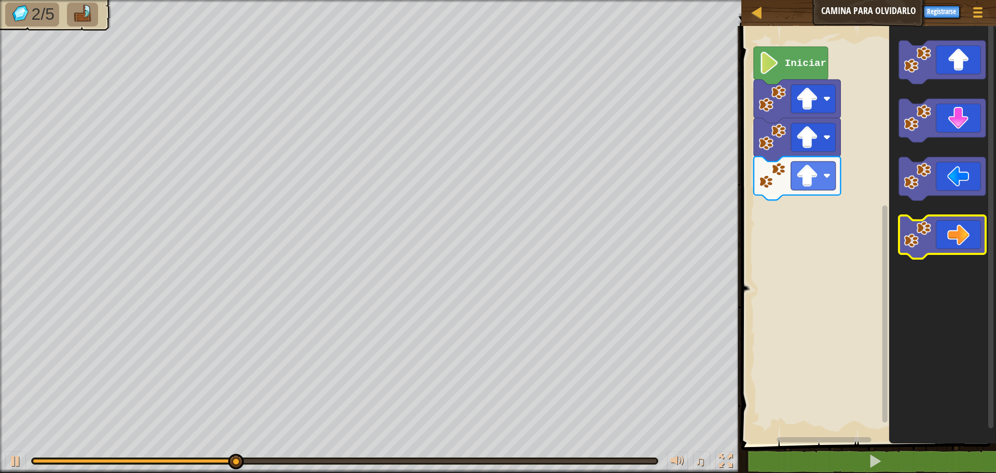
click at [961, 238] on icon "Espacio de trabajo de Blockly" at bounding box center [942, 237] width 87 height 44
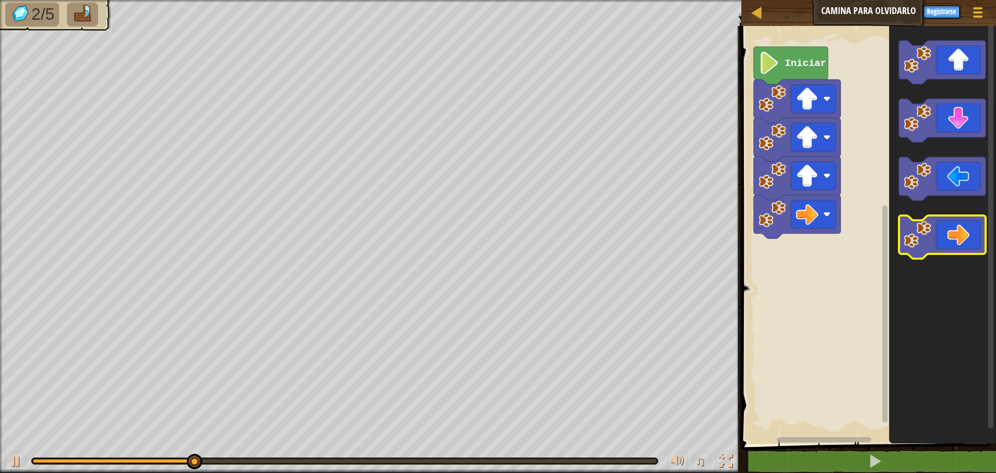
click at [961, 238] on icon "Espacio de trabajo de Blockly" at bounding box center [942, 237] width 87 height 44
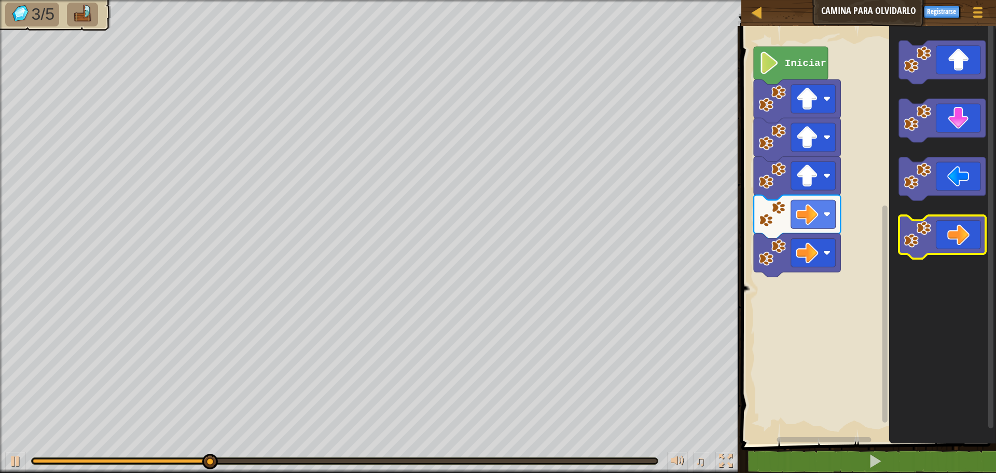
click at [961, 238] on icon "Espacio de trabajo de Blockly" at bounding box center [942, 237] width 87 height 44
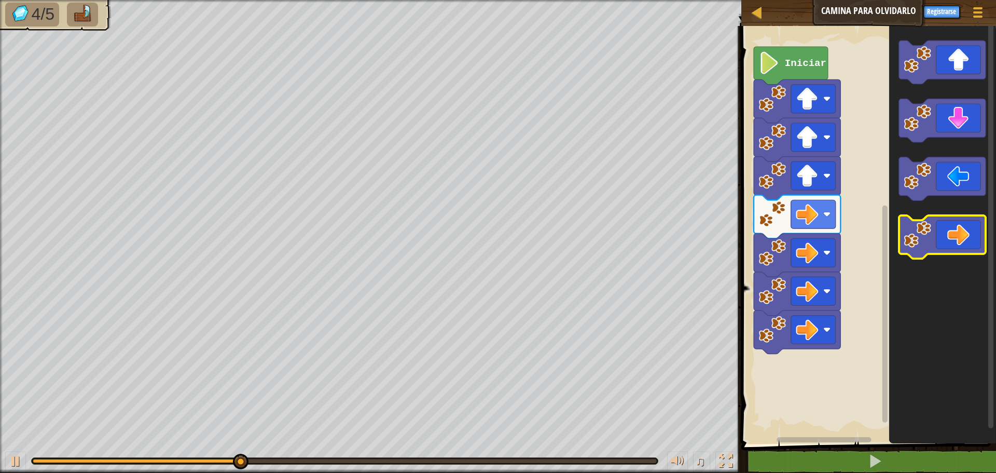
click at [961, 239] on icon "Espacio de trabajo de Blockly" at bounding box center [942, 237] width 87 height 44
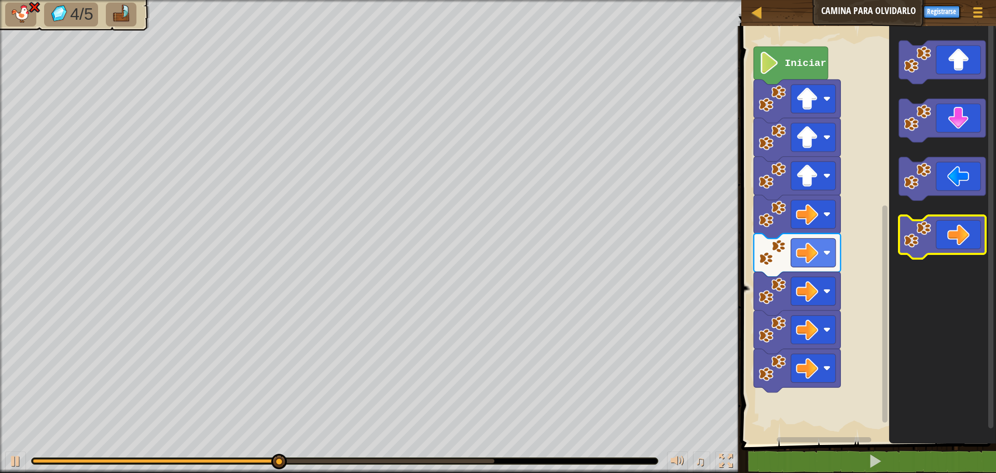
click at [961, 239] on icon "Espacio de trabajo de Blockly" at bounding box center [942, 237] width 87 height 44
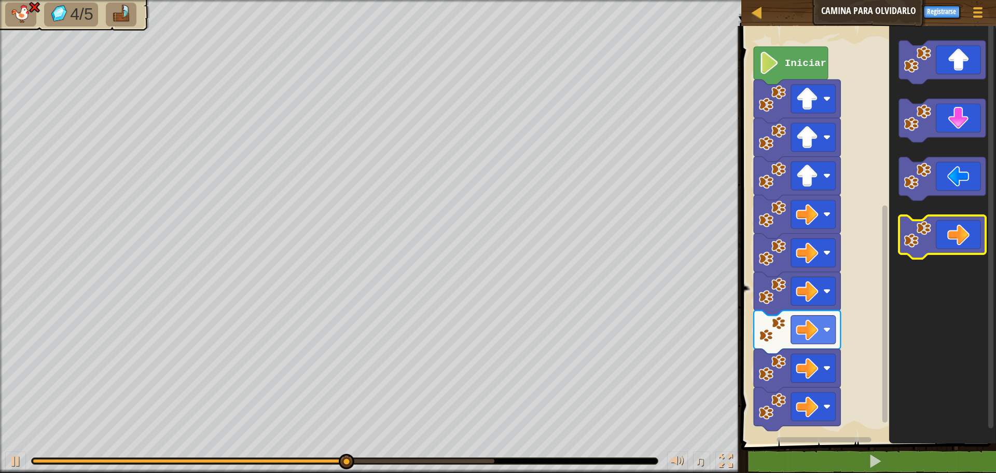
click at [962, 239] on icon "Espacio de trabajo de Blockly" at bounding box center [942, 237] width 87 height 44
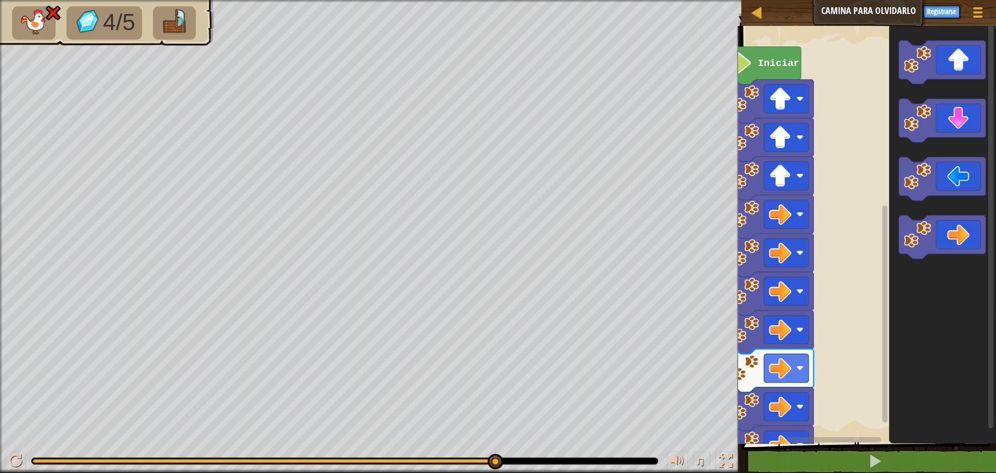
click at [828, 432] on div "Iniciar" at bounding box center [867, 232] width 258 height 423
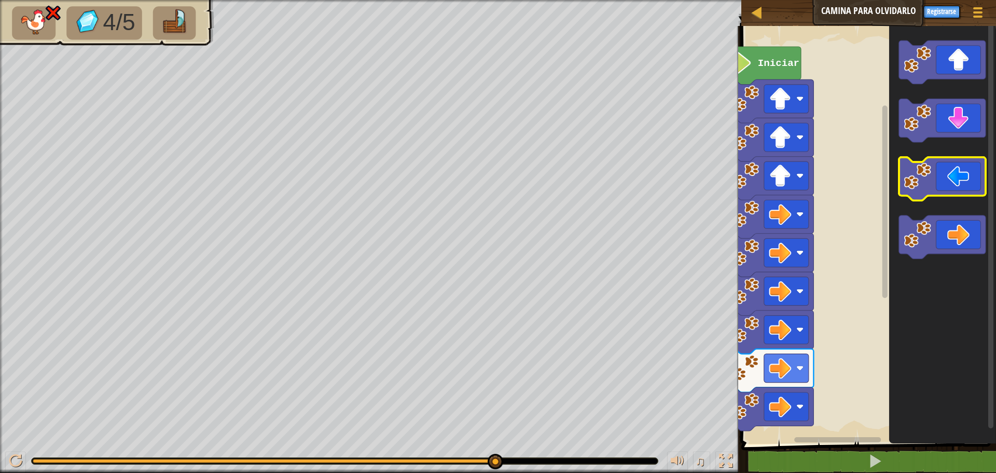
click at [949, 188] on icon "Espacio de trabajo de Blockly" at bounding box center [942, 179] width 87 height 44
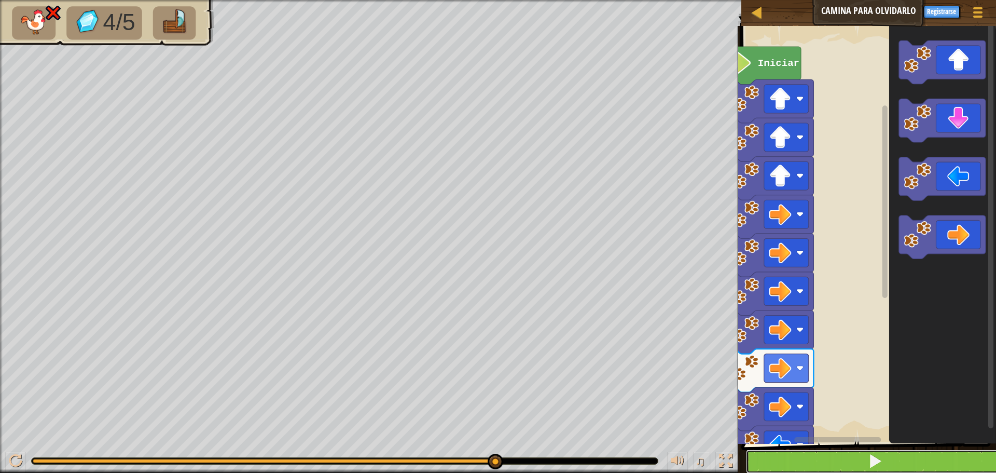
click at [800, 460] on button at bounding box center [875, 461] width 258 height 24
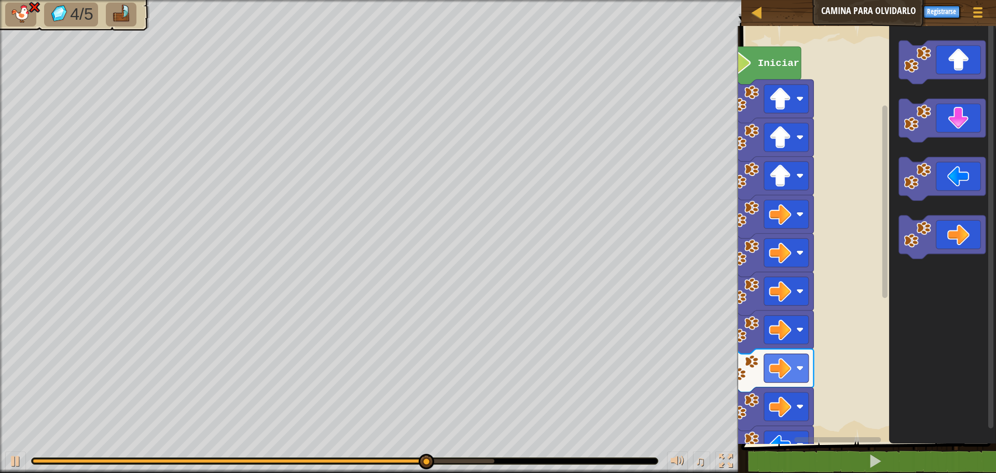
click at [988, 252] on icon "Espacio de trabajo de Blockly" at bounding box center [942, 232] width 107 height 423
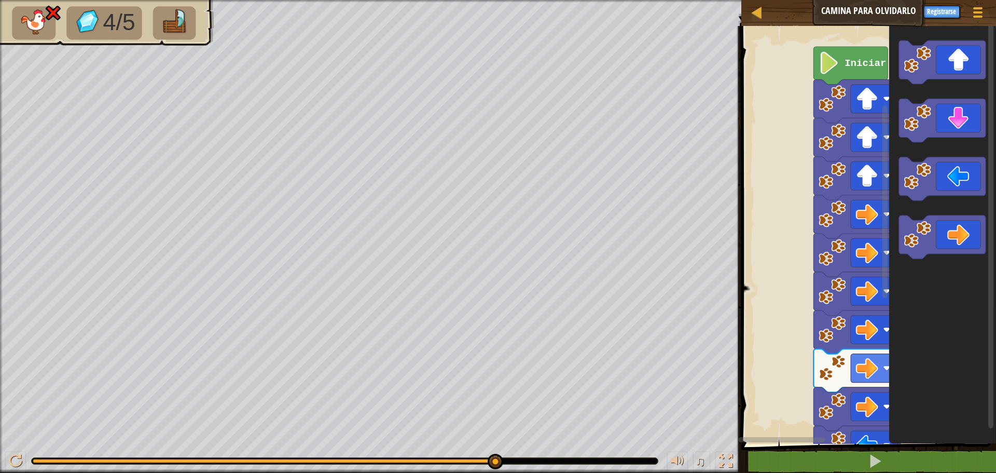
click at [793, 436] on rect "Espacio de trabajo de Blockly" at bounding box center [810, 440] width 143 height 8
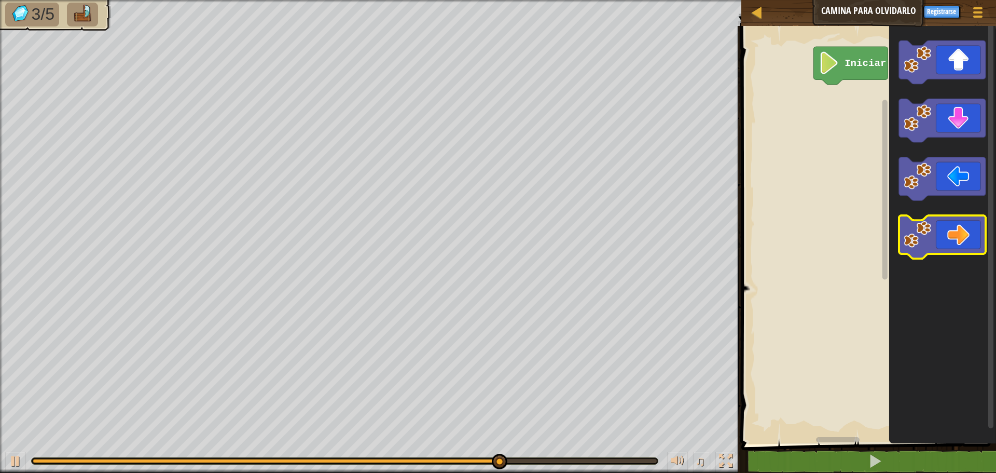
click at [965, 243] on icon "Espacio de trabajo de Blockly" at bounding box center [942, 237] width 87 height 44
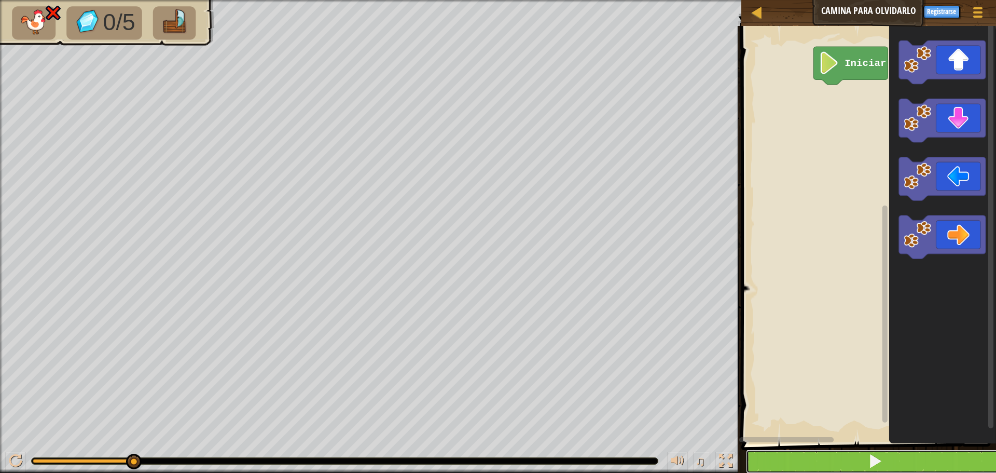
click at [917, 457] on button at bounding box center [875, 461] width 258 height 24
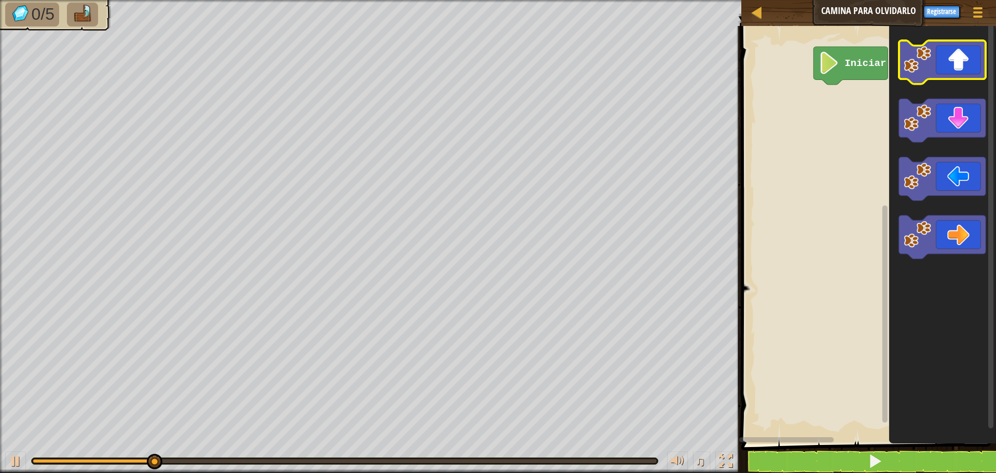
click at [976, 77] on icon "Espacio de trabajo de Blockly" at bounding box center [942, 62] width 87 height 44
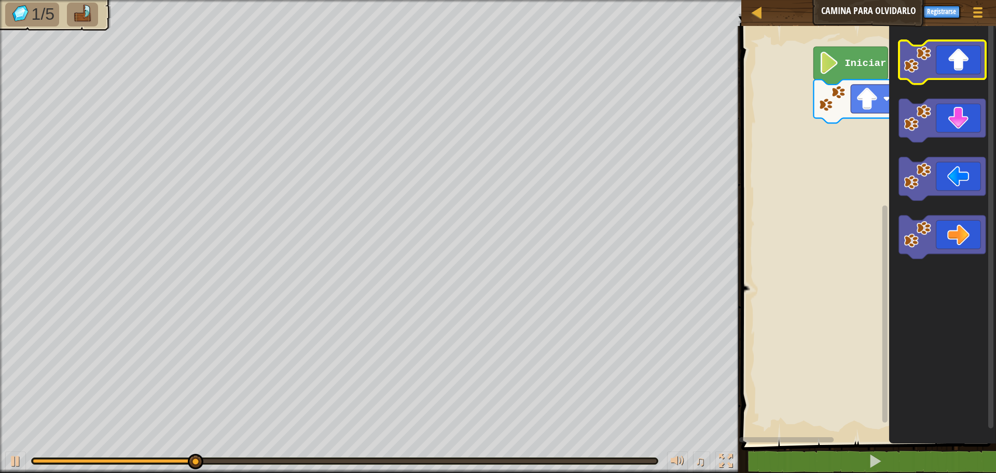
click at [946, 60] on icon "Espacio de trabajo de Blockly" at bounding box center [942, 62] width 87 height 44
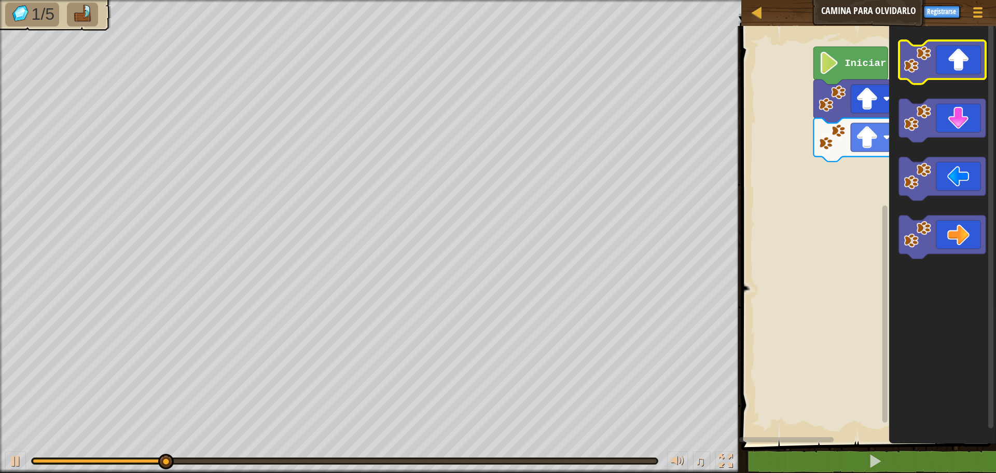
click at [982, 54] on icon "Espacio de trabajo de Blockly" at bounding box center [942, 62] width 87 height 44
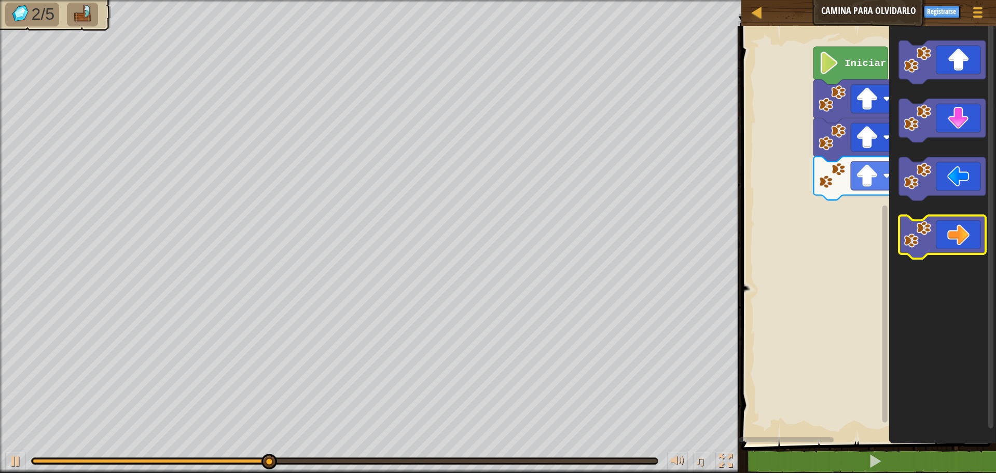
click at [967, 233] on icon "Espacio de trabajo de Blockly" at bounding box center [942, 237] width 87 height 44
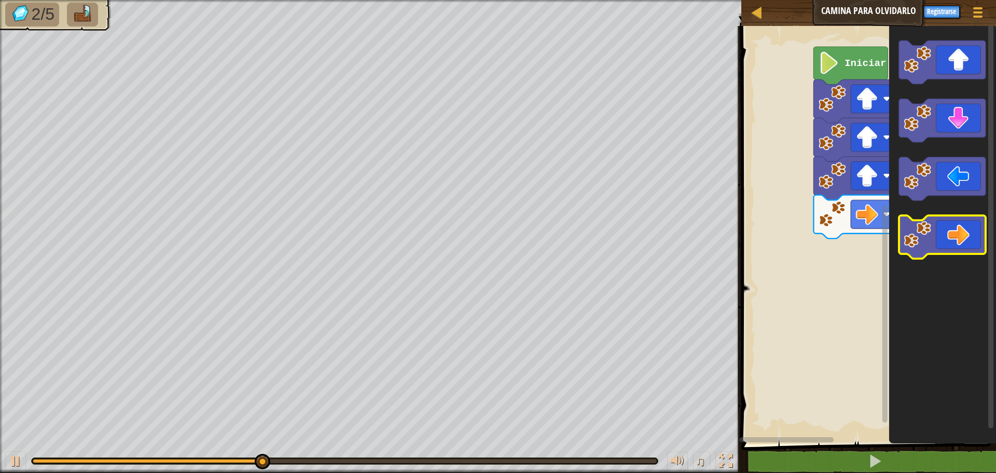
click at [966, 233] on icon "Espacio de trabajo de Blockly" at bounding box center [942, 237] width 87 height 44
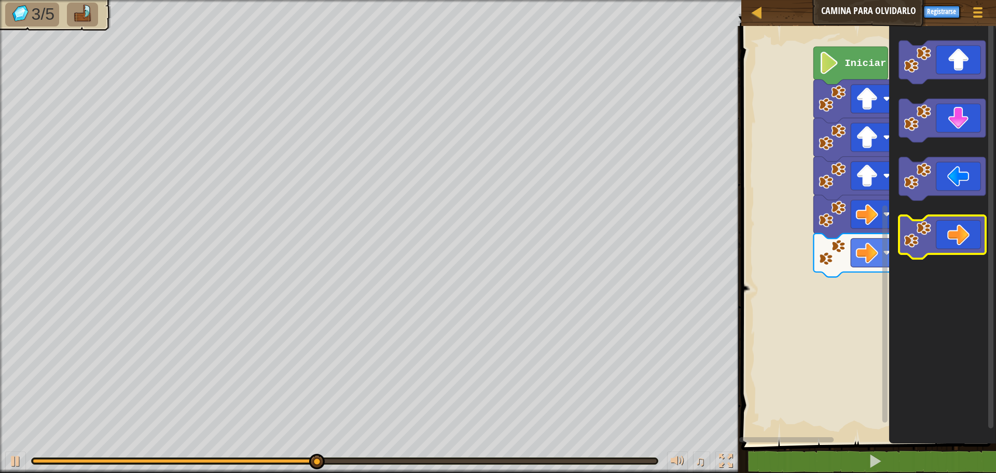
click at [966, 233] on icon "Espacio de trabajo de Blockly" at bounding box center [942, 237] width 87 height 44
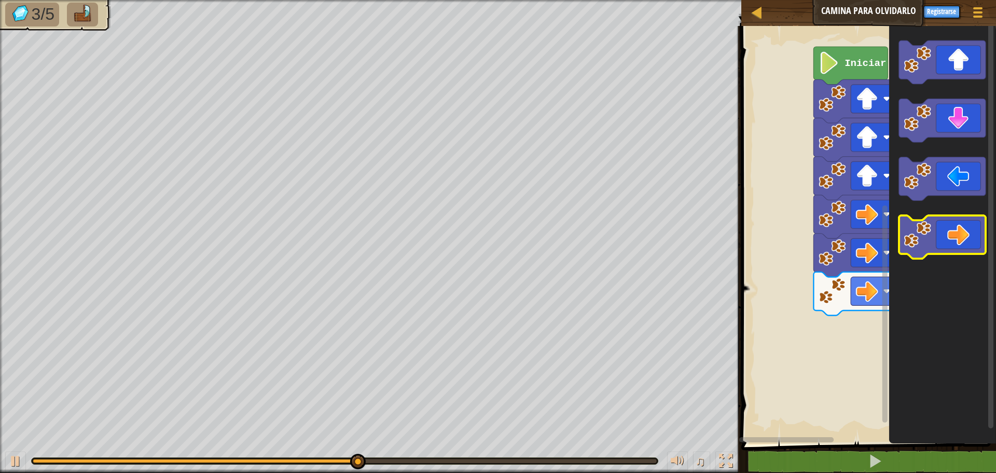
click at [966, 233] on icon "Espacio de trabajo de Blockly" at bounding box center [942, 237] width 87 height 44
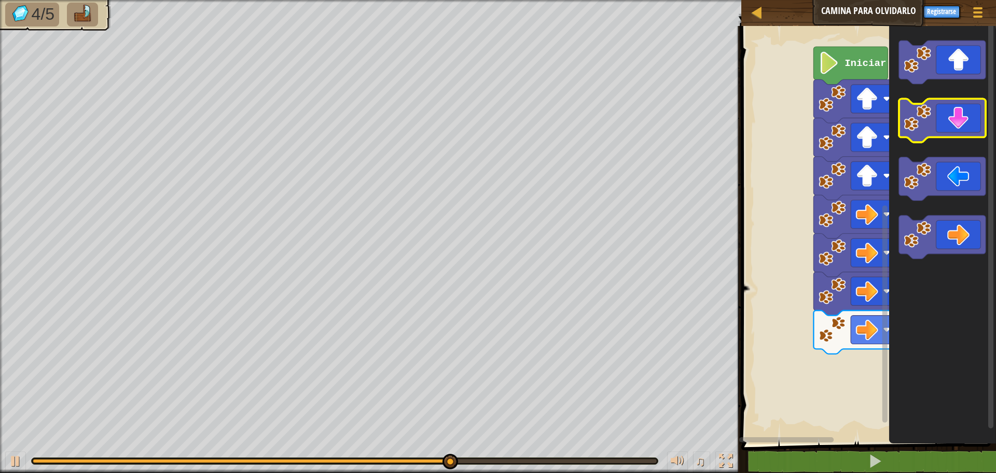
click at [964, 118] on icon "Espacio de trabajo de Blockly" at bounding box center [942, 121] width 87 height 44
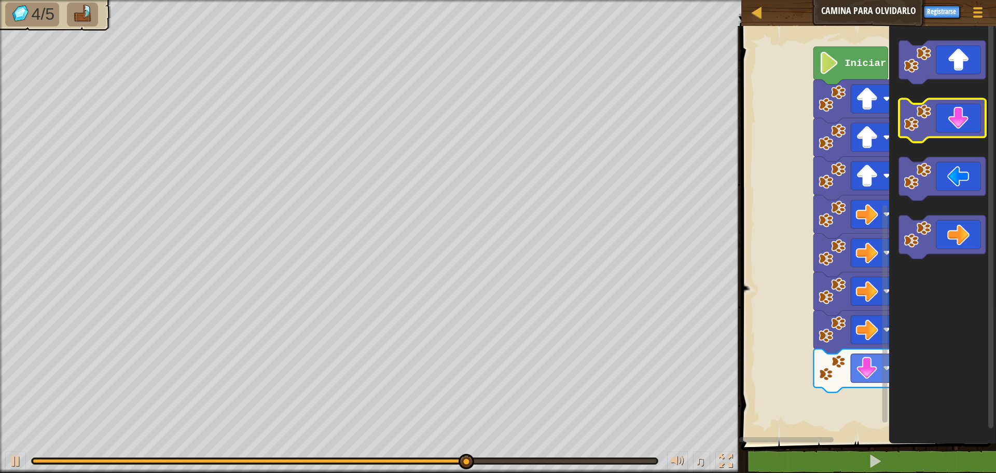
click at [964, 118] on icon "Espacio de trabajo de Blockly" at bounding box center [942, 121] width 87 height 44
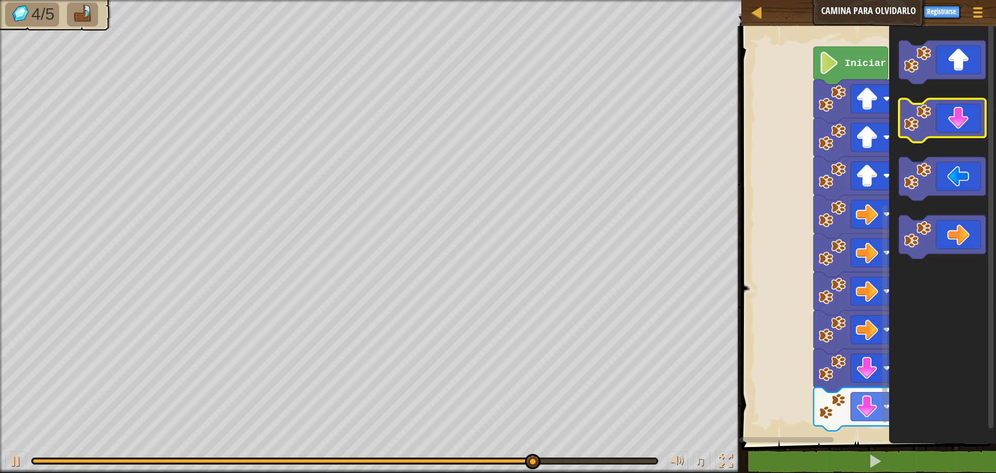
click at [964, 118] on icon "Espacio de trabajo de Blockly" at bounding box center [942, 121] width 87 height 44
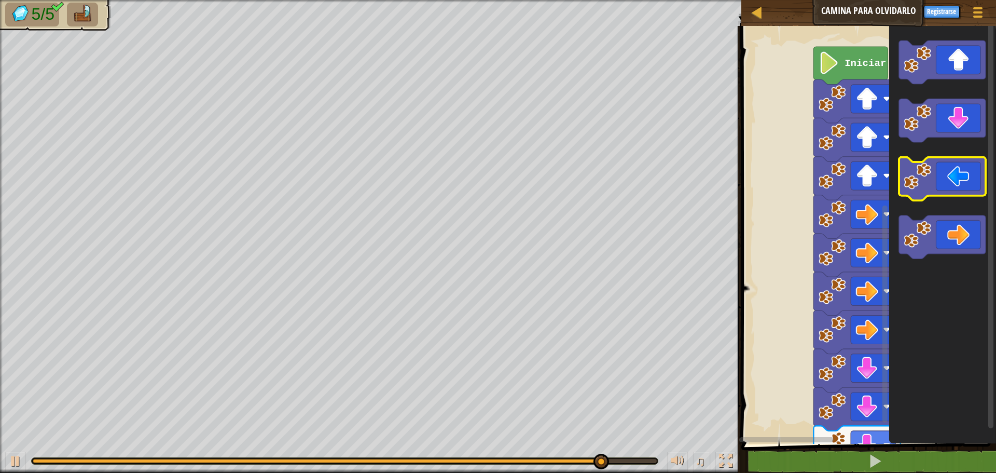
click at [934, 182] on icon "Espacio de trabajo de Blockly" at bounding box center [942, 179] width 87 height 44
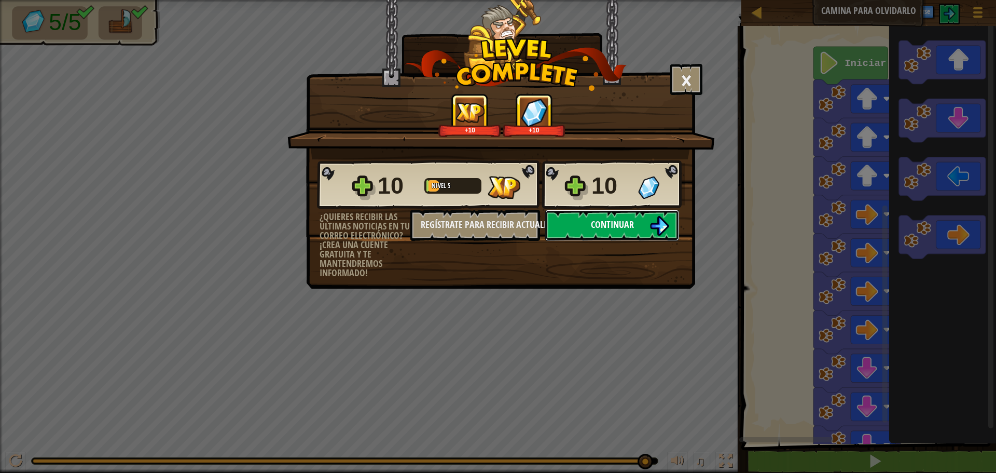
click at [561, 216] on button "Continuar" at bounding box center [612, 225] width 134 height 31
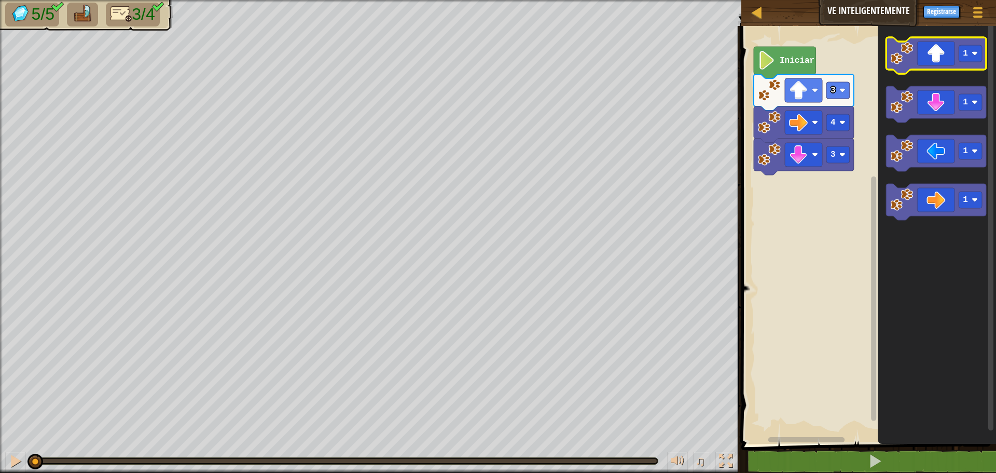
click at [928, 68] on icon "Espacio de trabajo de Blockly" at bounding box center [936, 55] width 100 height 36
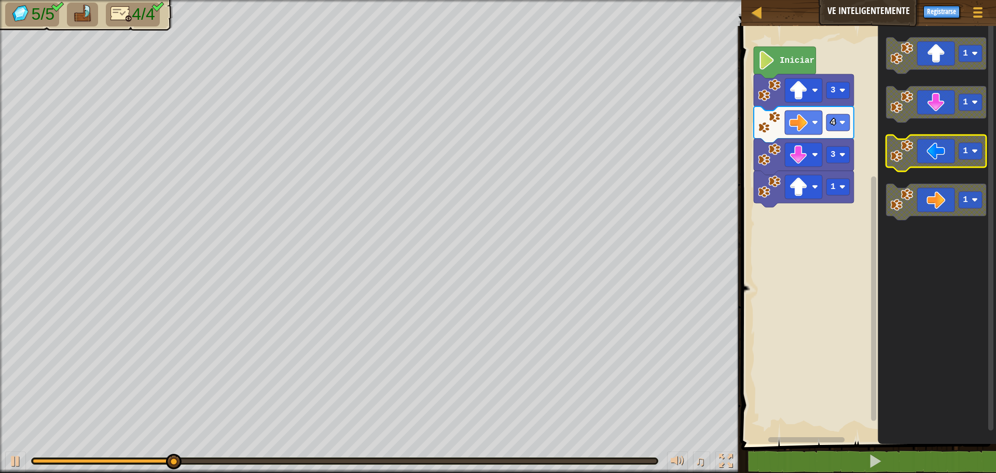
click at [950, 159] on icon "Espacio de trabajo de Blockly" at bounding box center [936, 153] width 100 height 36
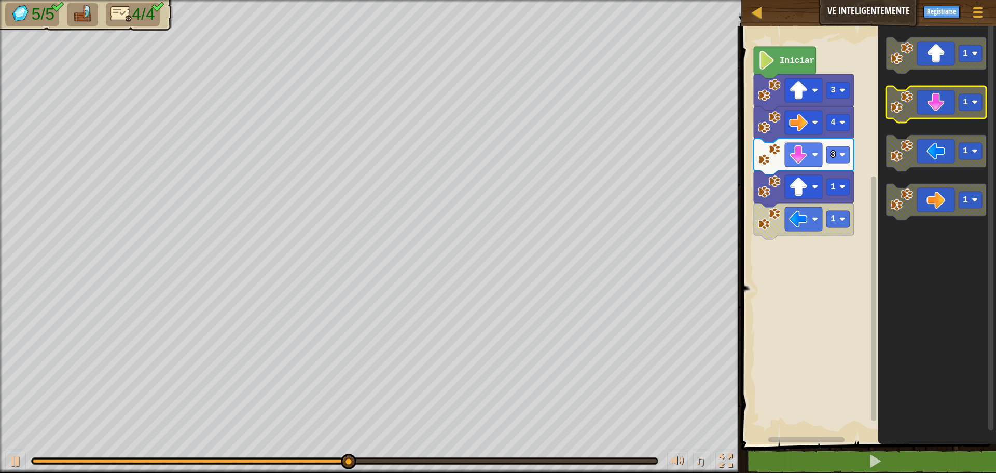
click at [919, 107] on icon "Espacio de trabajo de Blockly" at bounding box center [936, 104] width 100 height 36
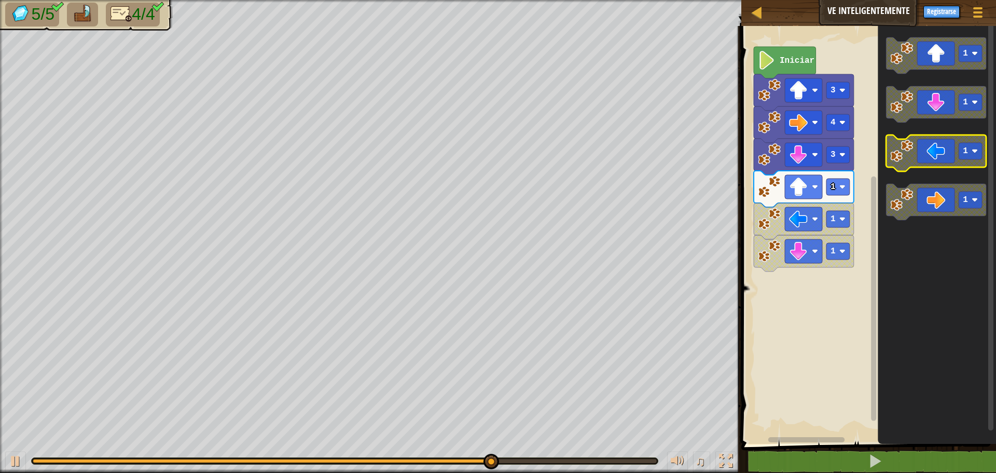
click at [916, 159] on icon "Espacio de trabajo de Blockly" at bounding box center [936, 153] width 100 height 36
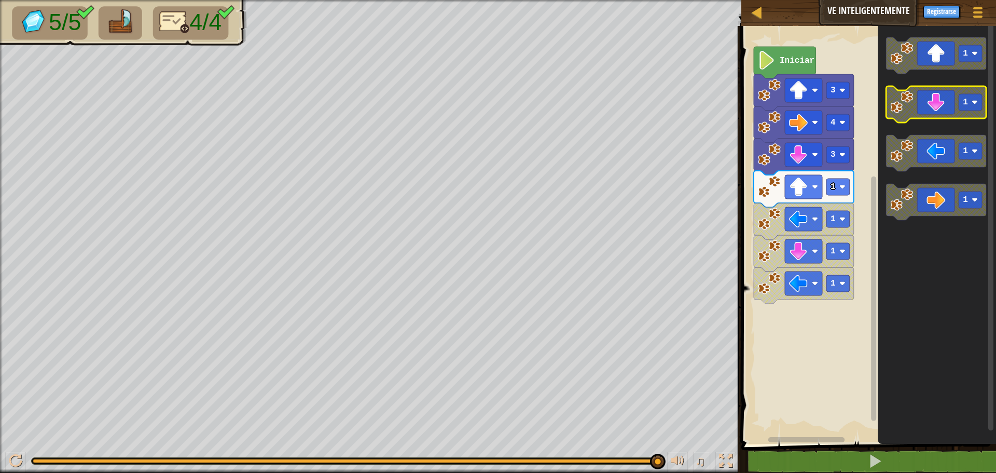
click at [937, 110] on icon "Espacio de trabajo de Blockly" at bounding box center [936, 104] width 100 height 36
click at [933, 104] on icon "Espacio de trabajo de Blockly" at bounding box center [936, 104] width 100 height 36
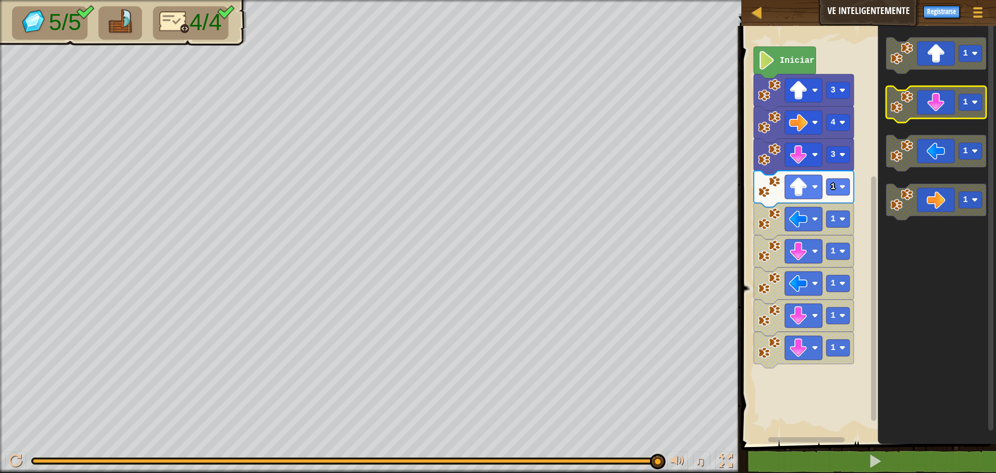
click at [935, 105] on icon "Espacio de trabajo de Blockly" at bounding box center [936, 104] width 100 height 36
click at [943, 109] on icon "Espacio de trabajo de Blockly" at bounding box center [936, 104] width 100 height 36
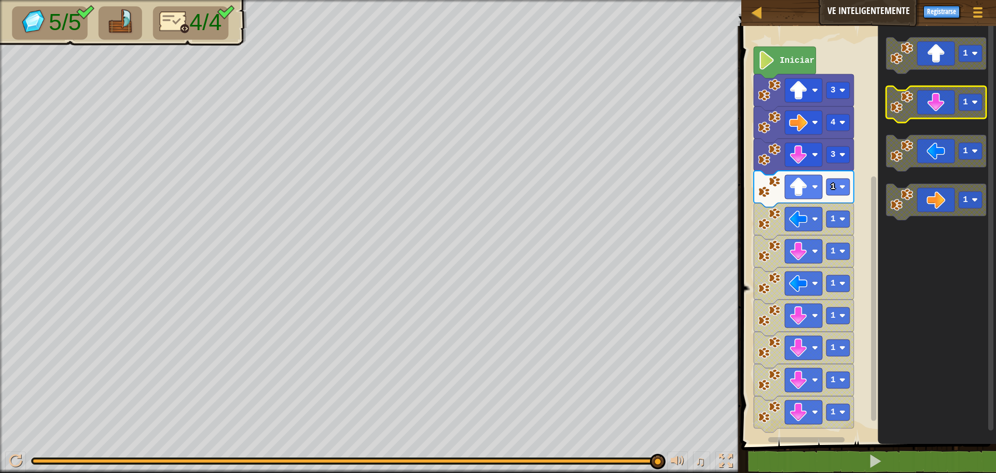
click at [943, 115] on icon "Espacio de trabajo de Blockly" at bounding box center [936, 104] width 100 height 36
click at [942, 122] on g "1 1 1 1" at bounding box center [936, 128] width 100 height 183
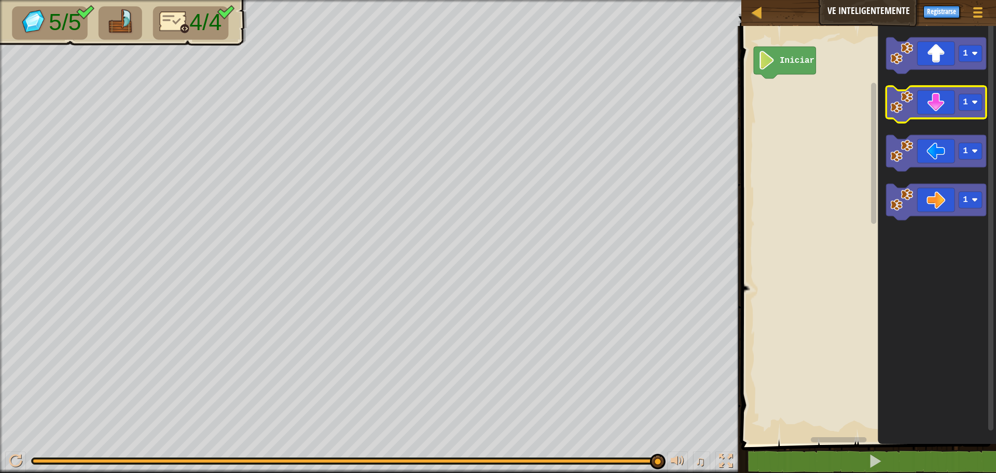
click at [943, 104] on icon "Espacio de trabajo de Blockly" at bounding box center [936, 104] width 100 height 36
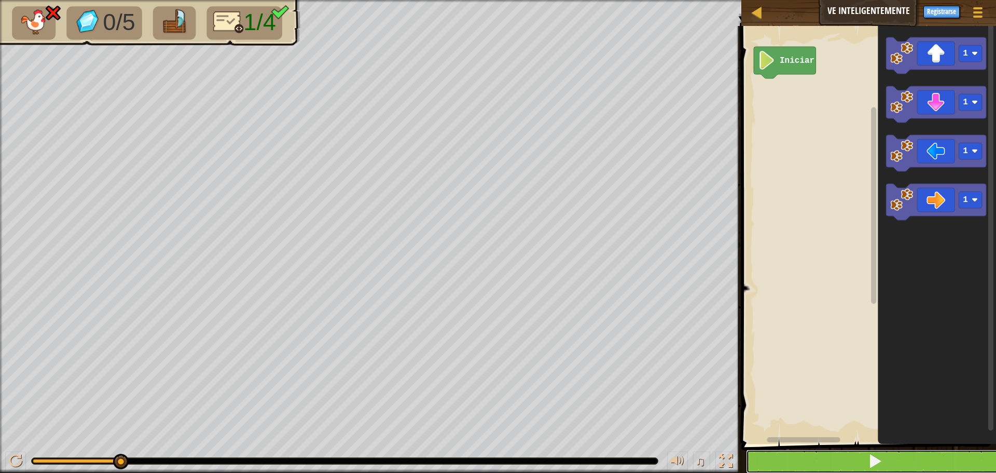
click at [797, 462] on button at bounding box center [875, 461] width 258 height 24
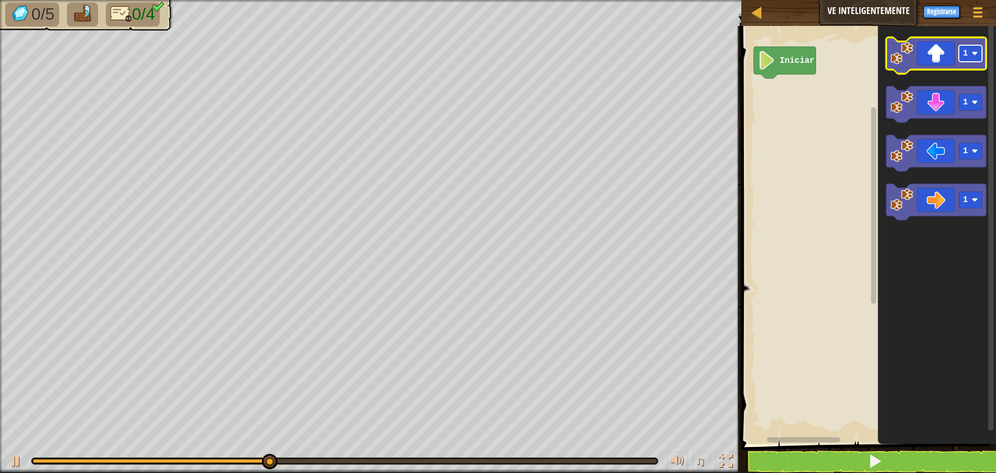
click at [960, 48] on rect "Espacio de trabajo de Blockly" at bounding box center [970, 53] width 23 height 17
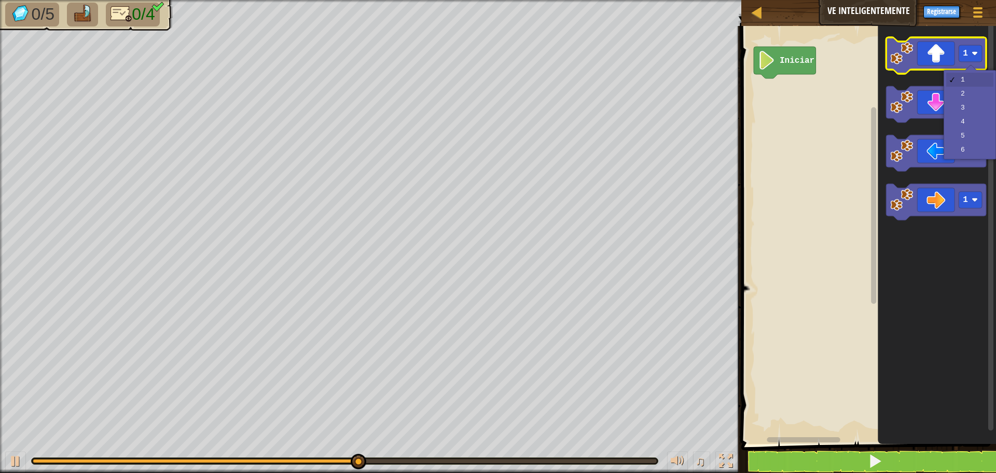
click at [941, 57] on icon "Espacio de trabajo de Blockly" at bounding box center [936, 55] width 100 height 36
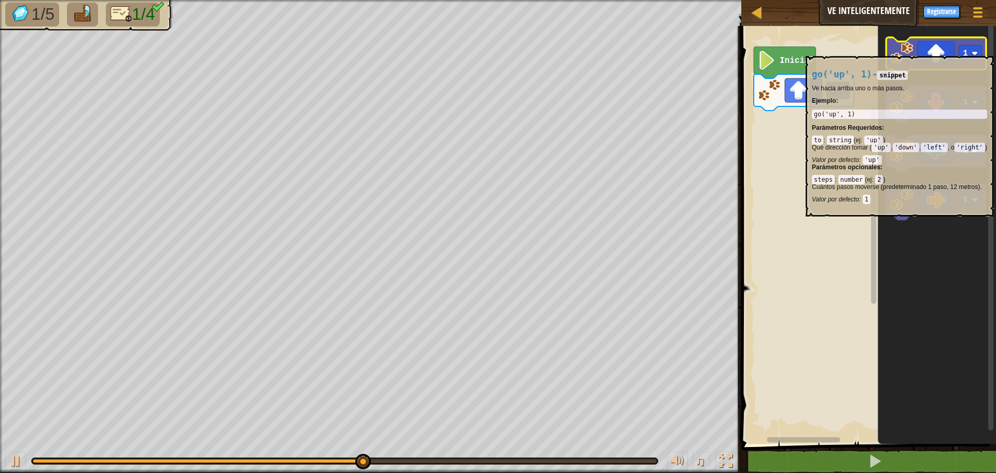
click at [940, 51] on icon "Espacio de trabajo de Blockly" at bounding box center [936, 55] width 100 height 36
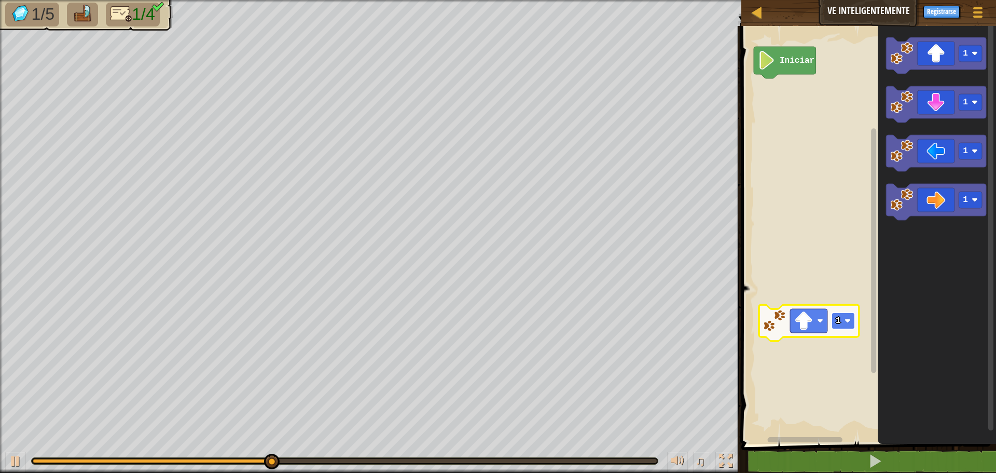
click at [846, 327] on rect "Espacio de trabajo de Blockly" at bounding box center [843, 320] width 23 height 17
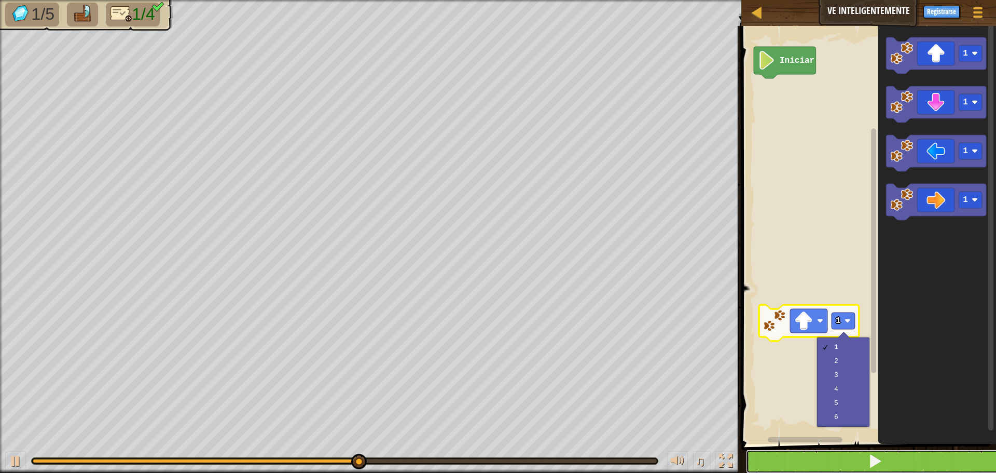
click at [859, 454] on button at bounding box center [875, 461] width 258 height 24
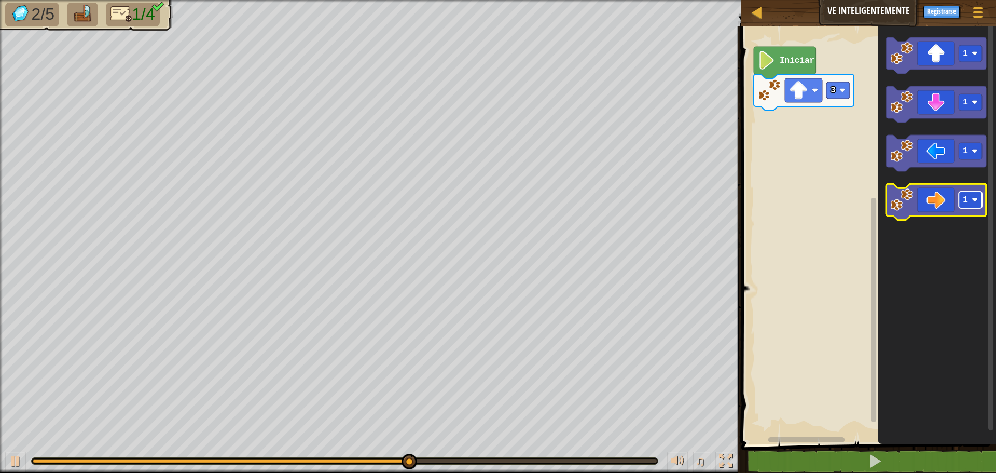
click at [964, 205] on rect "Espacio de trabajo de Blockly" at bounding box center [970, 199] width 23 height 17
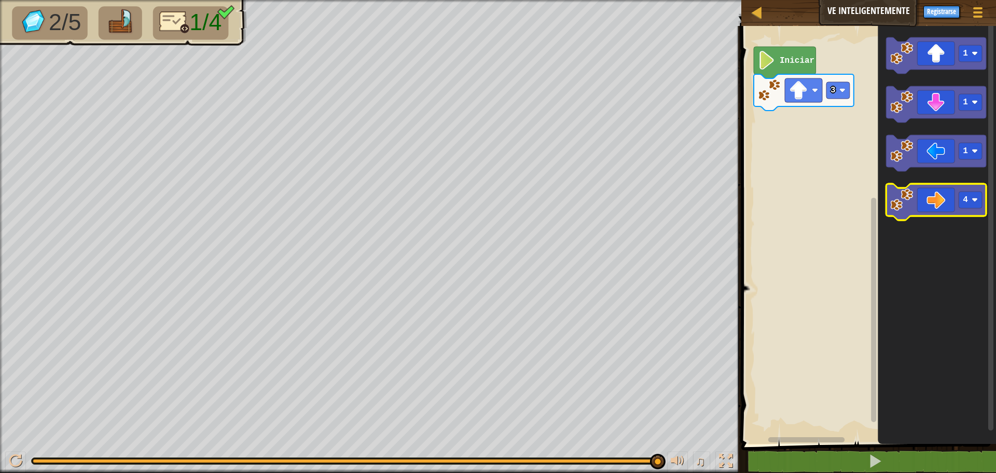
click at [947, 206] on icon "Espacio de trabajo de Blockly" at bounding box center [936, 202] width 100 height 36
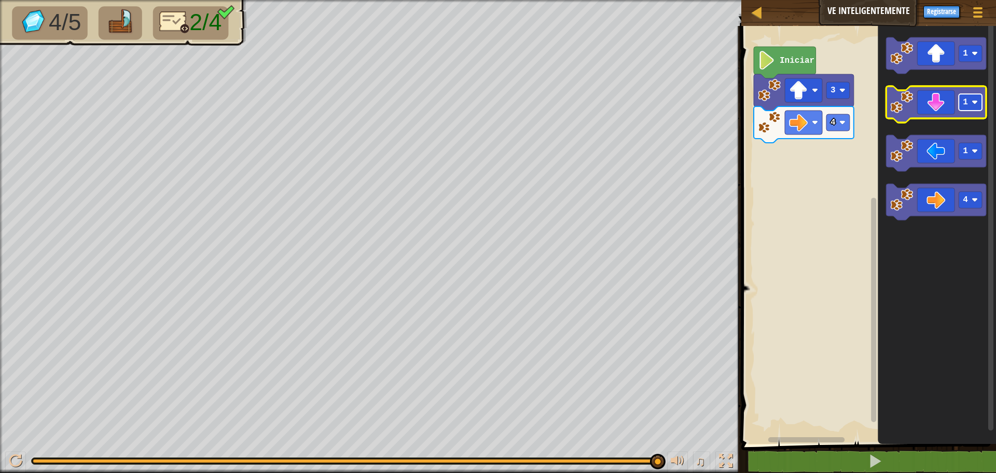
click at [975, 111] on rect "Espacio de trabajo de Blockly" at bounding box center [970, 102] width 23 height 17
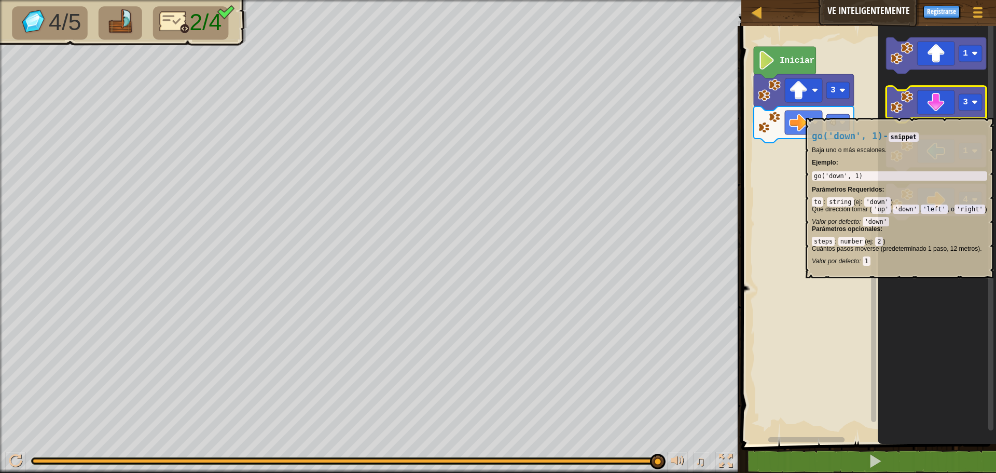
click at [939, 113] on icon "Espacio de trabajo de Blockly" at bounding box center [936, 104] width 100 height 36
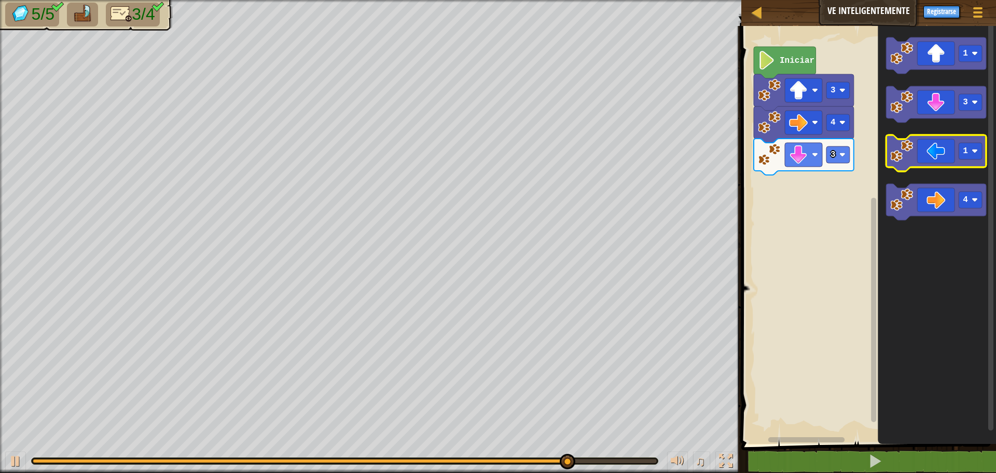
click at [932, 157] on icon "Espacio de trabajo de Blockly" at bounding box center [936, 153] width 100 height 36
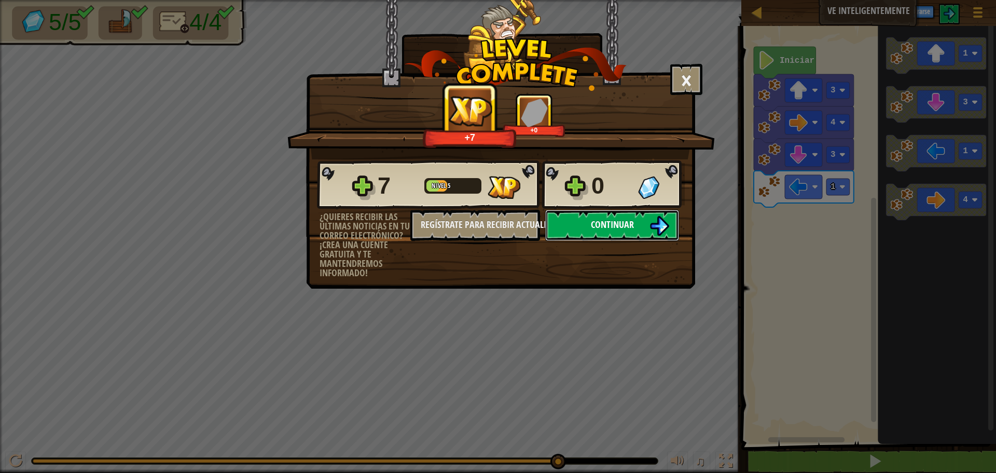
click at [598, 216] on button "Continuar" at bounding box center [612, 225] width 134 height 31
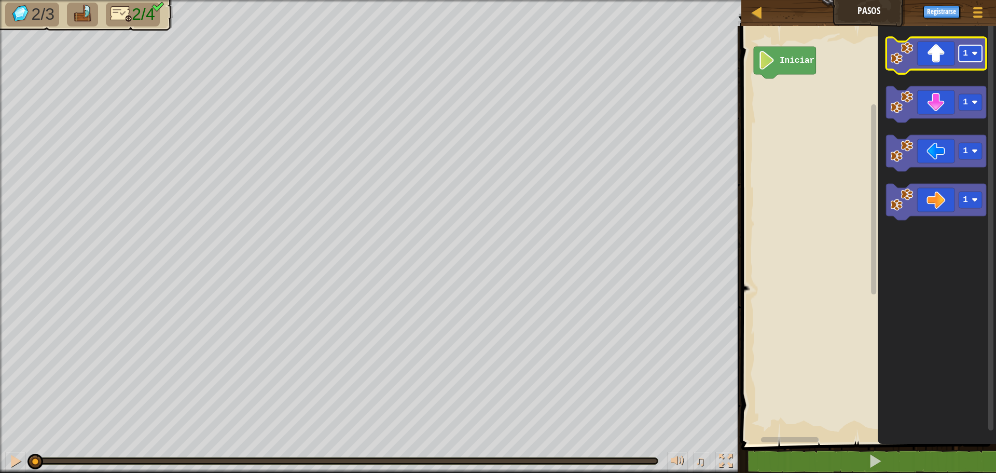
click at [967, 60] on rect "Espacio de trabajo de Blockly" at bounding box center [970, 53] width 23 height 17
click at [922, 64] on icon "Espacio de trabajo de Blockly" at bounding box center [936, 55] width 100 height 36
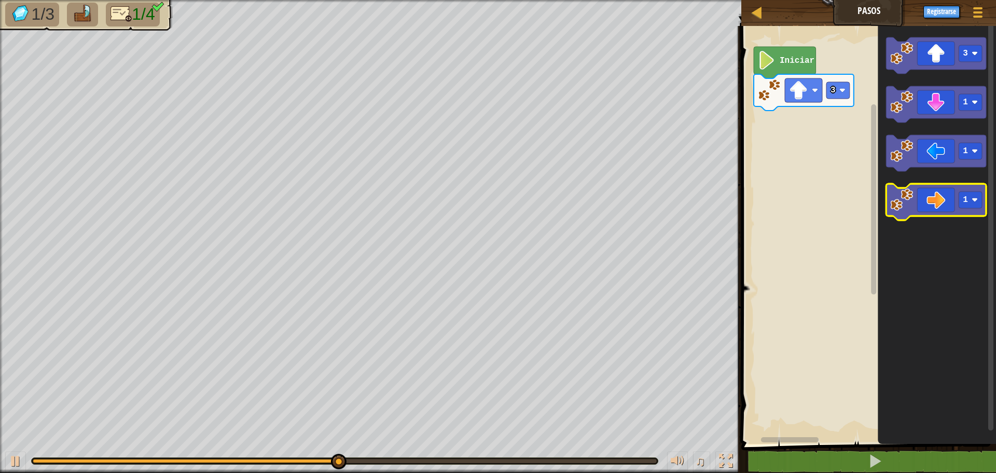
click at [972, 209] on icon "Espacio de trabajo de Blockly" at bounding box center [936, 202] width 100 height 36
click at [976, 205] on rect "Espacio de trabajo de Blockly" at bounding box center [970, 199] width 23 height 17
click at [942, 204] on icon "Espacio de trabajo de Blockly" at bounding box center [936, 202] width 100 height 36
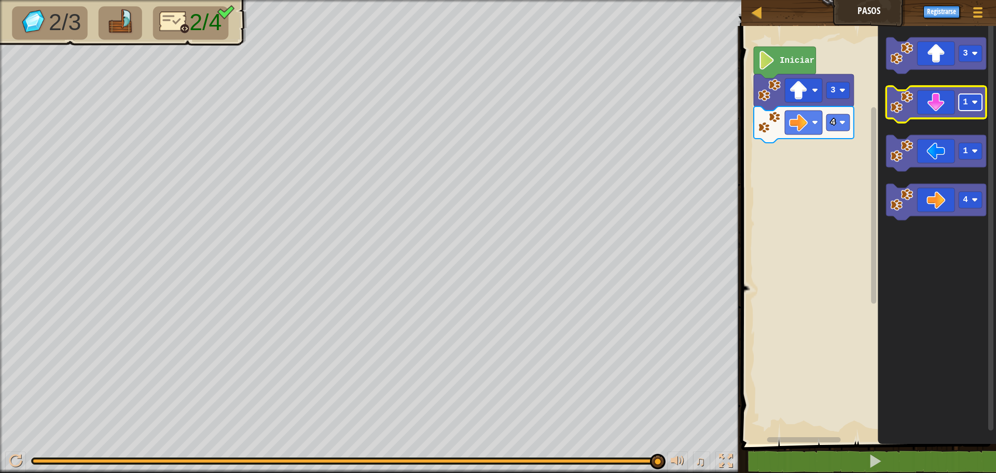
click at [971, 104] on rect "Espacio de trabajo de Blockly" at bounding box center [970, 102] width 23 height 17
click at [927, 109] on icon "Espacio de trabajo de Blockly" at bounding box center [936, 104] width 100 height 36
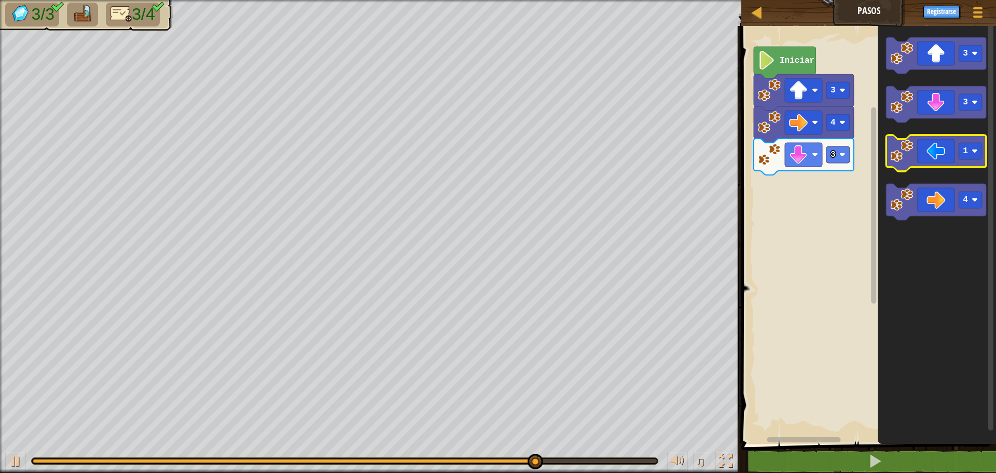
click at [940, 150] on icon "Espacio de trabajo de Blockly" at bounding box center [936, 153] width 100 height 36
click at [969, 153] on rect "Espacio de trabajo de Blockly" at bounding box center [970, 151] width 23 height 17
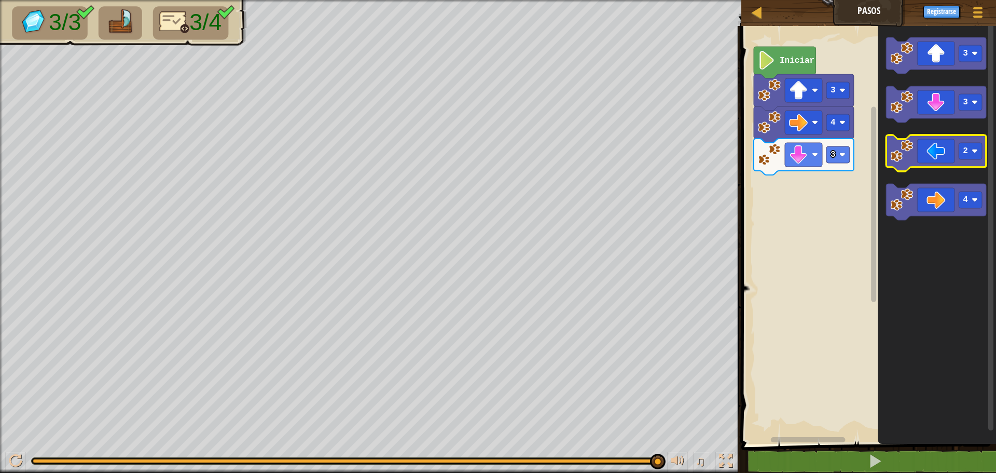
click at [945, 155] on icon "Espacio de trabajo de Blockly" at bounding box center [936, 153] width 100 height 36
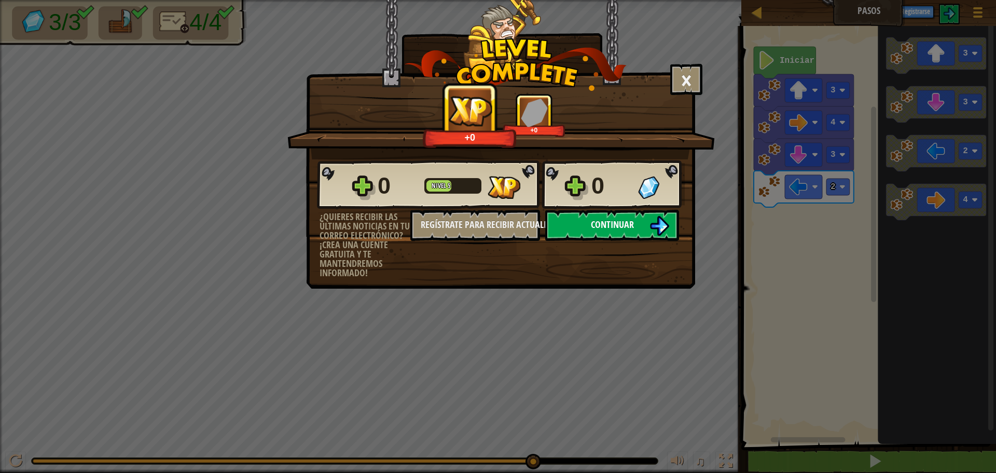
click at [637, 230] on button "Continuar" at bounding box center [612, 225] width 134 height 31
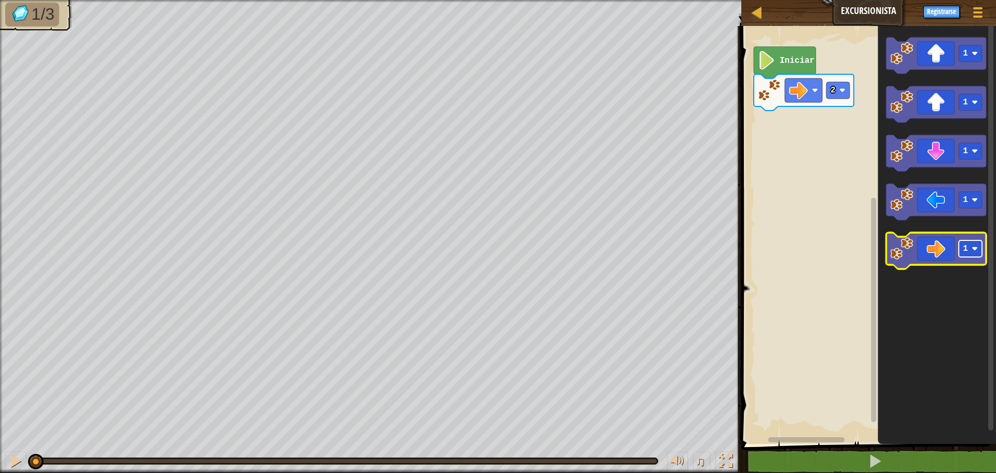
click at [969, 246] on rect "Espacio de trabajo de Blockly" at bounding box center [970, 248] width 23 height 17
click at [939, 261] on icon "Espacio de trabajo de Blockly" at bounding box center [936, 250] width 100 height 36
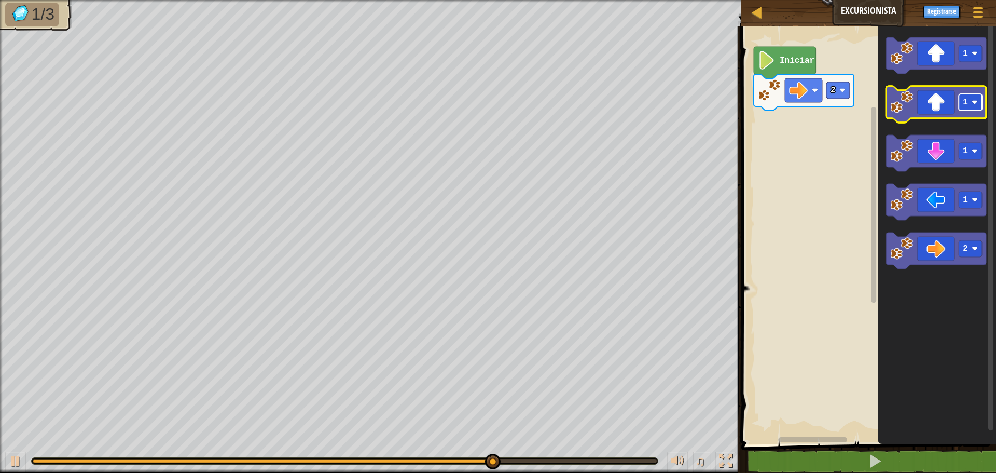
click at [969, 110] on rect "Espacio de trabajo de Blockly" at bounding box center [970, 102] width 23 height 17
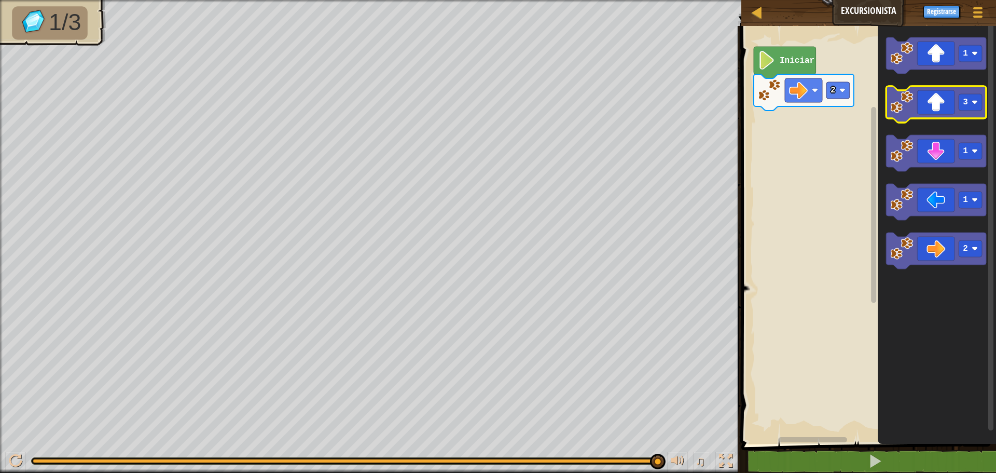
click at [940, 105] on icon "Espacio de trabajo de Blockly" at bounding box center [936, 104] width 100 height 36
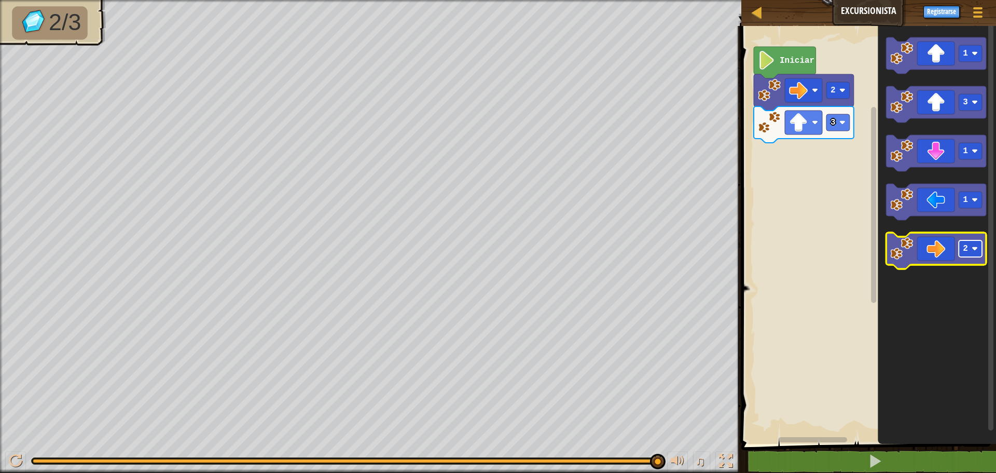
click at [972, 249] on rect "Espacio de trabajo de Blockly" at bounding box center [970, 248] width 23 height 17
click at [951, 250] on icon "Espacio de trabajo de Blockly" at bounding box center [936, 250] width 100 height 36
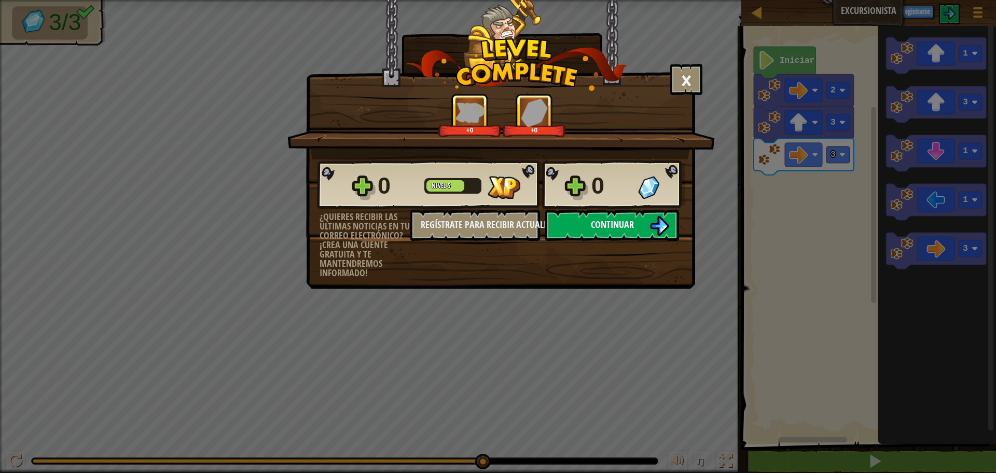
click at [614, 227] on span "Continuar" at bounding box center [612, 224] width 43 height 13
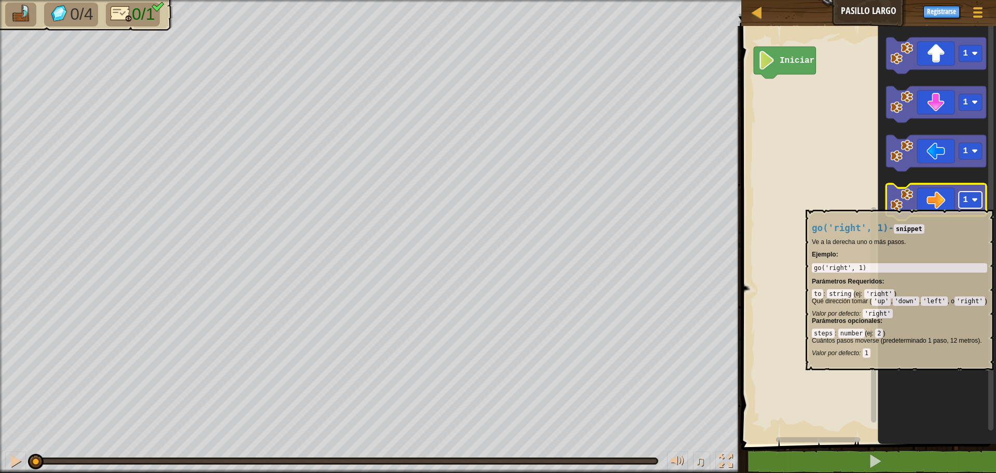
click at [966, 203] on text "1" at bounding box center [965, 199] width 5 height 9
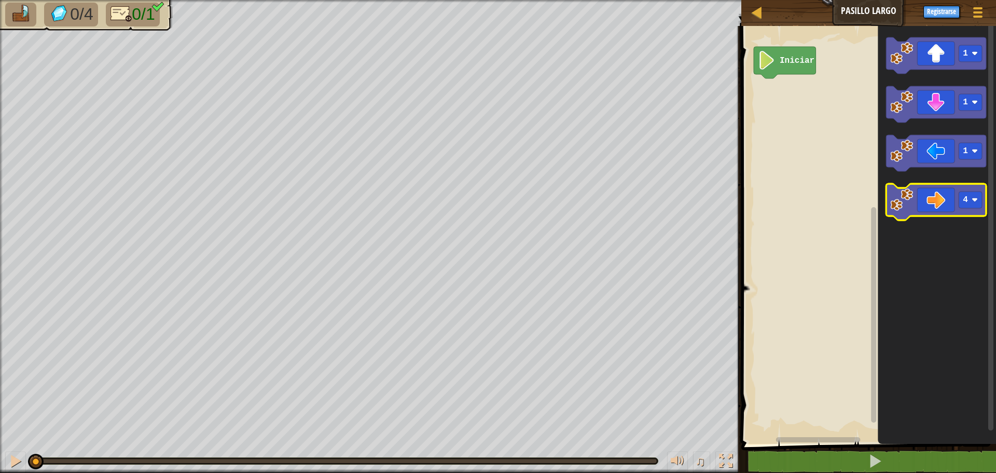
click at [927, 205] on icon "Espacio de trabajo de Blockly" at bounding box center [936, 202] width 100 height 36
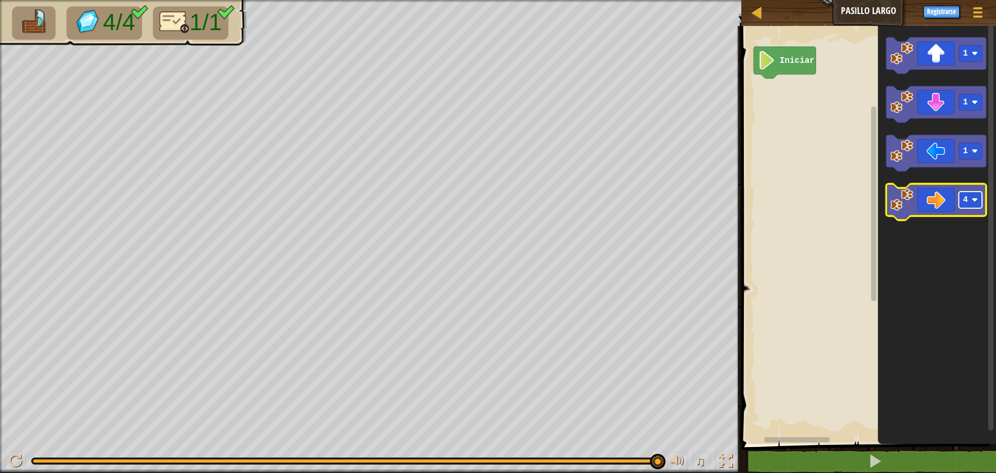
click at [966, 203] on text "4" at bounding box center [965, 199] width 5 height 9
click at [946, 190] on icon "Espacio de trabajo de Blockly" at bounding box center [936, 202] width 100 height 36
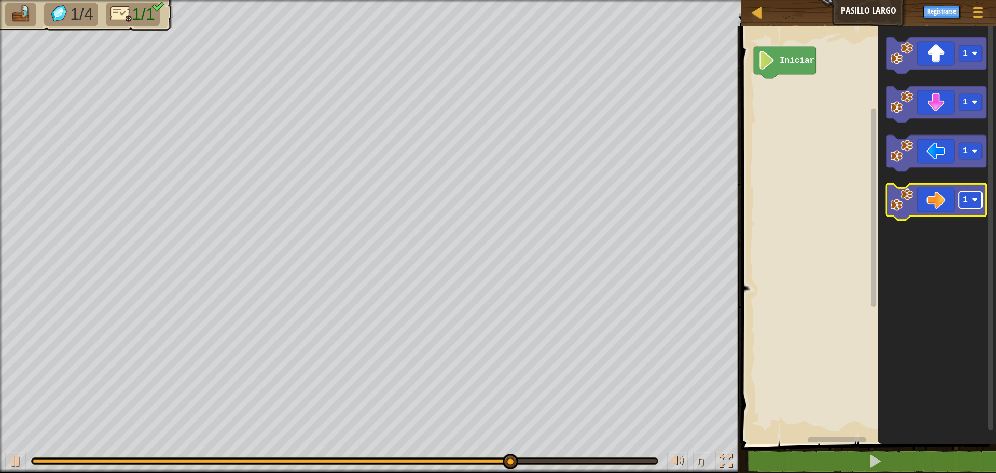
click at [962, 208] on rect "Espacio de trabajo de Blockly" at bounding box center [970, 199] width 23 height 17
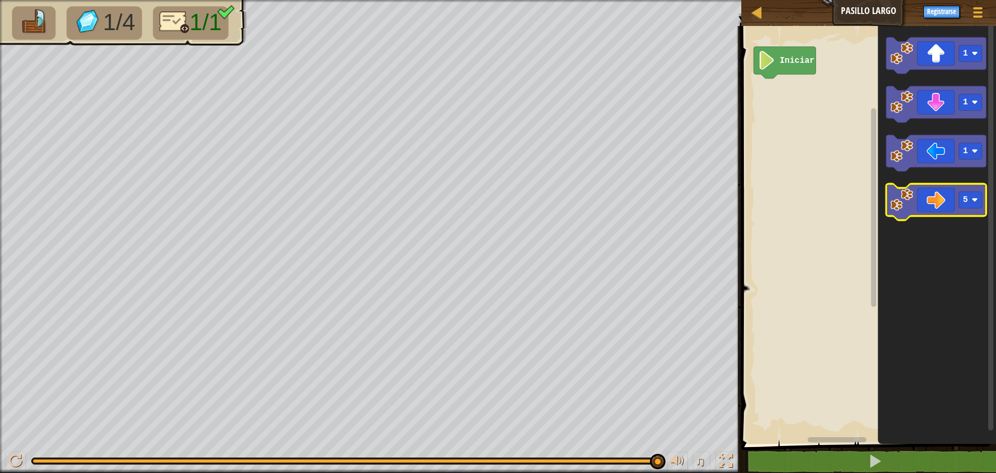
click at [949, 202] on icon "Espacio de trabajo de Blockly" at bounding box center [936, 202] width 100 height 36
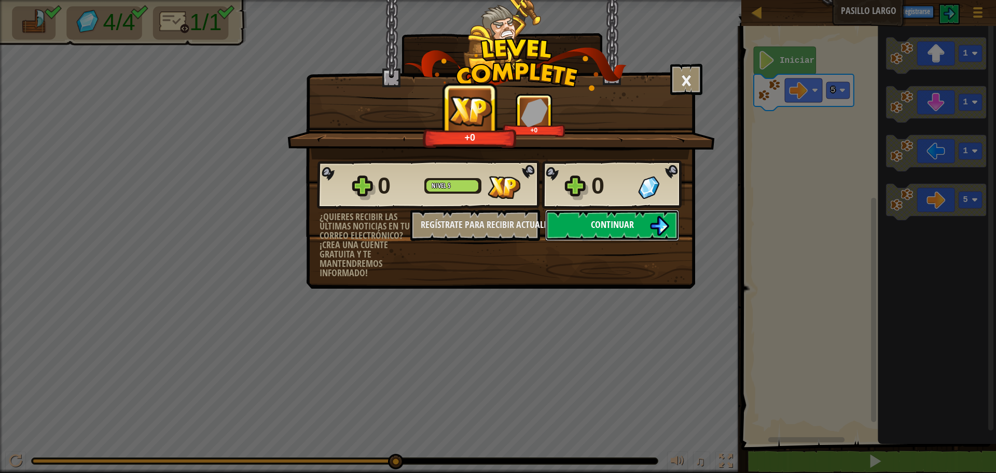
click at [568, 225] on button "Continuar" at bounding box center [612, 225] width 134 height 31
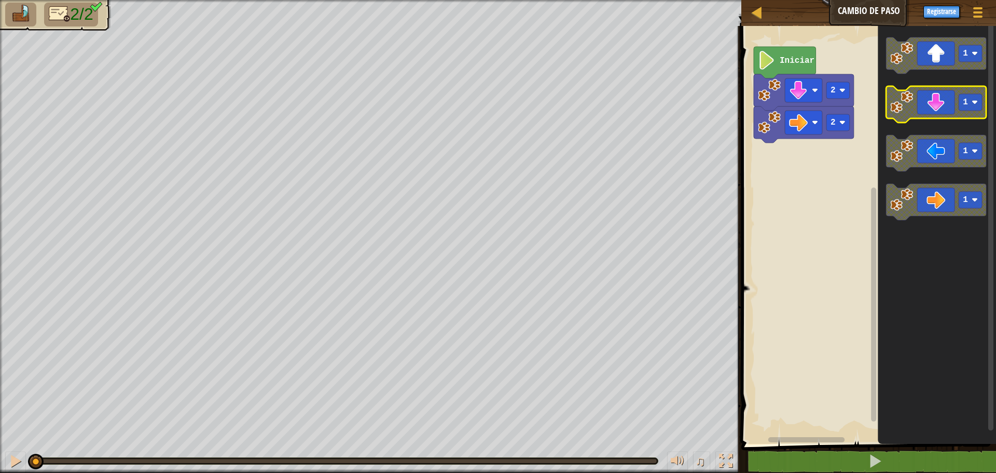
click at [947, 109] on icon "Espacio de trabajo de Blockly" at bounding box center [936, 104] width 100 height 36
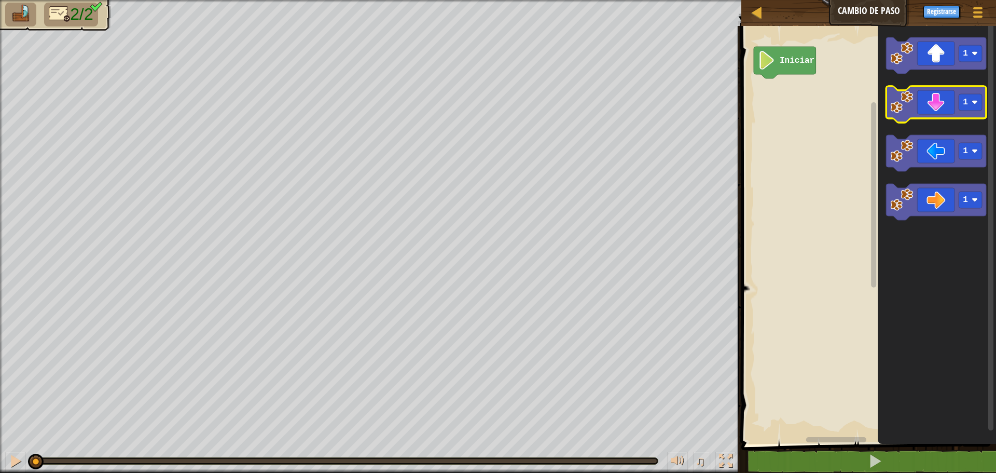
click at [965, 112] on icon "Espacio de trabajo de Blockly" at bounding box center [936, 104] width 100 height 36
click at [977, 99] on rect "Espacio de trabajo de Blockly" at bounding box center [970, 102] width 23 height 17
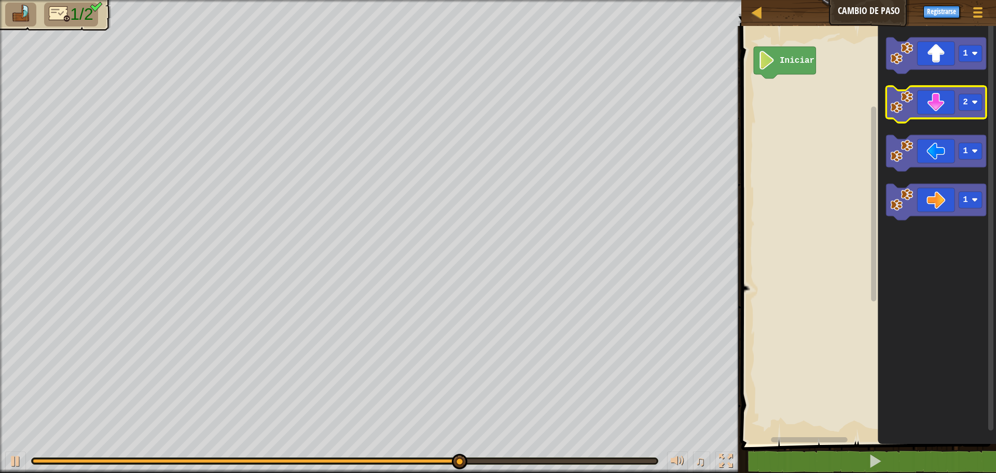
click at [940, 104] on icon "Espacio de trabajo de Blockly" at bounding box center [936, 104] width 100 height 36
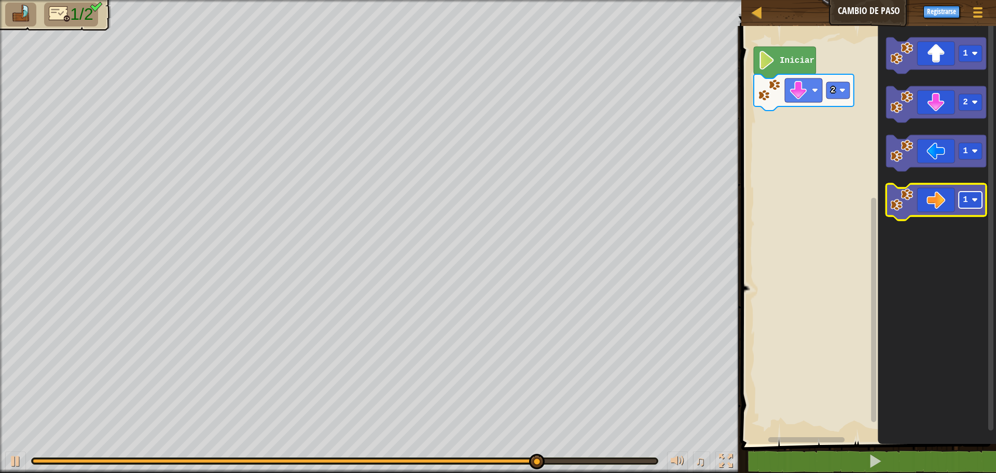
click at [961, 200] on rect "Espacio de trabajo de Blockly" at bounding box center [970, 199] width 23 height 17
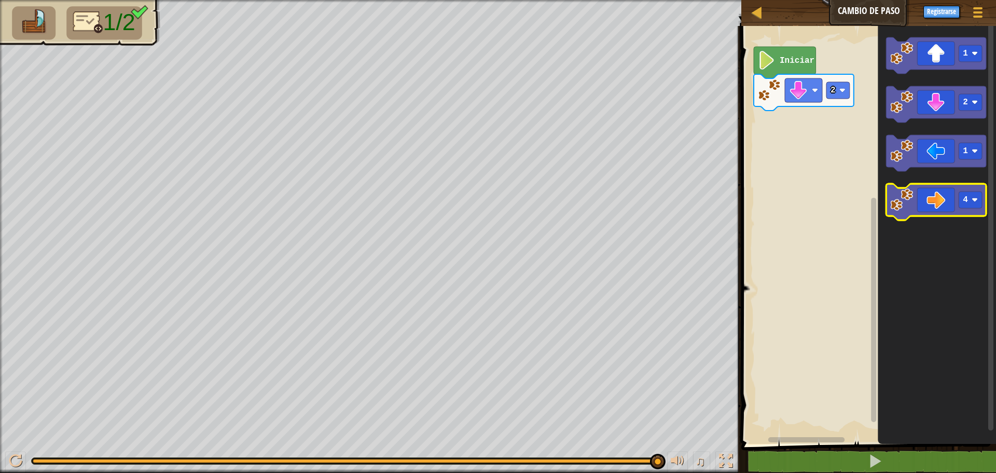
click at [934, 208] on icon "Espacio de trabajo de Blockly" at bounding box center [936, 202] width 100 height 36
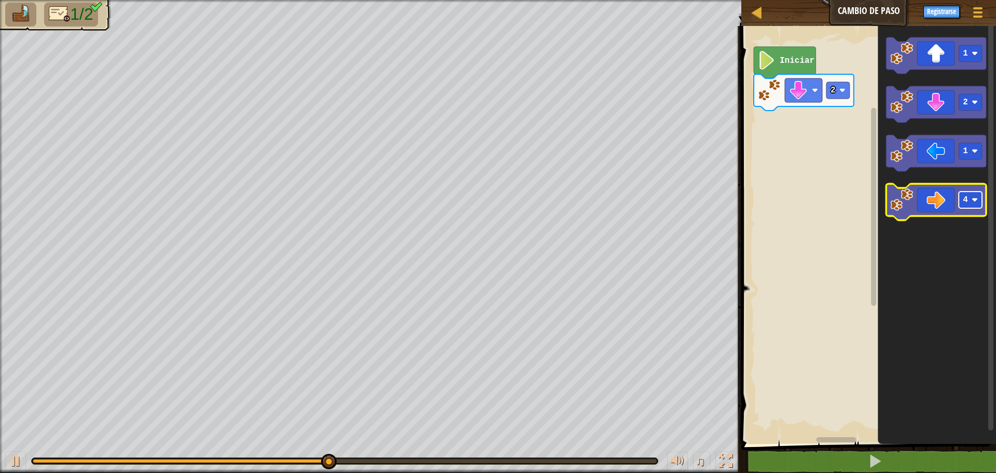
click at [978, 201] on image "Espacio de trabajo de Blockly" at bounding box center [975, 200] width 6 height 6
click at [894, 212] on icon "Espacio de trabajo de Blockly" at bounding box center [936, 202] width 100 height 36
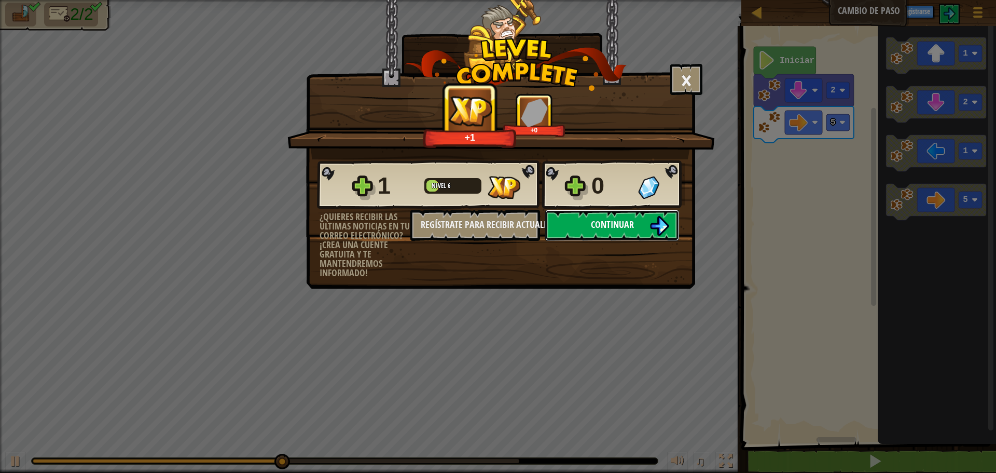
click at [586, 222] on button "Continuar" at bounding box center [612, 225] width 134 height 31
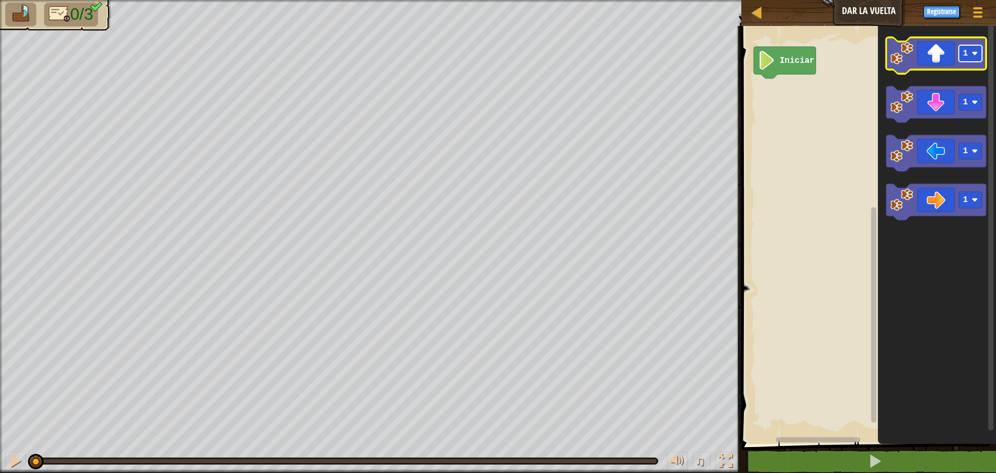
click at [962, 52] on rect "Espacio de trabajo de Blockly" at bounding box center [970, 53] width 23 height 17
click at [946, 55] on icon "Espacio de trabajo de Blockly" at bounding box center [936, 55] width 100 height 36
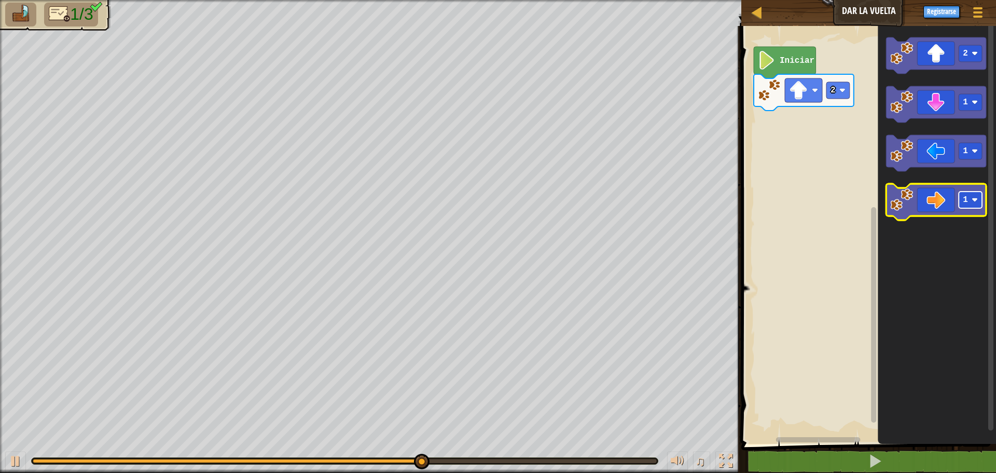
click at [965, 208] on rect "Espacio de trabajo de Blockly" at bounding box center [970, 199] width 23 height 17
click at [937, 204] on icon "Espacio de trabajo de Blockly" at bounding box center [936, 202] width 100 height 36
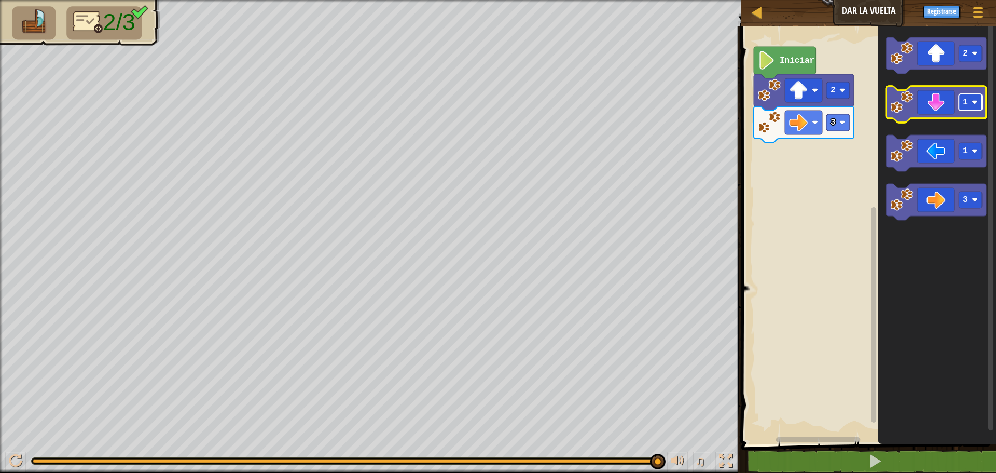
click at [973, 101] on image "Espacio de trabajo de Blockly" at bounding box center [975, 102] width 6 height 6
click at [940, 114] on icon "Espacio de trabajo de Blockly" at bounding box center [936, 104] width 100 height 36
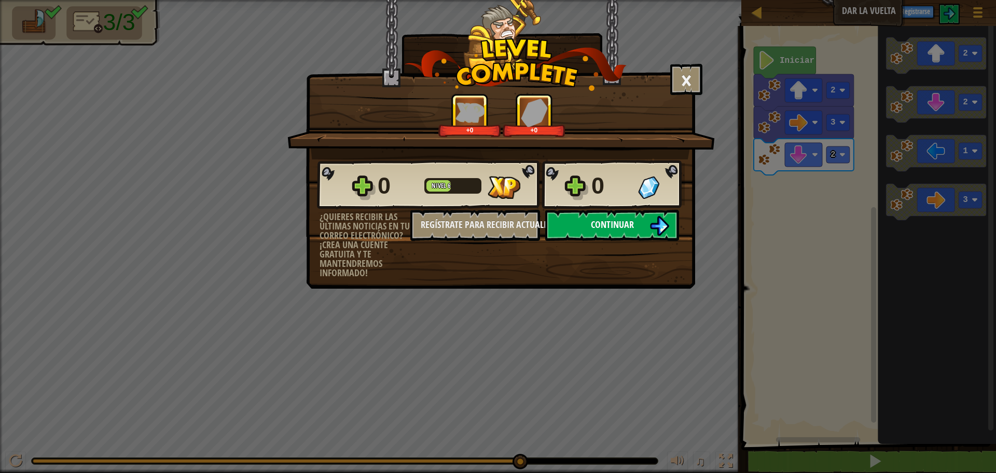
click at [635, 219] on button "Continuar" at bounding box center [612, 225] width 134 height 31
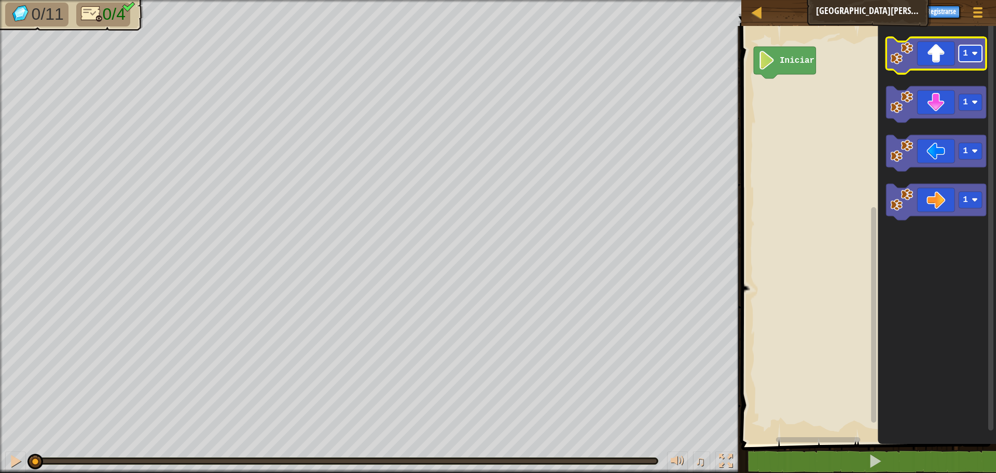
click at [968, 56] on text "1" at bounding box center [965, 53] width 5 height 9
click at [955, 63] on icon "Espacio de trabajo de Blockly" at bounding box center [936, 55] width 100 height 36
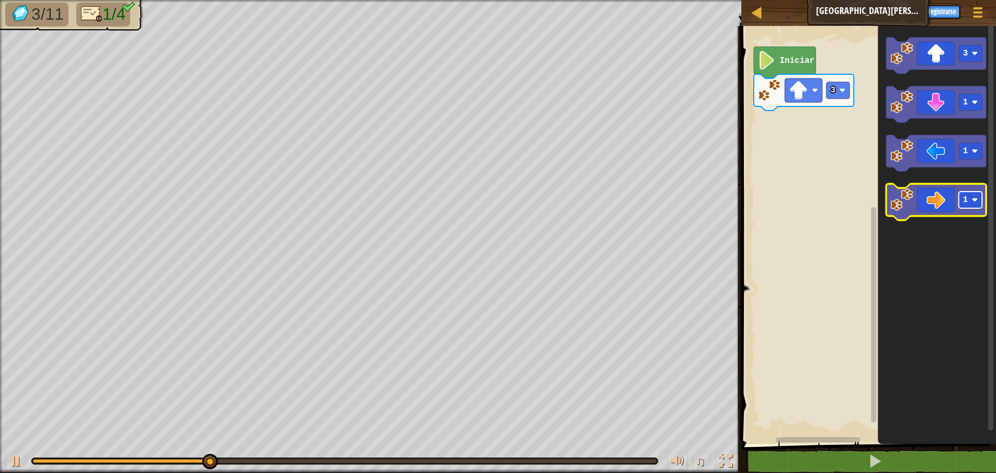
click at [974, 204] on rect "Espacio de trabajo de Blockly" at bounding box center [970, 199] width 23 height 17
click at [946, 206] on icon "Espacio de trabajo de Blockly" at bounding box center [936, 202] width 100 height 36
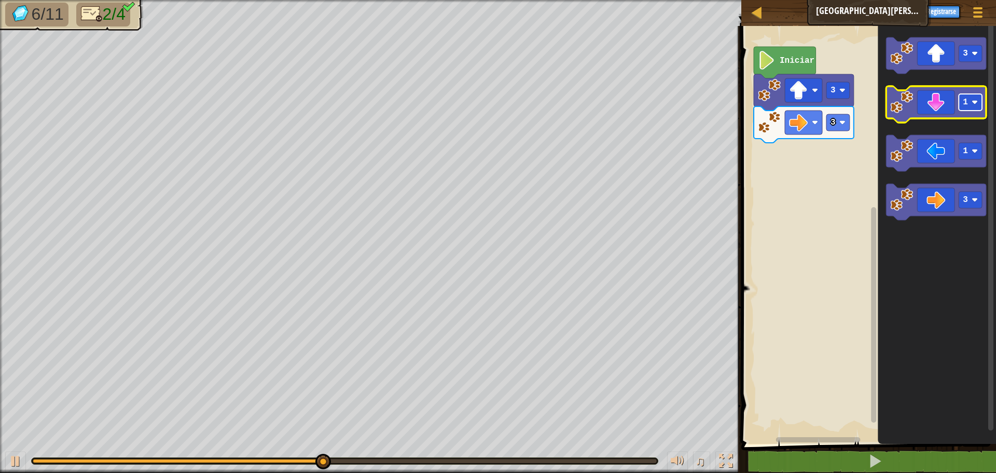
click at [977, 102] on image "Espacio de trabajo de Blockly" at bounding box center [975, 102] width 6 height 6
click at [958, 101] on icon "Espacio de trabajo de Blockly" at bounding box center [936, 104] width 100 height 36
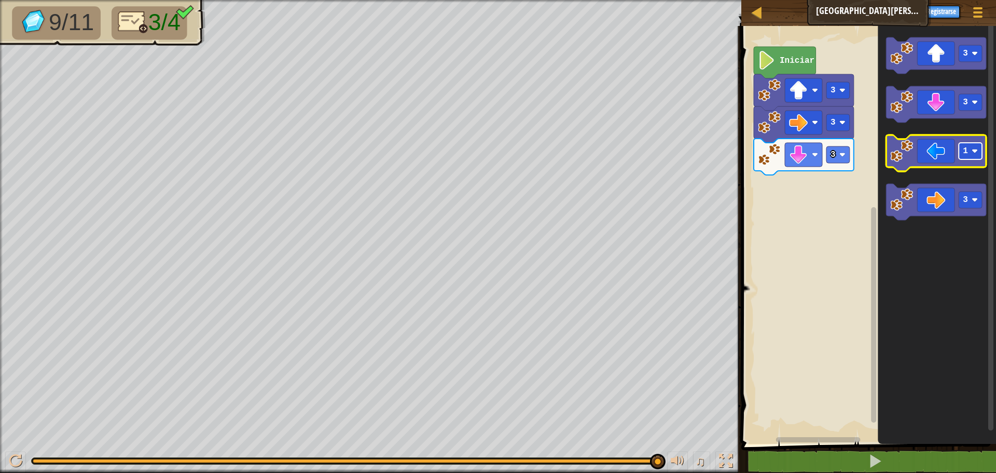
click at [976, 157] on rect "Espacio de trabajo de Blockly" at bounding box center [970, 151] width 23 height 17
click at [938, 159] on icon "Espacio de trabajo de Blockly" at bounding box center [936, 153] width 100 height 36
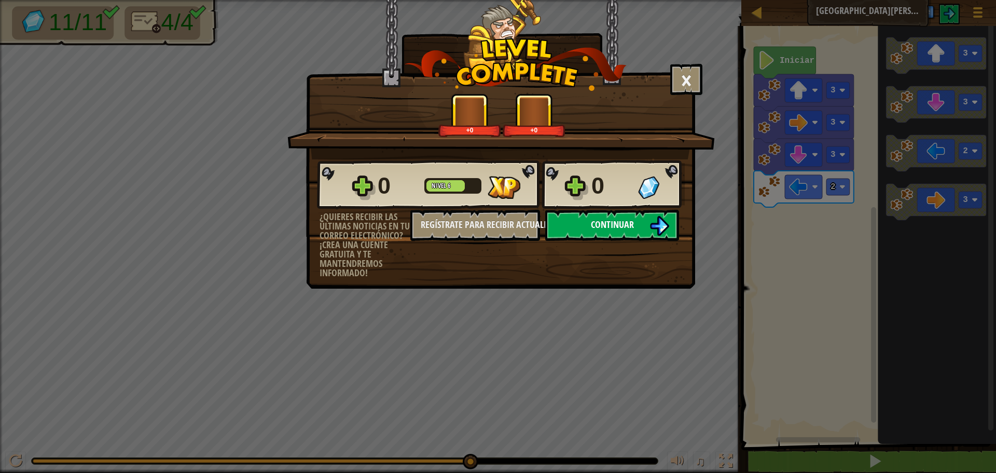
click at [600, 217] on button "Continuar" at bounding box center [612, 225] width 134 height 31
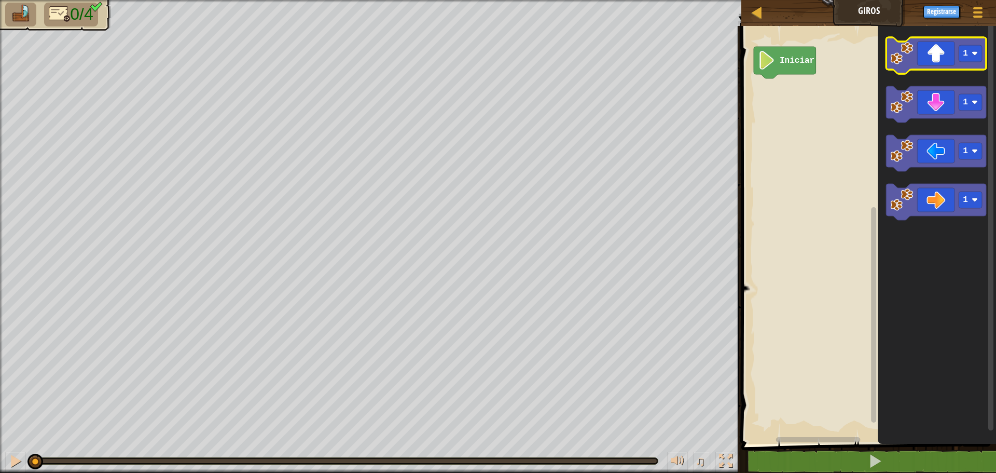
click at [946, 60] on icon "Espacio de trabajo de Blockly" at bounding box center [936, 55] width 100 height 36
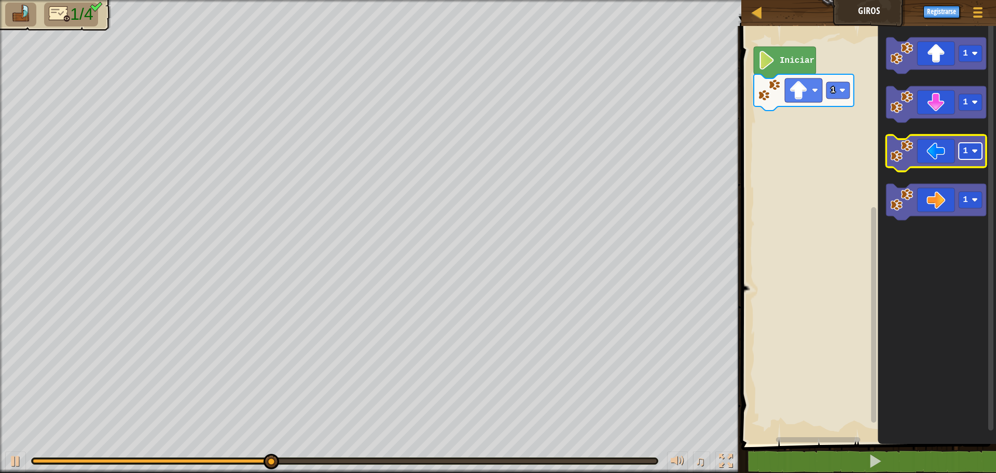
click at [968, 150] on rect "Espacio de trabajo de Blockly" at bounding box center [970, 151] width 23 height 17
click at [953, 154] on icon "Espacio de trabajo de Blockly" at bounding box center [936, 153] width 100 height 36
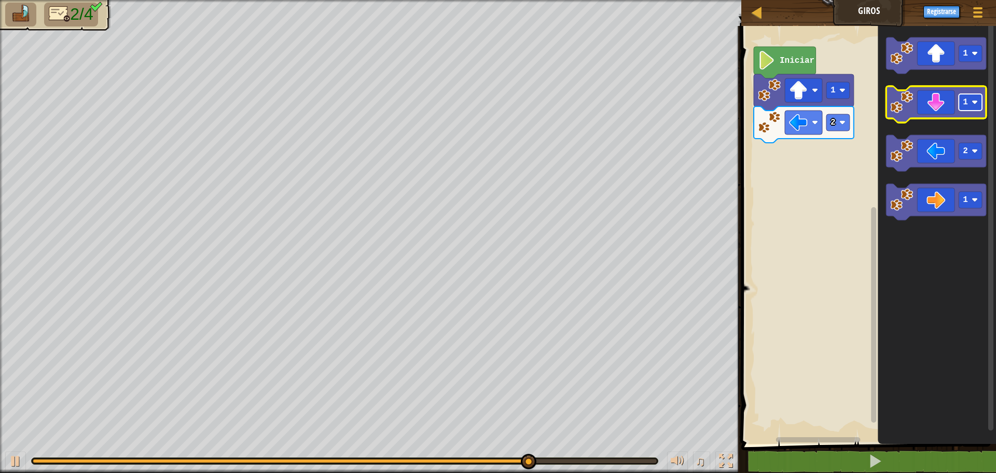
click at [965, 95] on rect "Espacio de trabajo de Blockly" at bounding box center [970, 102] width 23 height 17
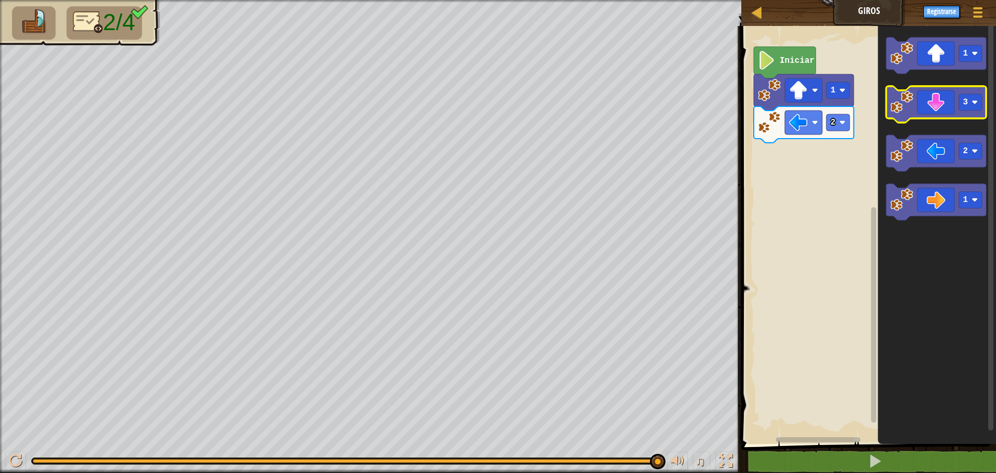
click at [940, 103] on icon "Espacio de trabajo de Blockly" at bounding box center [936, 104] width 100 height 36
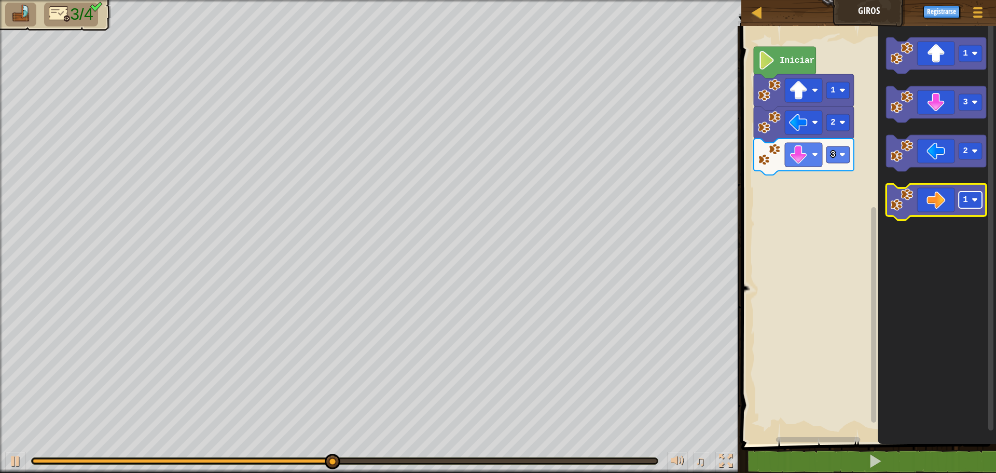
click at [963, 200] on text "1" at bounding box center [965, 199] width 5 height 9
click at [925, 212] on icon "Espacio de trabajo de Blockly" at bounding box center [936, 202] width 100 height 36
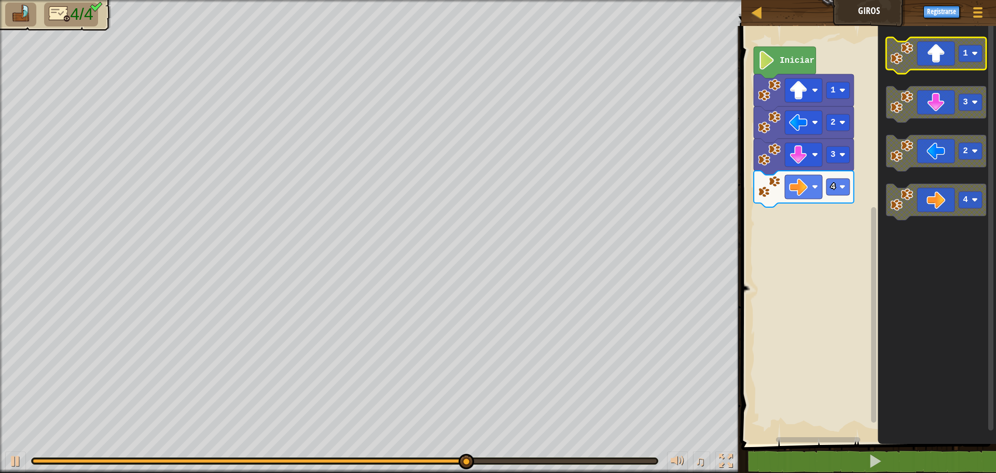
click at [968, 57] on rect "Espacio de trabajo de Blockly" at bounding box center [970, 53] width 23 height 17
click at [962, 58] on rect "Espacio de trabajo de Blockly" at bounding box center [970, 53] width 23 height 17
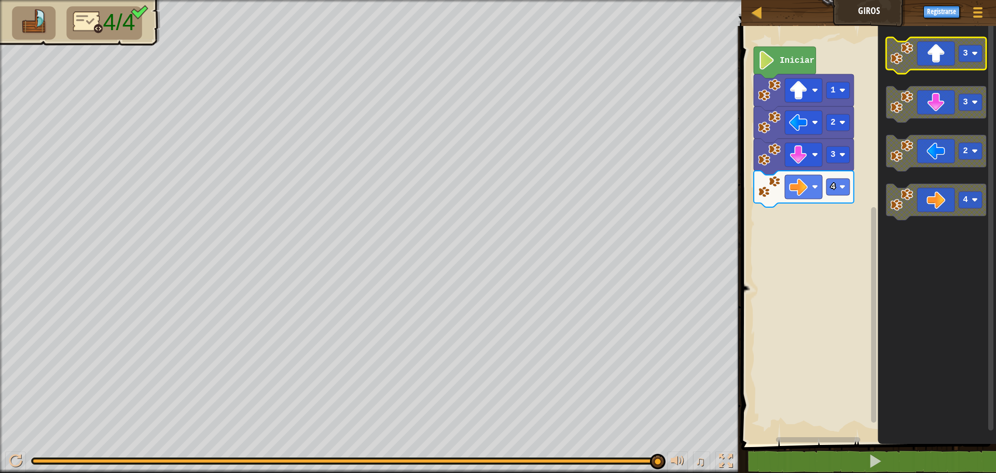
click at [945, 58] on icon "Espacio de trabajo de Blockly" at bounding box center [936, 55] width 100 height 36
click at [941, 56] on icon "Espacio de trabajo de Blockly" at bounding box center [936, 55] width 100 height 36
click at [941, 62] on icon "Espacio de trabajo de Blockly" at bounding box center [936, 55] width 100 height 36
click at [940, 59] on icon "Espacio de trabajo de Blockly" at bounding box center [936, 55] width 100 height 36
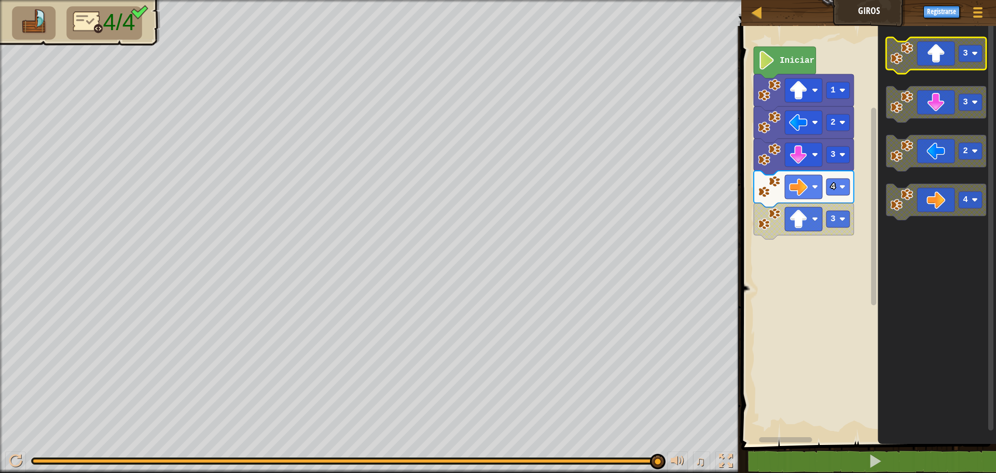
click at [956, 48] on icon "Espacio de trabajo de Blockly" at bounding box center [936, 55] width 100 height 36
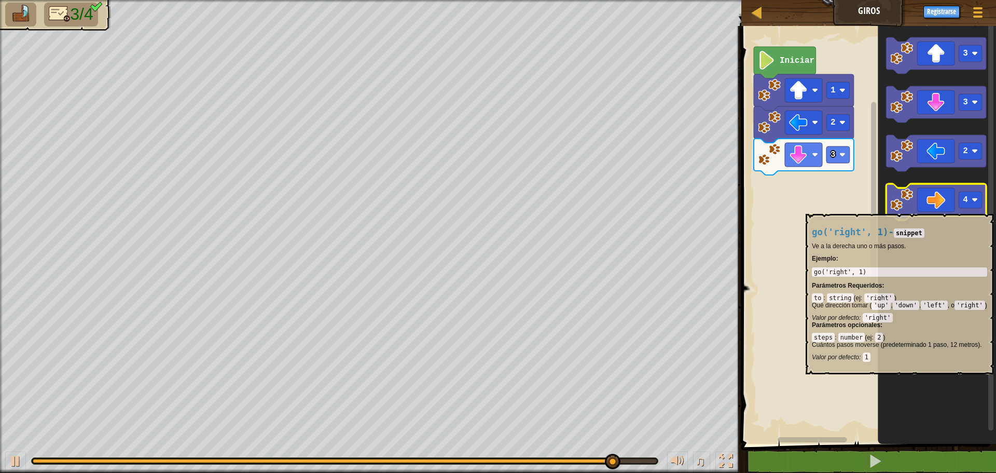
click at [959, 206] on g "4" at bounding box center [936, 202] width 100 height 36
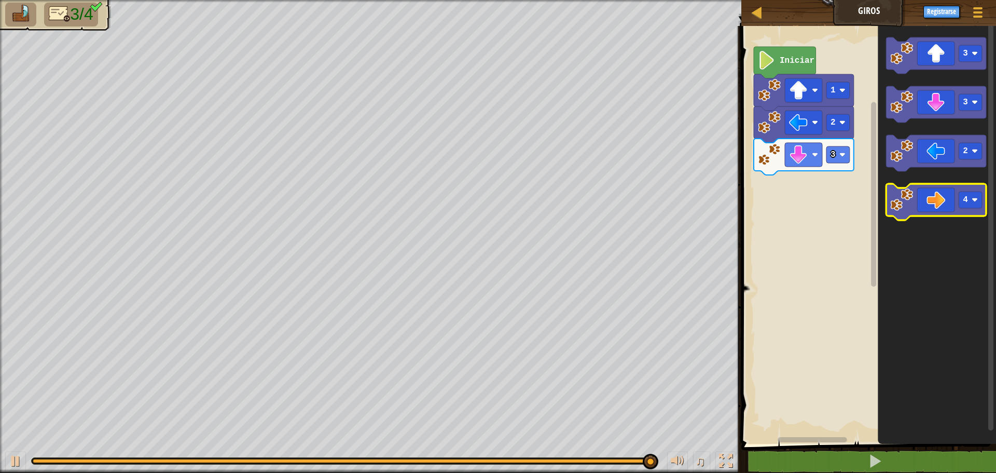
click at [945, 201] on icon "Espacio de trabajo de Blockly" at bounding box center [936, 202] width 100 height 36
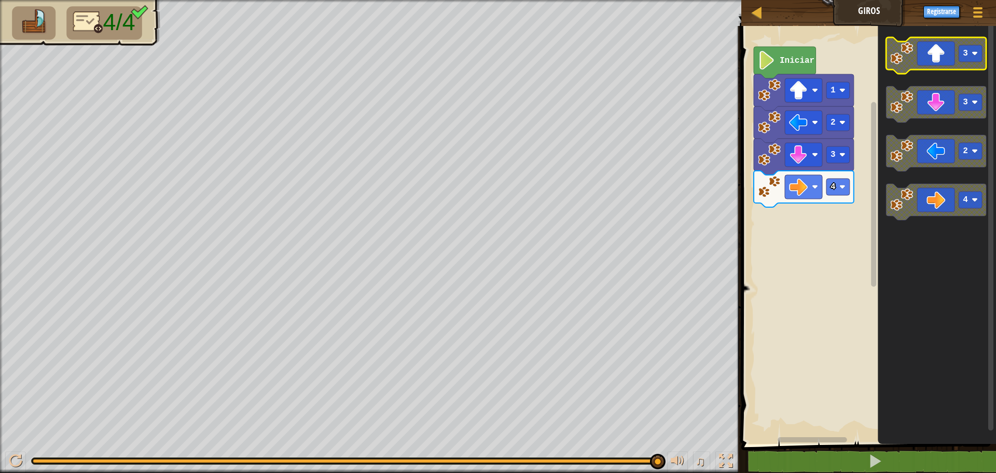
click at [911, 62] on image "Espacio de trabajo de Blockly" at bounding box center [901, 53] width 23 height 23
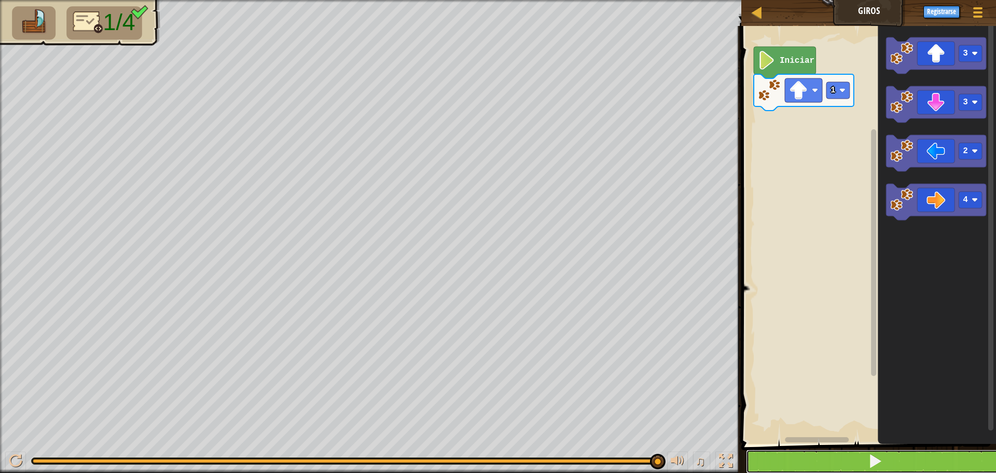
click at [816, 453] on button at bounding box center [875, 461] width 258 height 24
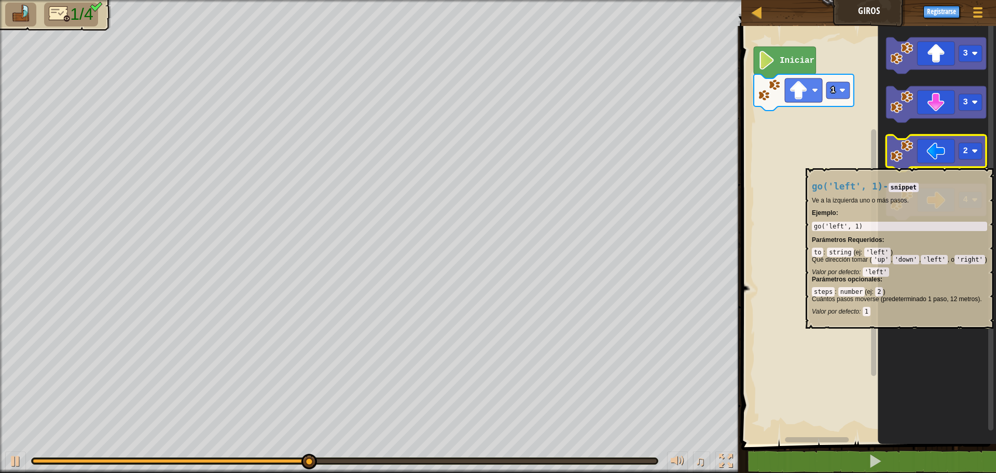
click at [920, 163] on icon "Espacio de trabajo de Blockly" at bounding box center [936, 153] width 100 height 36
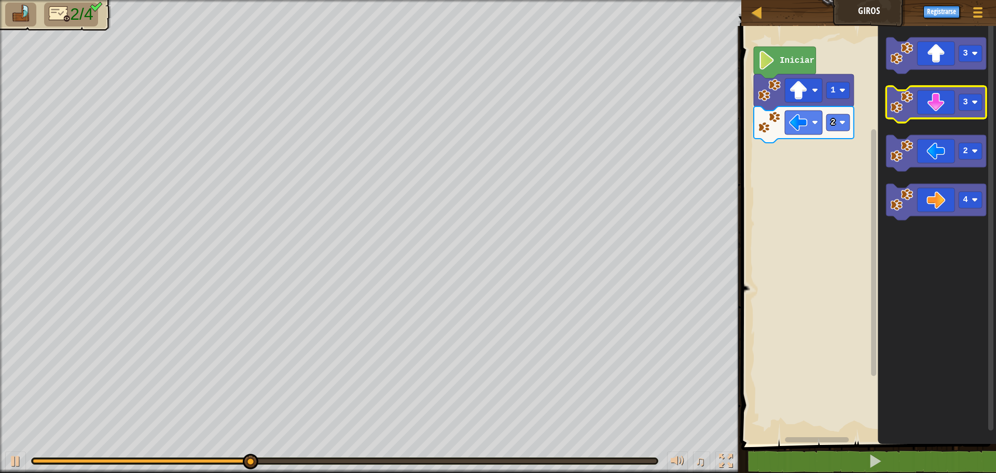
click at [929, 112] on icon "Espacio de trabajo de Blockly" at bounding box center [936, 104] width 100 height 36
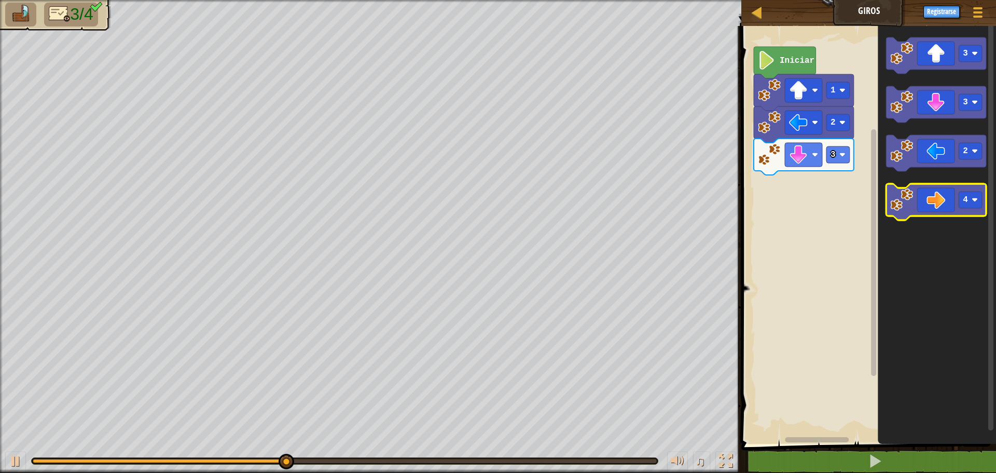
click at [947, 210] on icon "Espacio de trabajo de Blockly" at bounding box center [936, 202] width 100 height 36
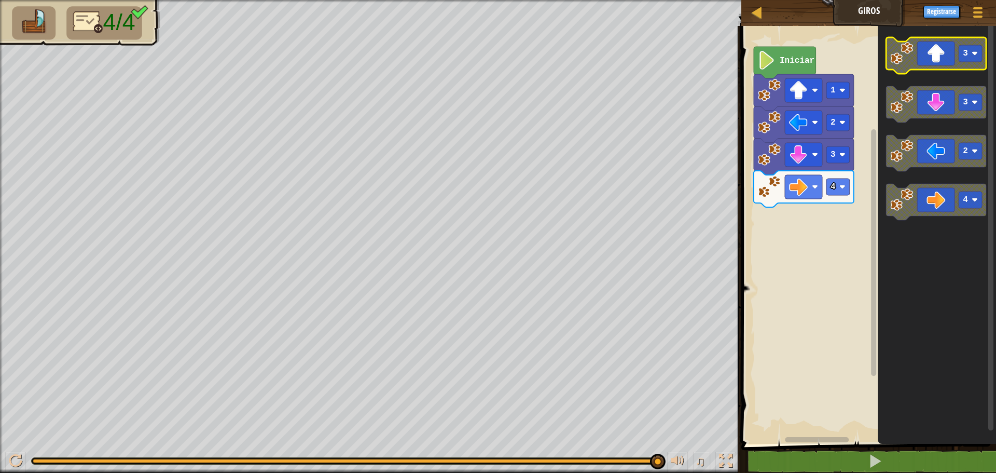
click at [939, 54] on icon "Espacio de trabajo de Blockly" at bounding box center [936, 55] width 100 height 36
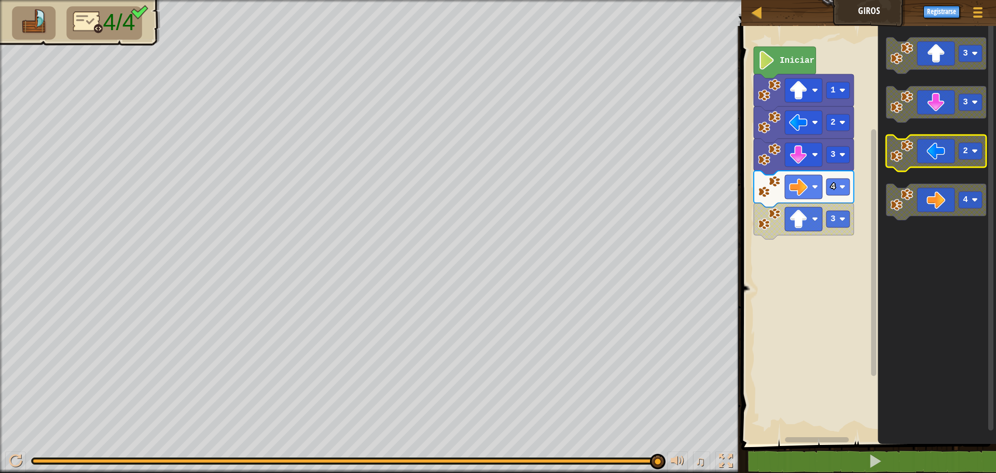
click at [892, 165] on g "3 3 2 4" at bounding box center [936, 128] width 100 height 183
click at [778, 224] on image "Espacio de trabajo de Blockly" at bounding box center [769, 219] width 23 height 23
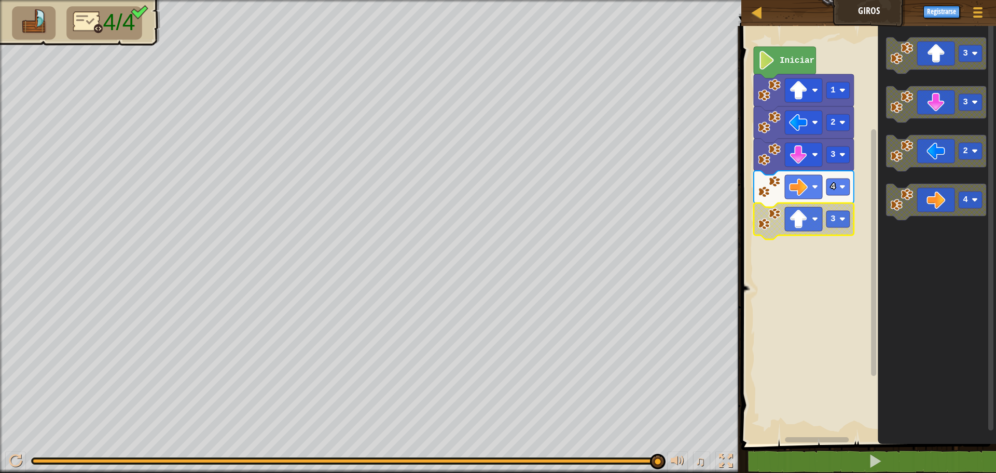
click at [778, 224] on image "Espacio de trabajo de Blockly" at bounding box center [769, 219] width 23 height 23
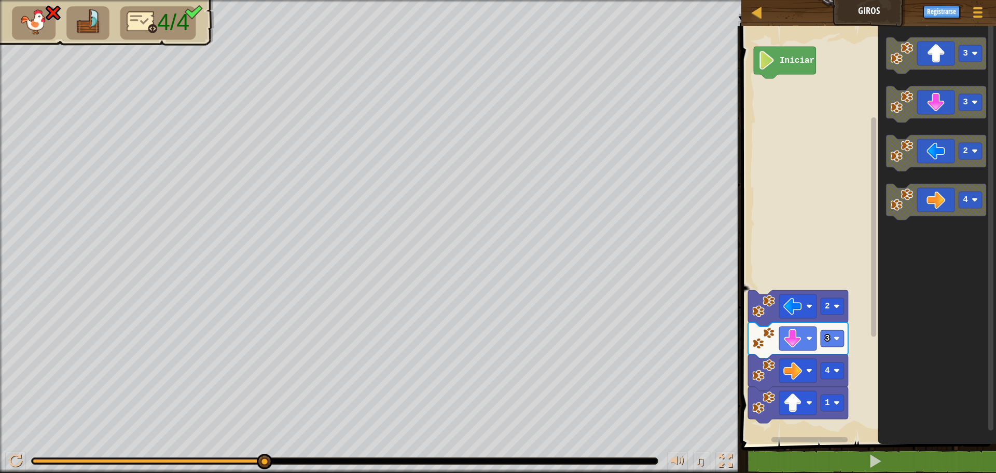
click at [865, 280] on div "Iniciar 1 4 3 2 3 3 2 4" at bounding box center [867, 232] width 258 height 423
click at [785, 95] on rect "Espacio de trabajo de Blockly" at bounding box center [867, 232] width 258 height 423
